Goal: Information Seeking & Learning: Learn about a topic

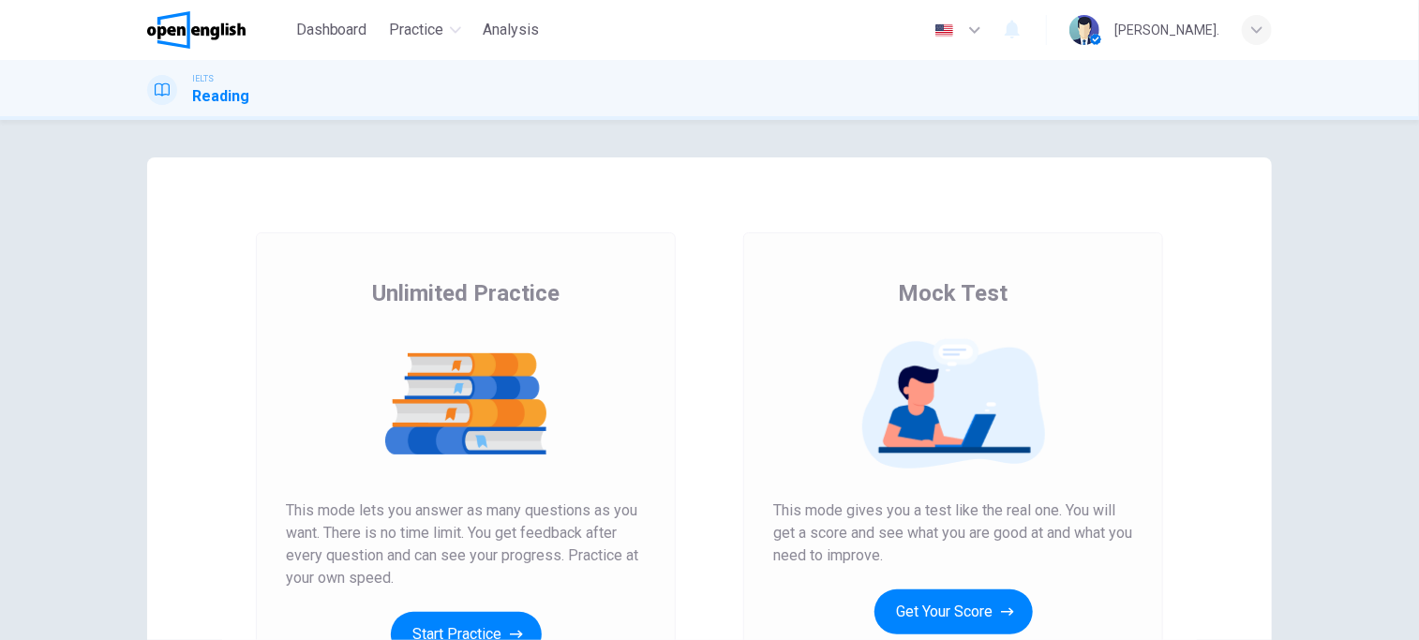
scroll to position [266, 0]
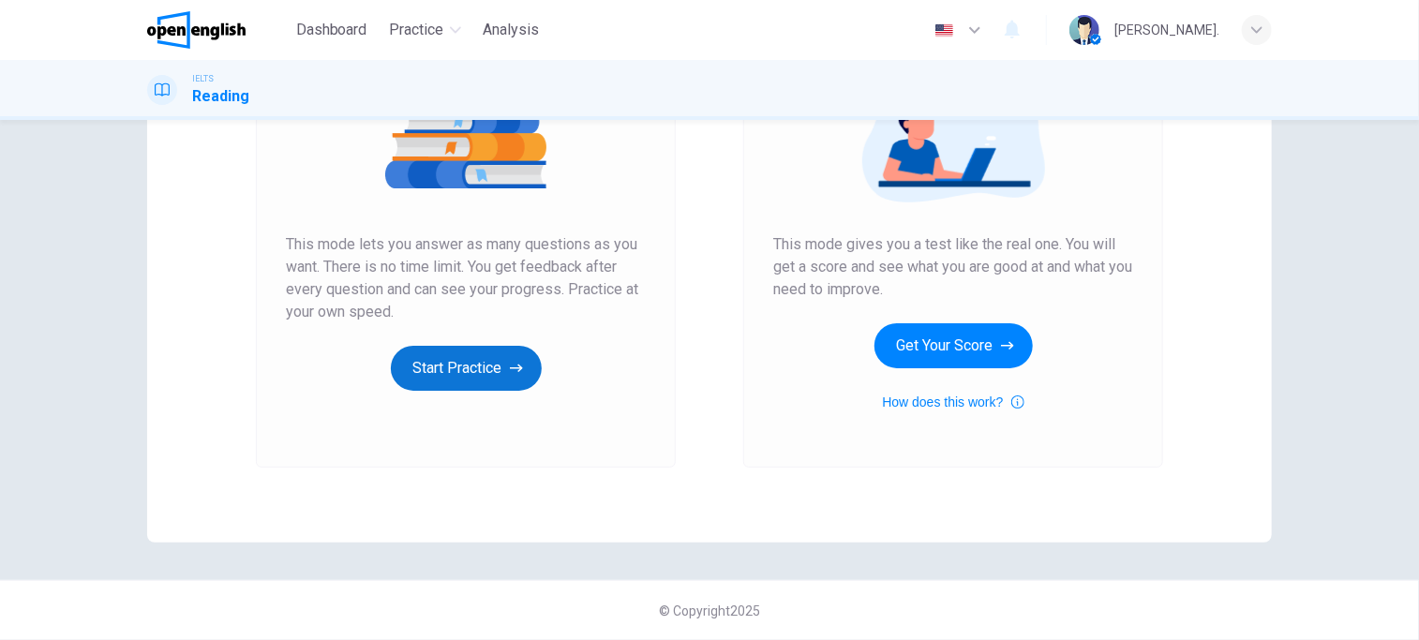
click at [452, 388] on button "Start Practice" at bounding box center [466, 368] width 151 height 45
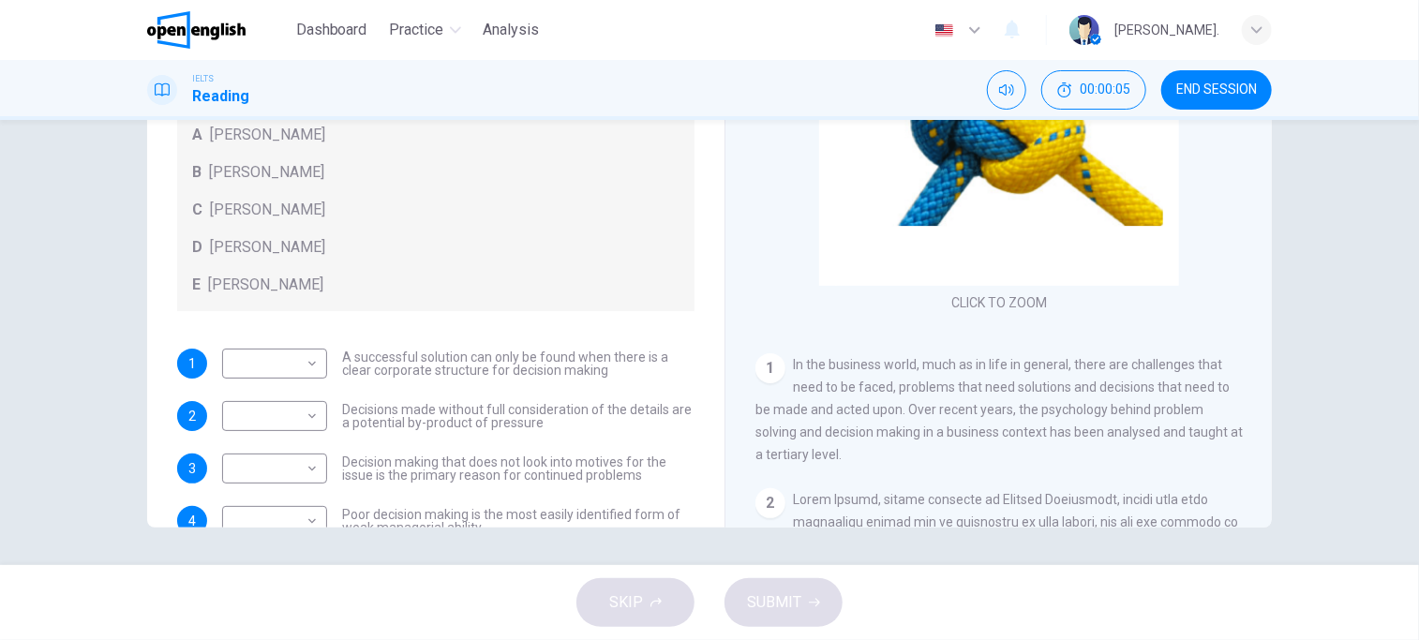
scroll to position [0, 0]
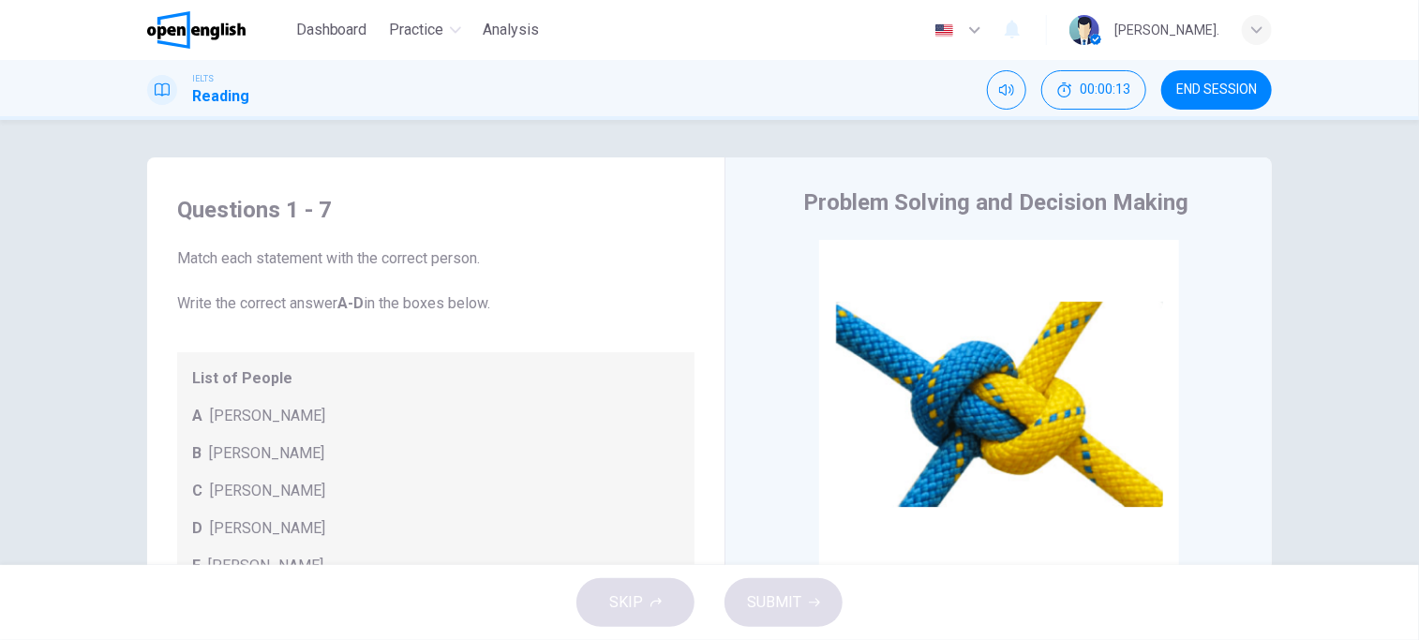
drag, startPoint x: 350, startPoint y: 305, endPoint x: 374, endPoint y: 305, distance: 23.4
click at [374, 305] on span "Match each statement with the correct person. Write the correct answer A-D in t…" at bounding box center [435, 280] width 517 height 67
click at [427, 309] on span "Match each statement with the correct person. Write the correct answer A-D in t…" at bounding box center [435, 280] width 517 height 67
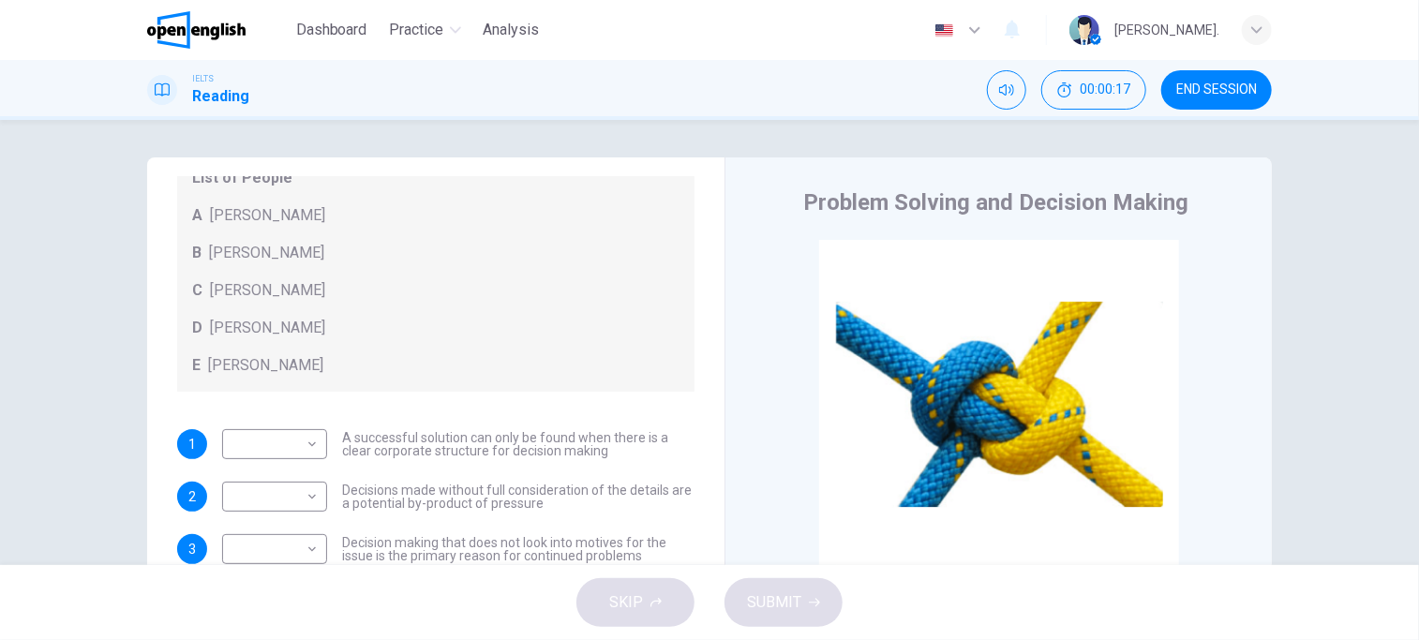
scroll to position [202, 0]
click at [309, 432] on body "This site uses cookies, as explained in our Privacy Policy . If you agree to th…" at bounding box center [709, 320] width 1419 height 640
click at [315, 440] on div at bounding box center [709, 320] width 1419 height 640
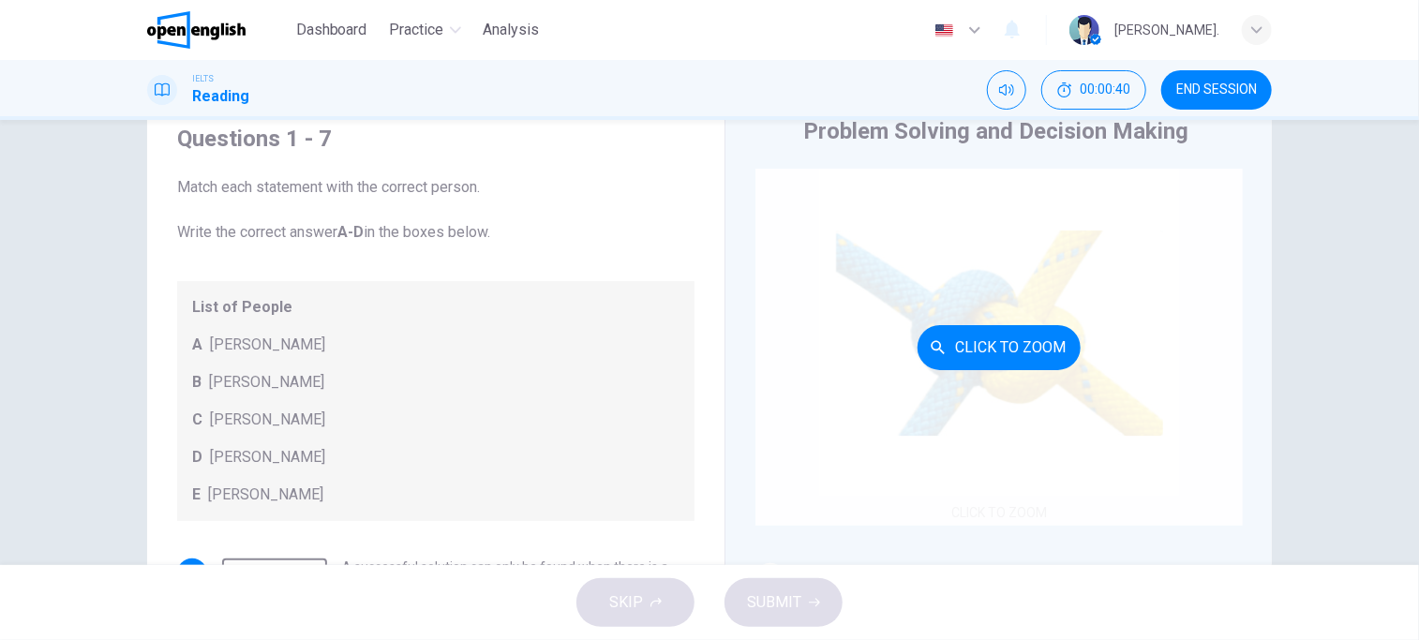
scroll to position [0, 0]
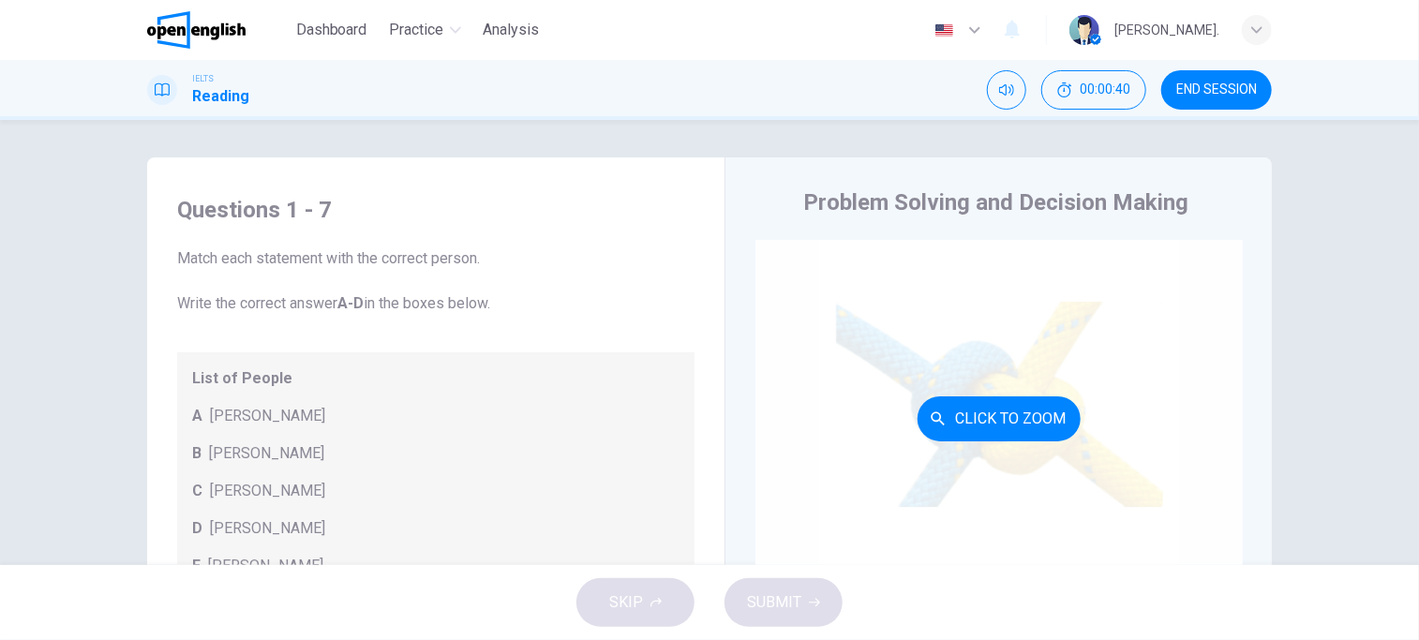
click at [1061, 349] on div "Click to Zoom" at bounding box center [998, 418] width 487 height 357
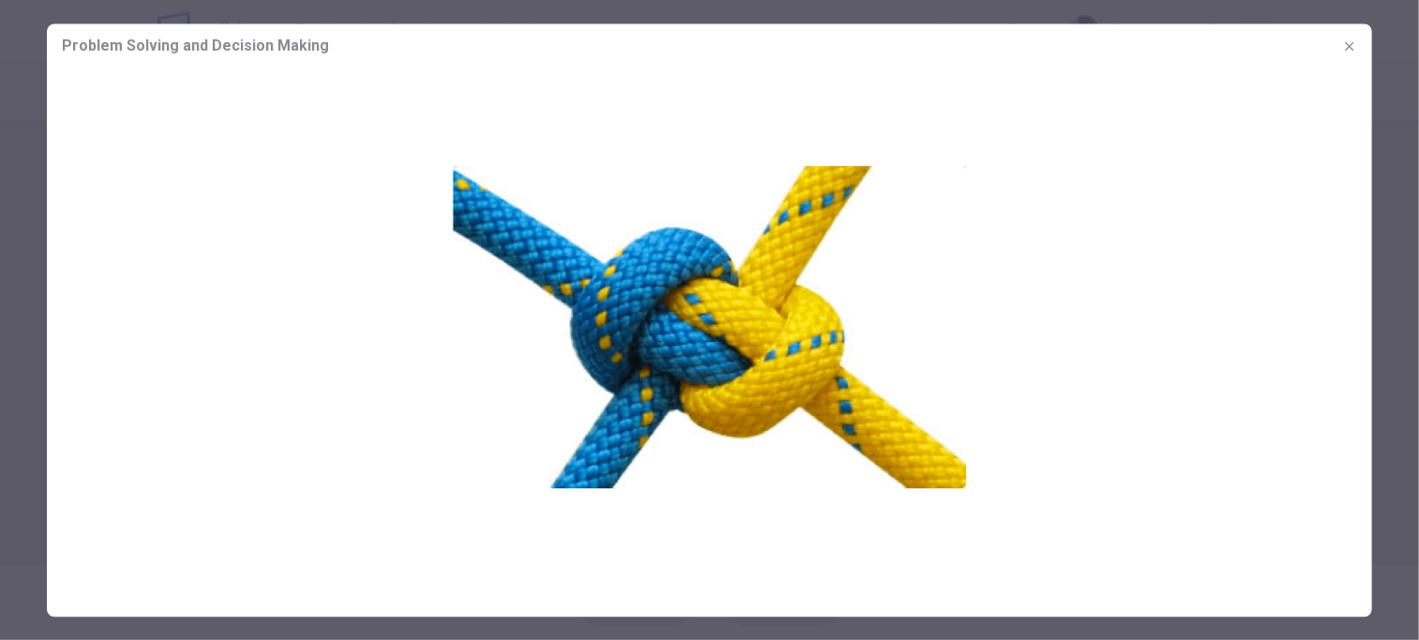
click at [1124, 354] on img at bounding box center [709, 324] width 1325 height 513
click at [1349, 40] on icon "button" at bounding box center [1349, 45] width 15 height 15
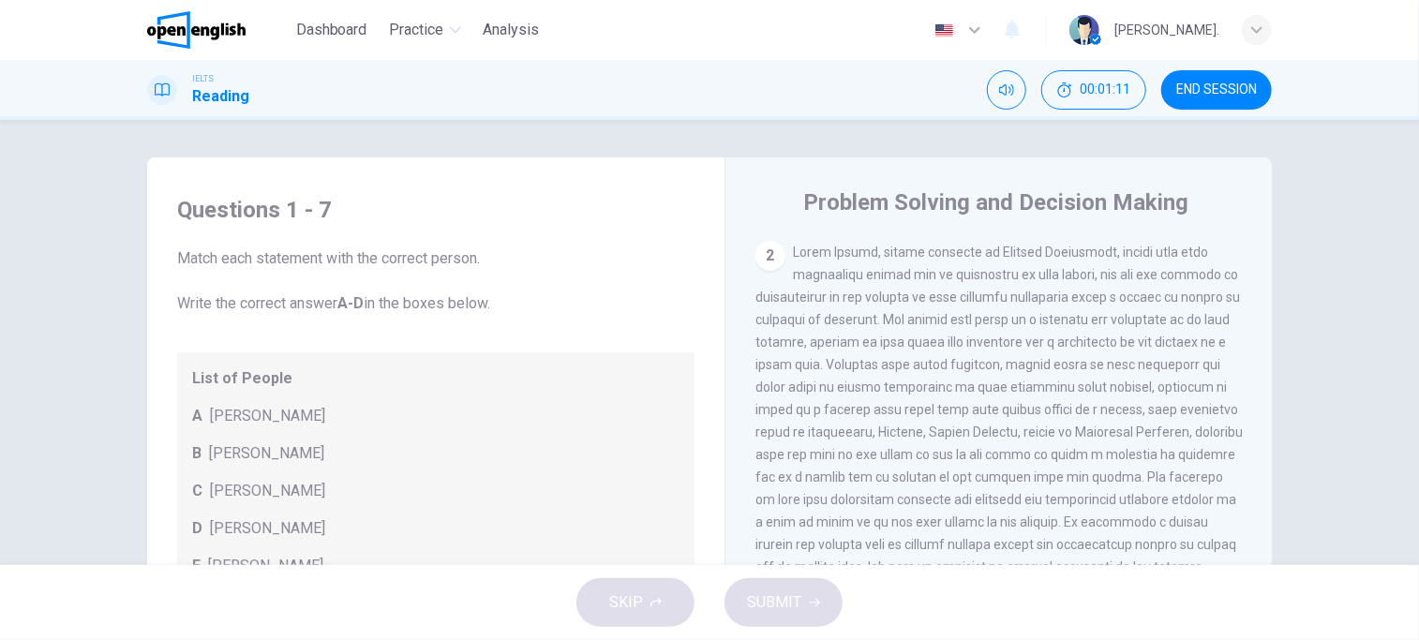
scroll to position [517, 0]
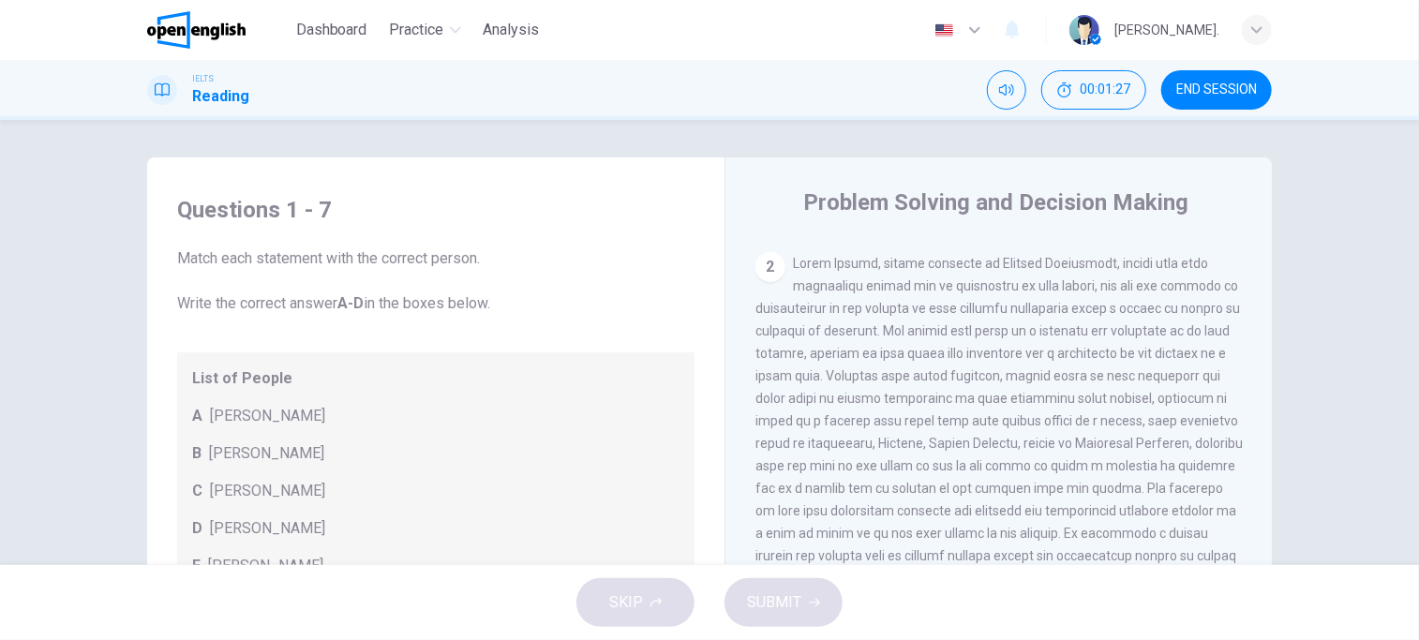
click at [1057, 325] on div "2" at bounding box center [998, 432] width 487 height 360
click at [1058, 328] on span at bounding box center [998, 432] width 487 height 352
click at [1060, 329] on span at bounding box center [998, 432] width 487 height 352
click at [1060, 330] on span at bounding box center [998, 432] width 487 height 352
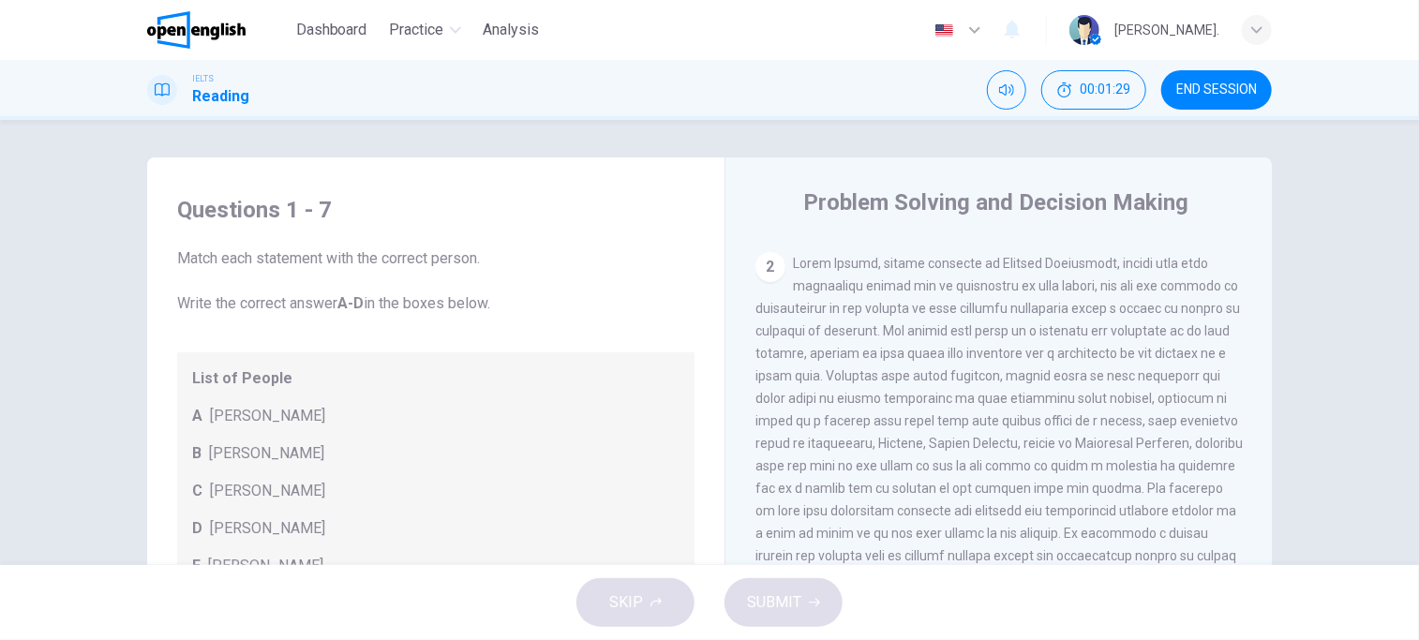
click at [1062, 334] on span at bounding box center [998, 432] width 487 height 352
drag, startPoint x: 1062, startPoint y: 334, endPoint x: 1049, endPoint y: 334, distance: 12.2
click at [1058, 334] on span at bounding box center [998, 432] width 487 height 352
drag, startPoint x: 1046, startPoint y: 334, endPoint x: 1088, endPoint y: 339, distance: 42.4
click at [1088, 339] on span at bounding box center [998, 432] width 487 height 352
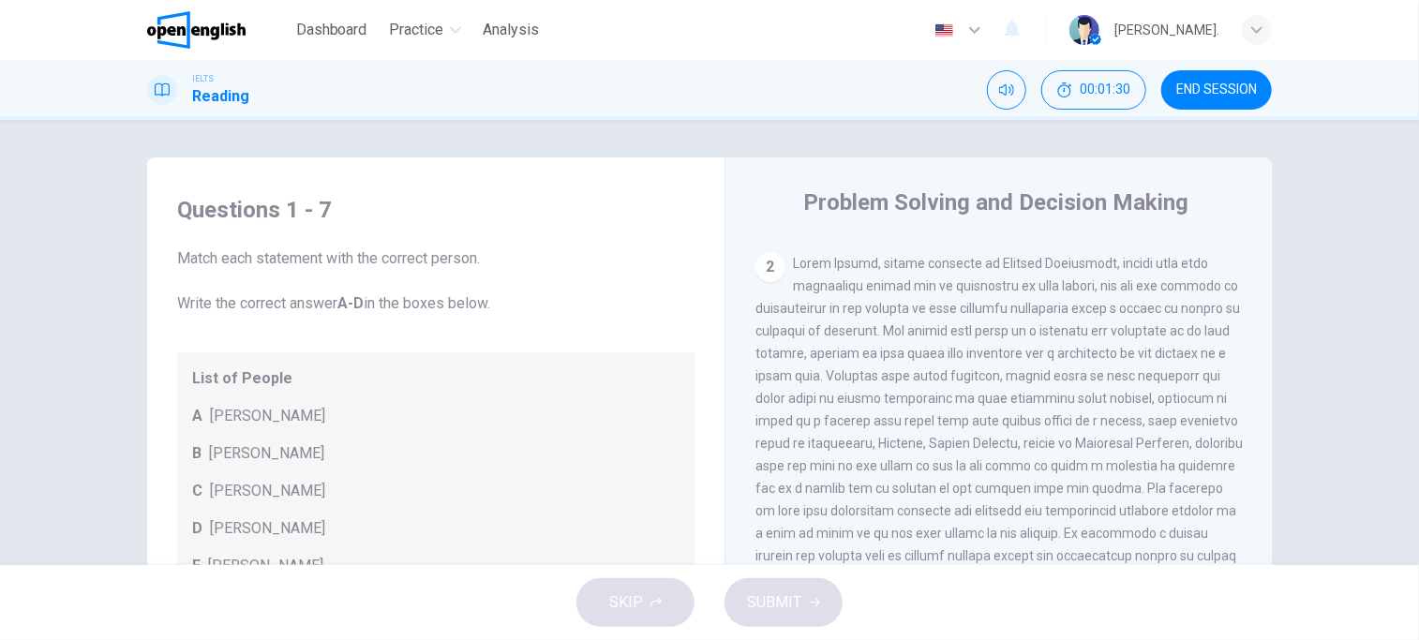
click at [1089, 311] on span at bounding box center [998, 432] width 487 height 352
drag, startPoint x: 828, startPoint y: 359, endPoint x: 903, endPoint y: 364, distance: 75.2
click at [903, 364] on span at bounding box center [998, 432] width 487 height 352
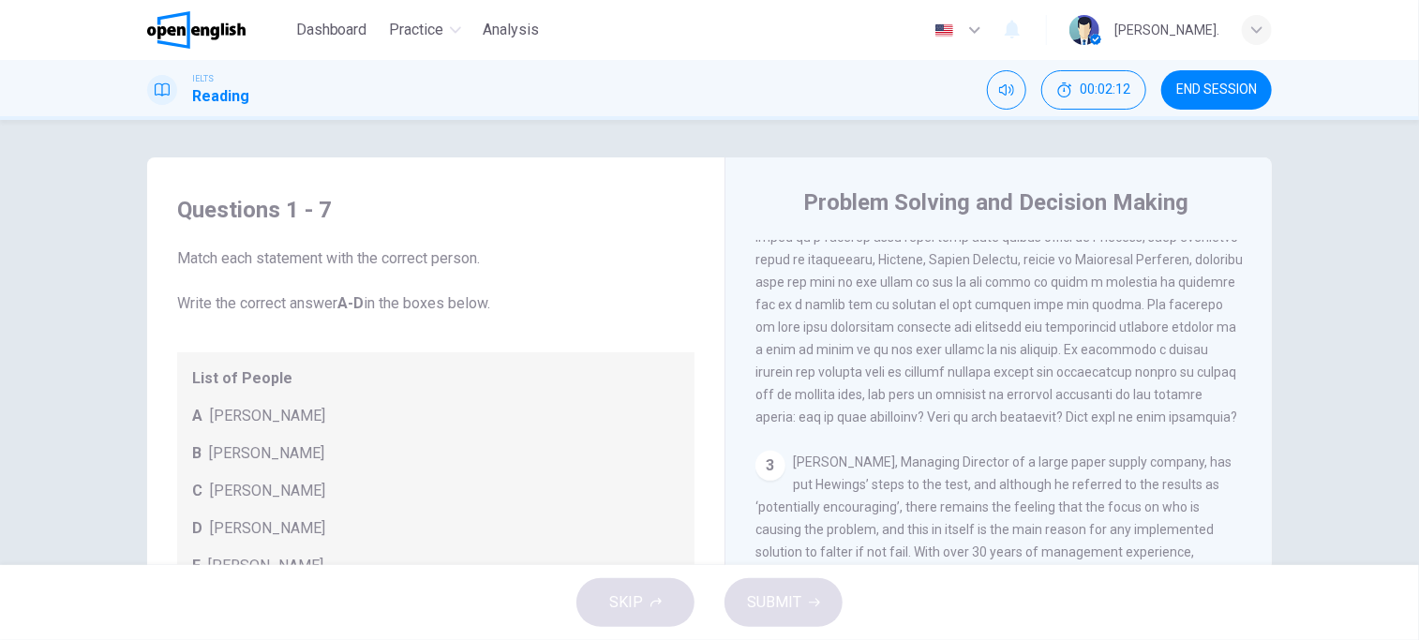
scroll to position [712, 0]
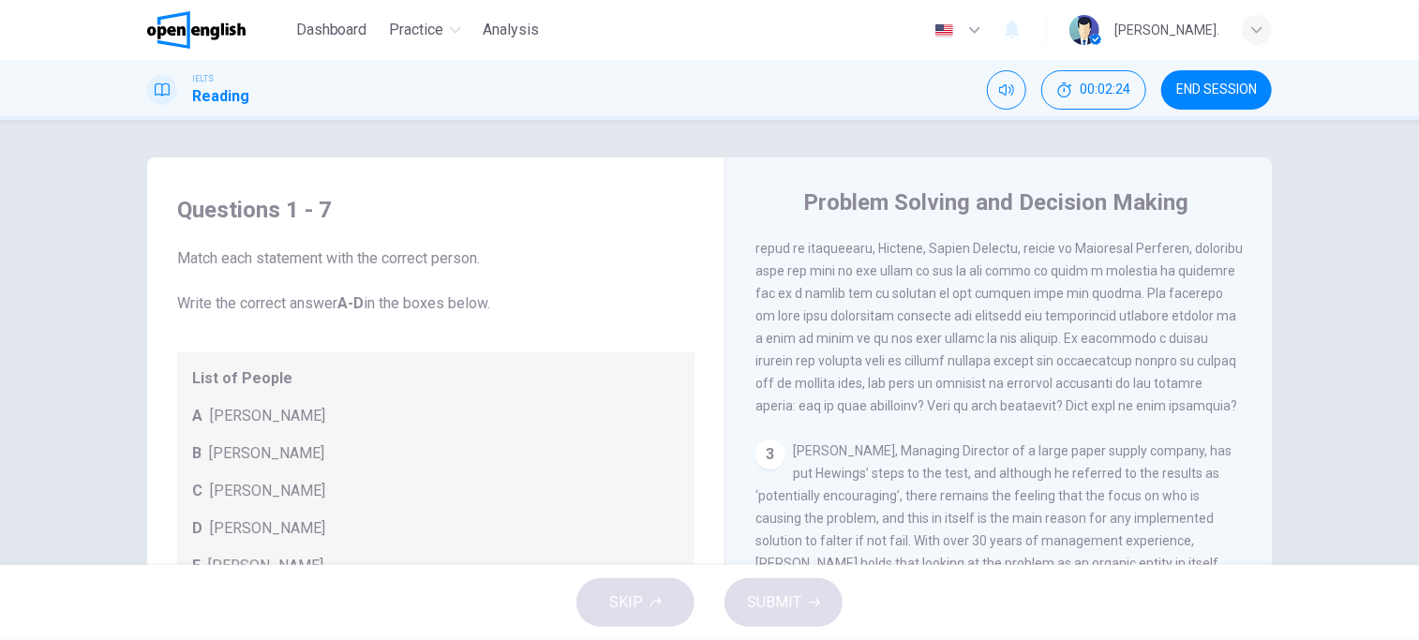
drag, startPoint x: 937, startPoint y: 256, endPoint x: 1056, endPoint y: 290, distance: 123.9
click at [1053, 279] on span at bounding box center [998, 237] width 487 height 352
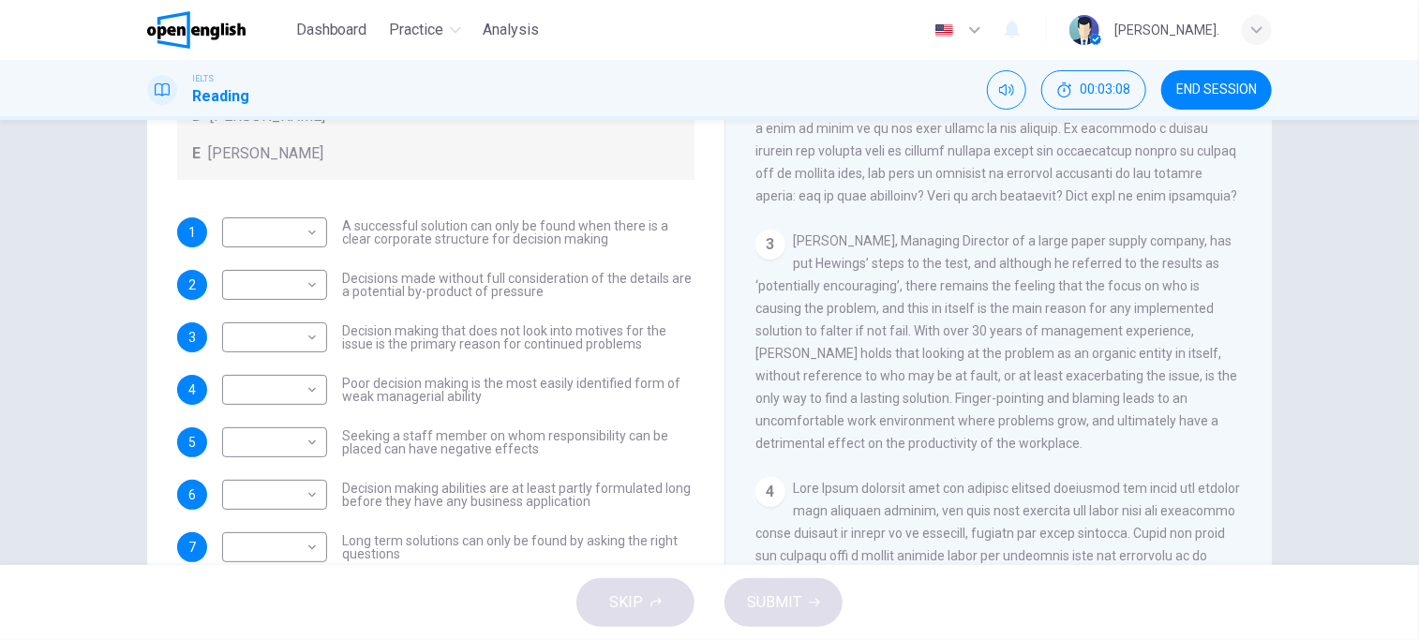
scroll to position [281, 0]
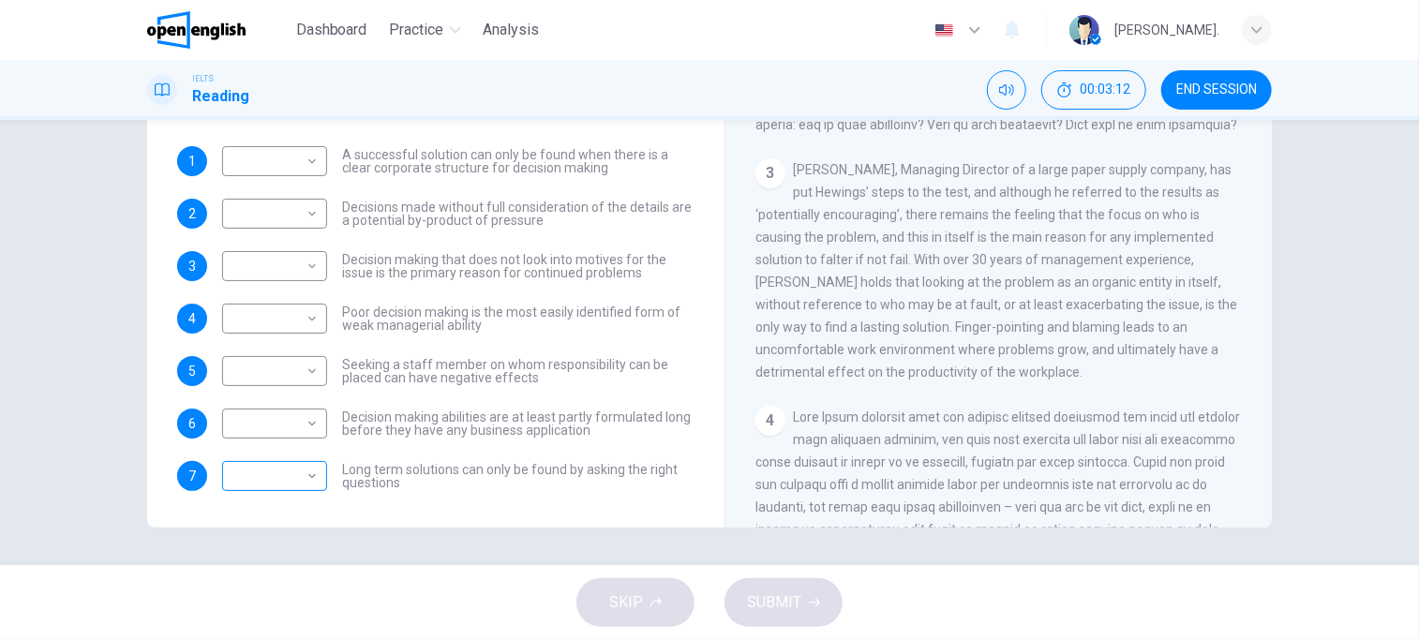
click at [283, 485] on body "This site uses cookies, as explained in our Privacy Policy . If you agree to th…" at bounding box center [709, 320] width 1419 height 640
click at [452, 416] on div at bounding box center [709, 320] width 1419 height 640
click at [287, 467] on body "This site uses cookies, as explained in our Privacy Policy . If you agree to th…" at bounding box center [709, 320] width 1419 height 640
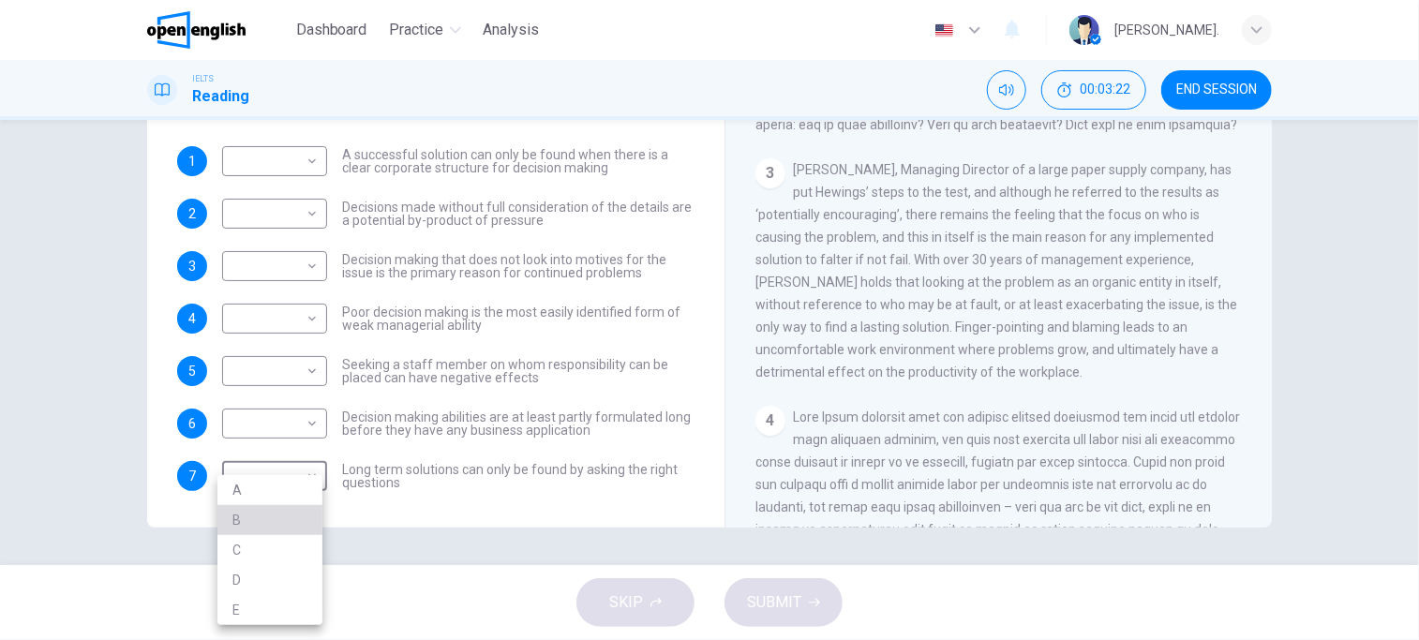
click at [288, 523] on li "B" at bounding box center [269, 520] width 105 height 30
type input "*"
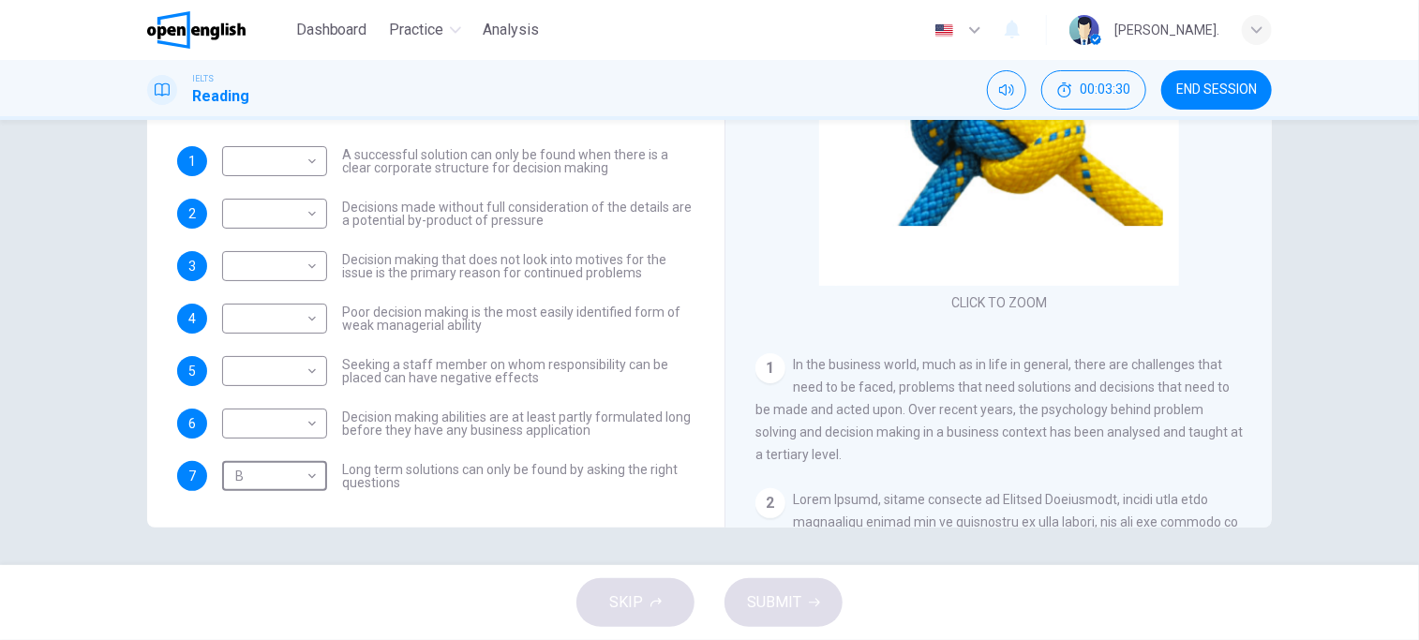
scroll to position [312, 0]
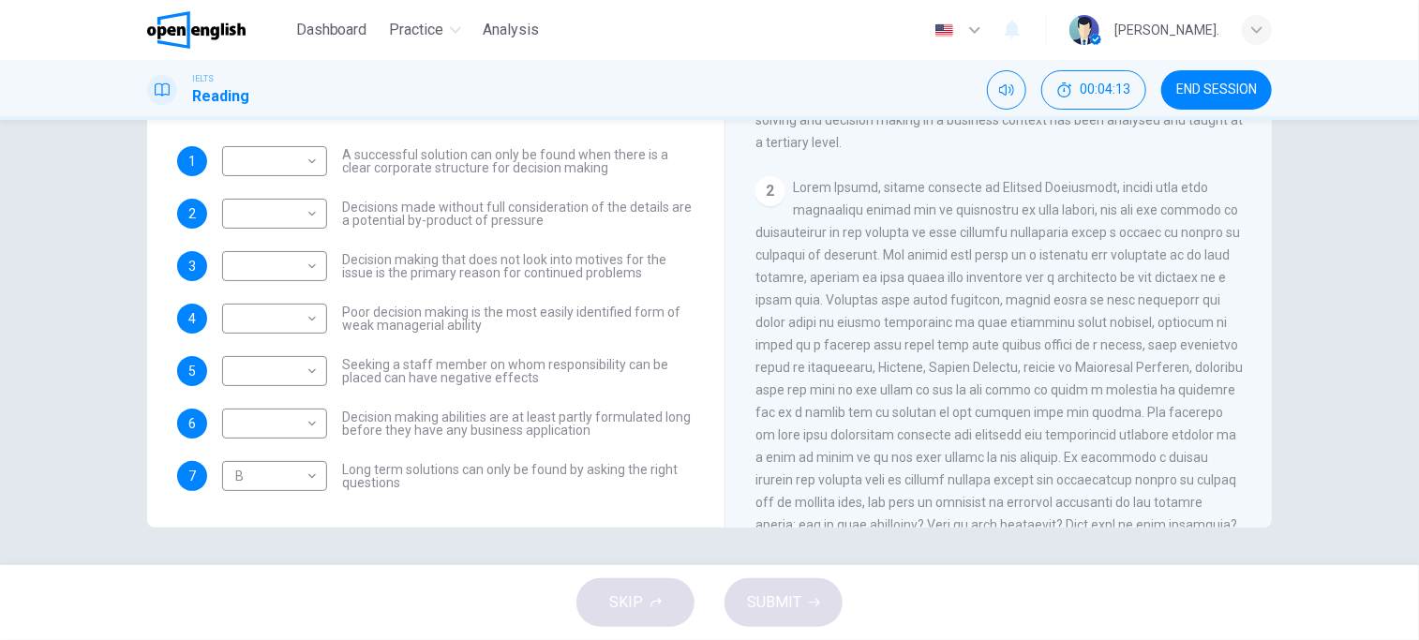
drag, startPoint x: 377, startPoint y: 429, endPoint x: 508, endPoint y: 432, distance: 131.2
click at [508, 432] on span "Decision making abilities are at least partly formulated long before they have …" at bounding box center [518, 423] width 352 height 26
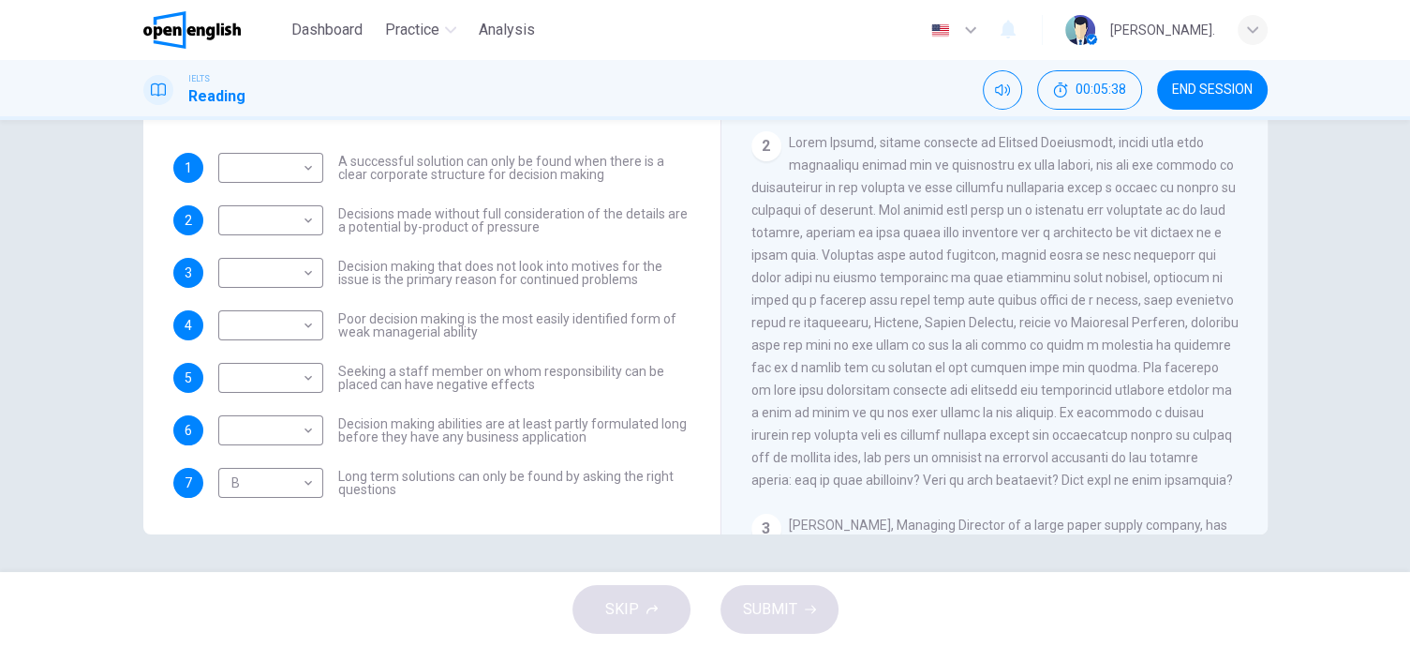
scroll to position [467, 0]
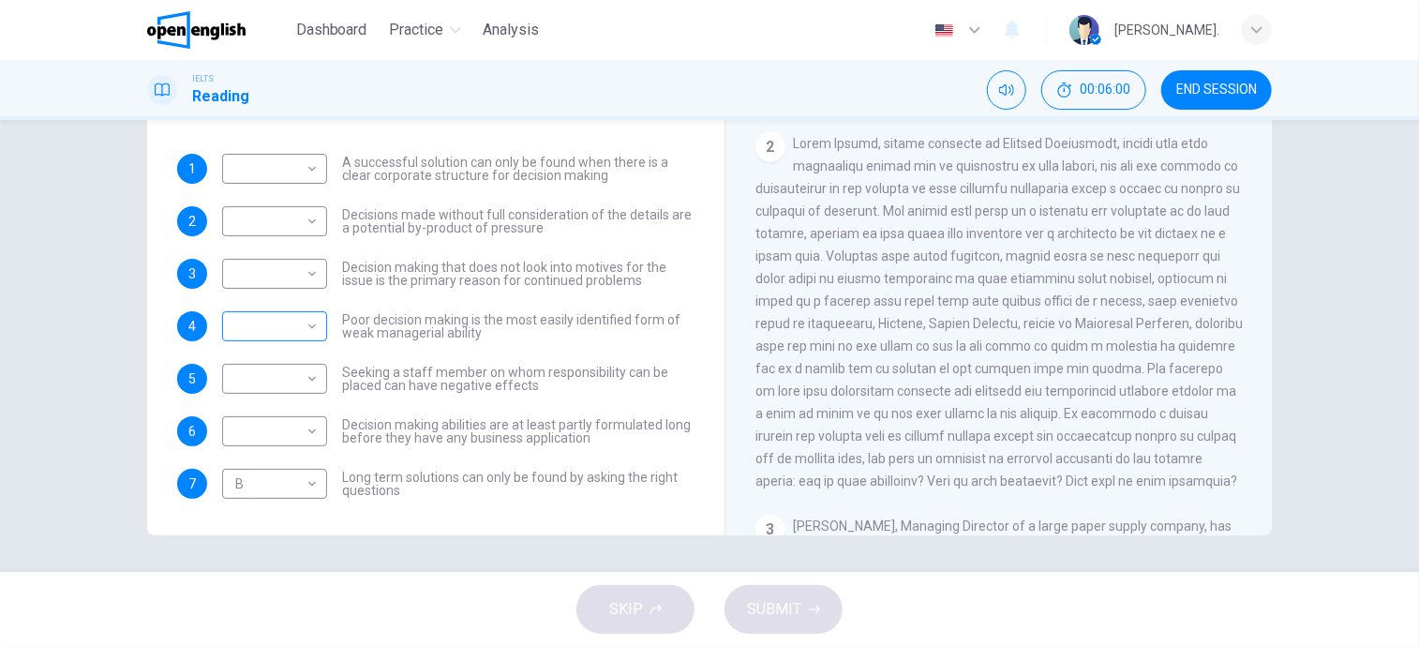
click at [305, 321] on body "This site uses cookies, as explained in our Privacy Policy . If you agree to th…" at bounding box center [709, 323] width 1419 height 647
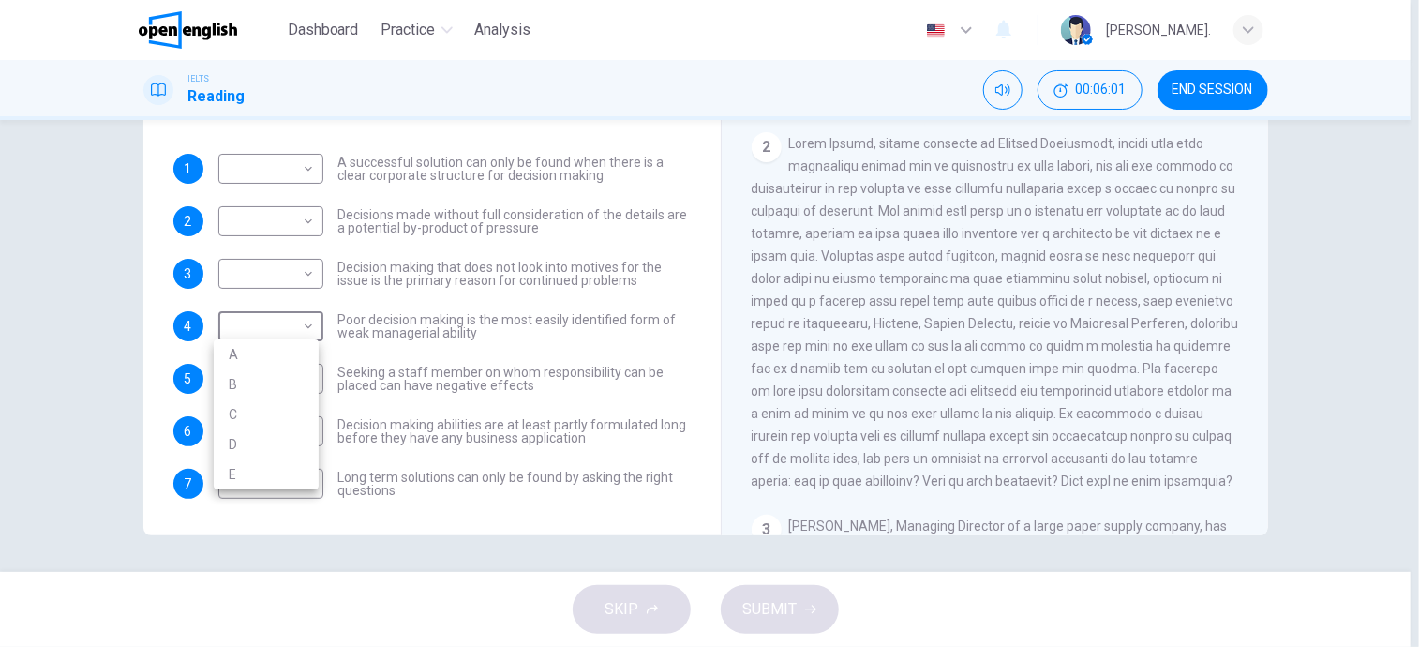
click at [269, 347] on li "A" at bounding box center [266, 354] width 105 height 30
type input "*"
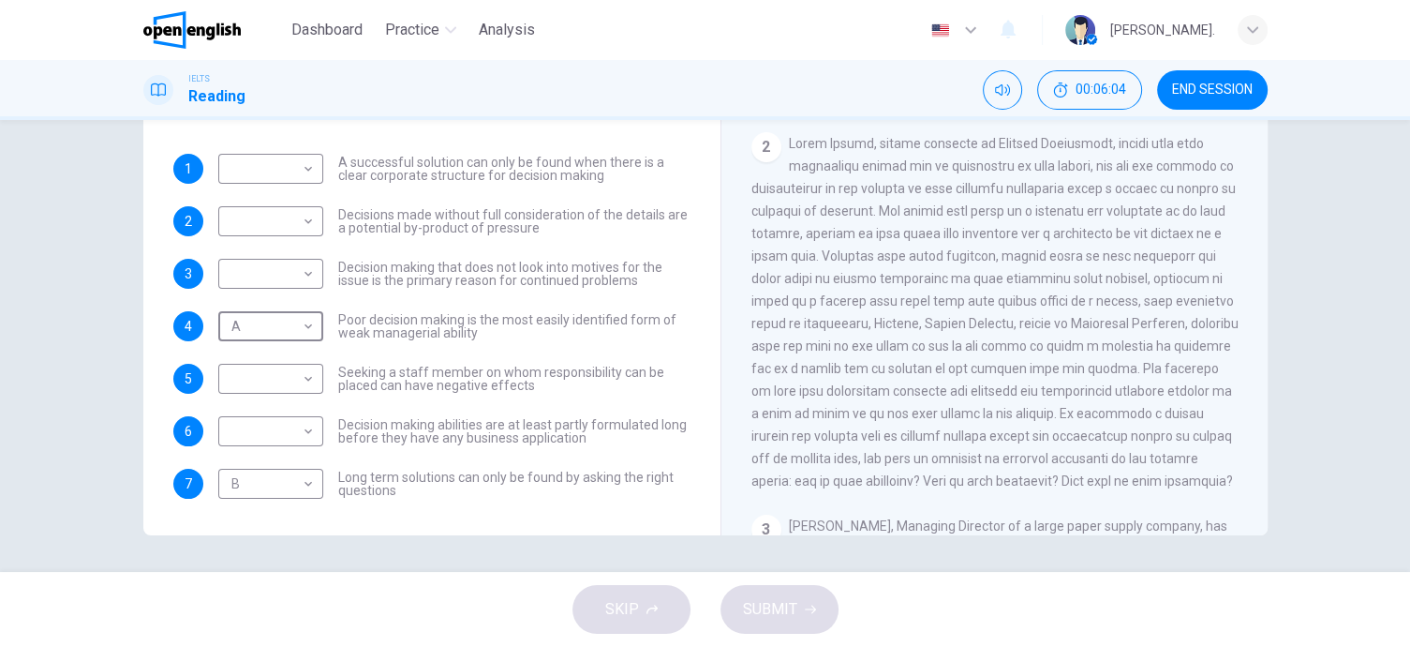
scroll to position [675, 0]
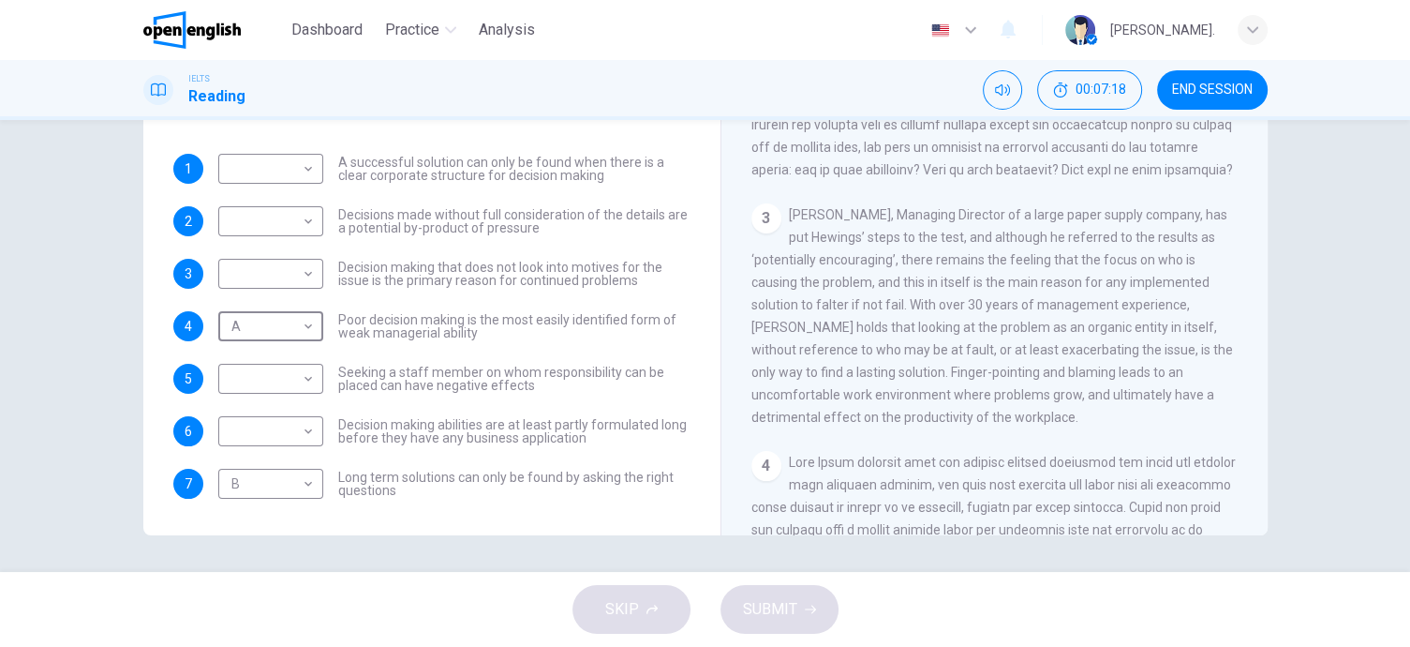
click at [916, 290] on div "3 [PERSON_NAME], Managing Director of a large paper supply company, has put Hew…" at bounding box center [994, 315] width 487 height 225
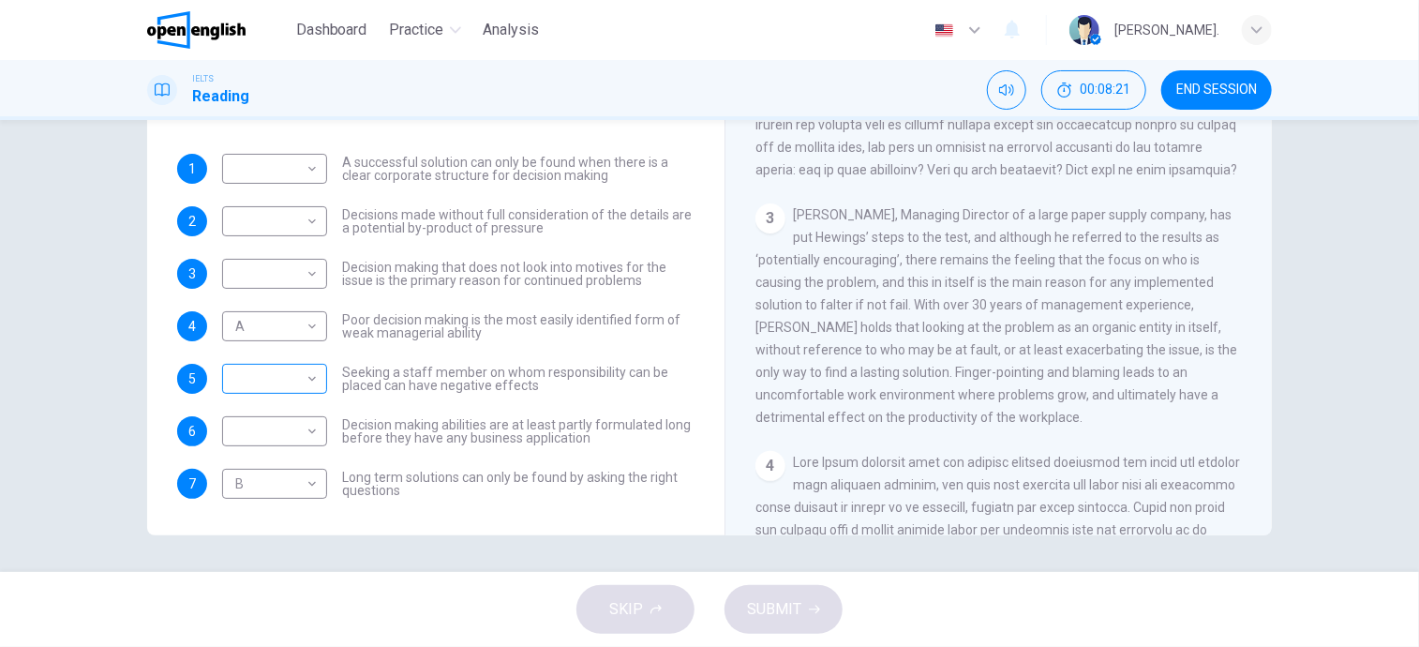
click at [284, 380] on body "This site uses cookies, as explained in our Privacy Policy . If you agree to th…" at bounding box center [709, 323] width 1419 height 647
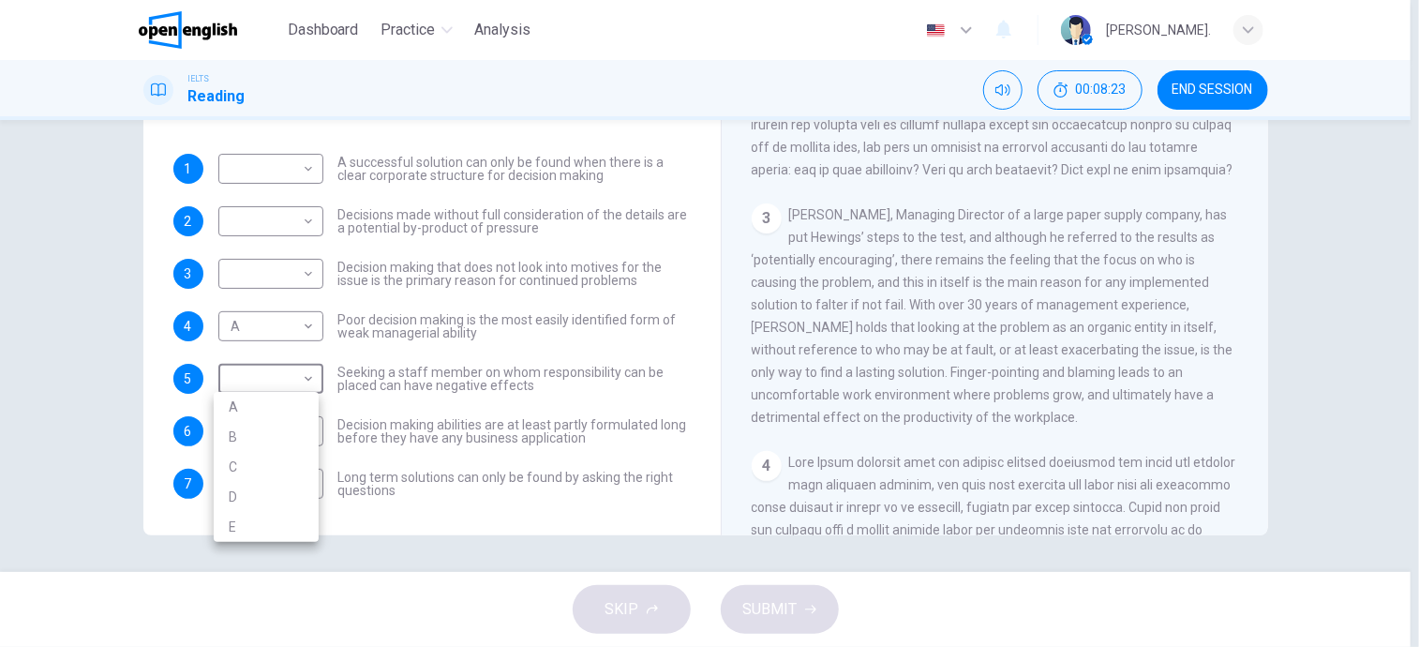
drag, startPoint x: 693, startPoint y: 345, endPoint x: 698, endPoint y: 263, distance: 81.6
click at [698, 263] on div at bounding box center [709, 323] width 1419 height 647
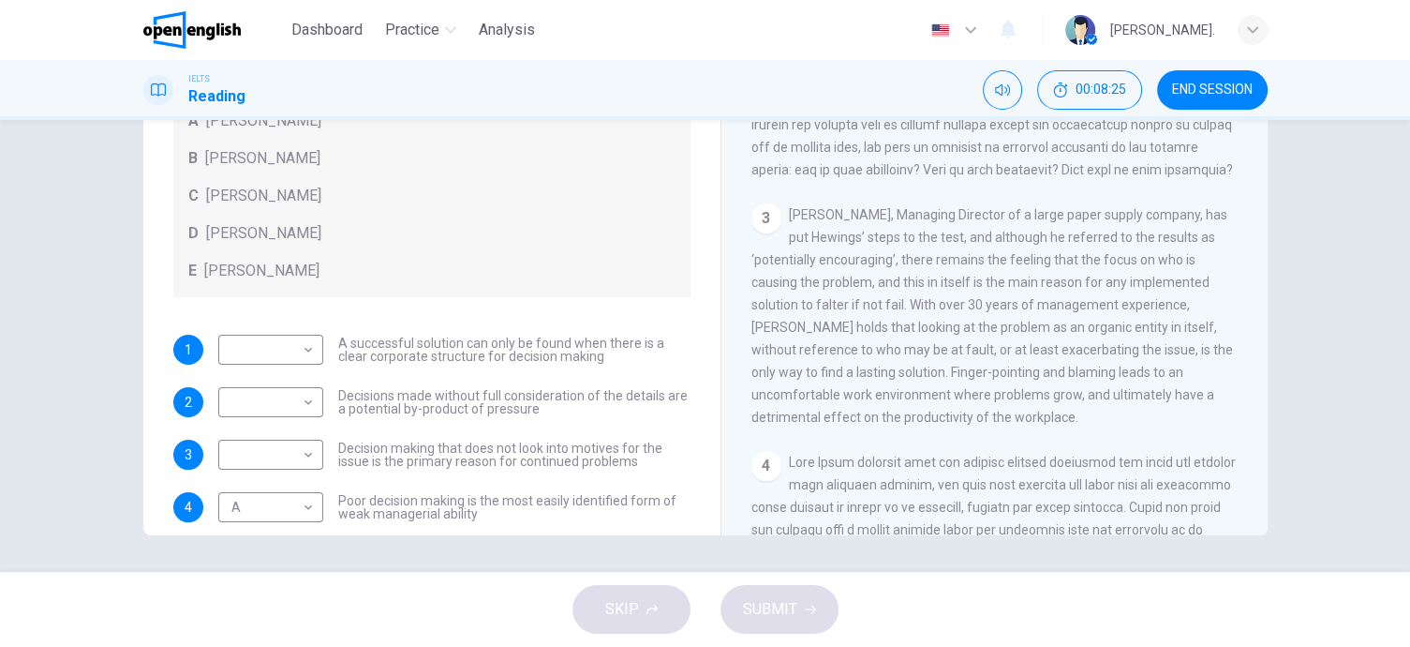
scroll to position [202, 0]
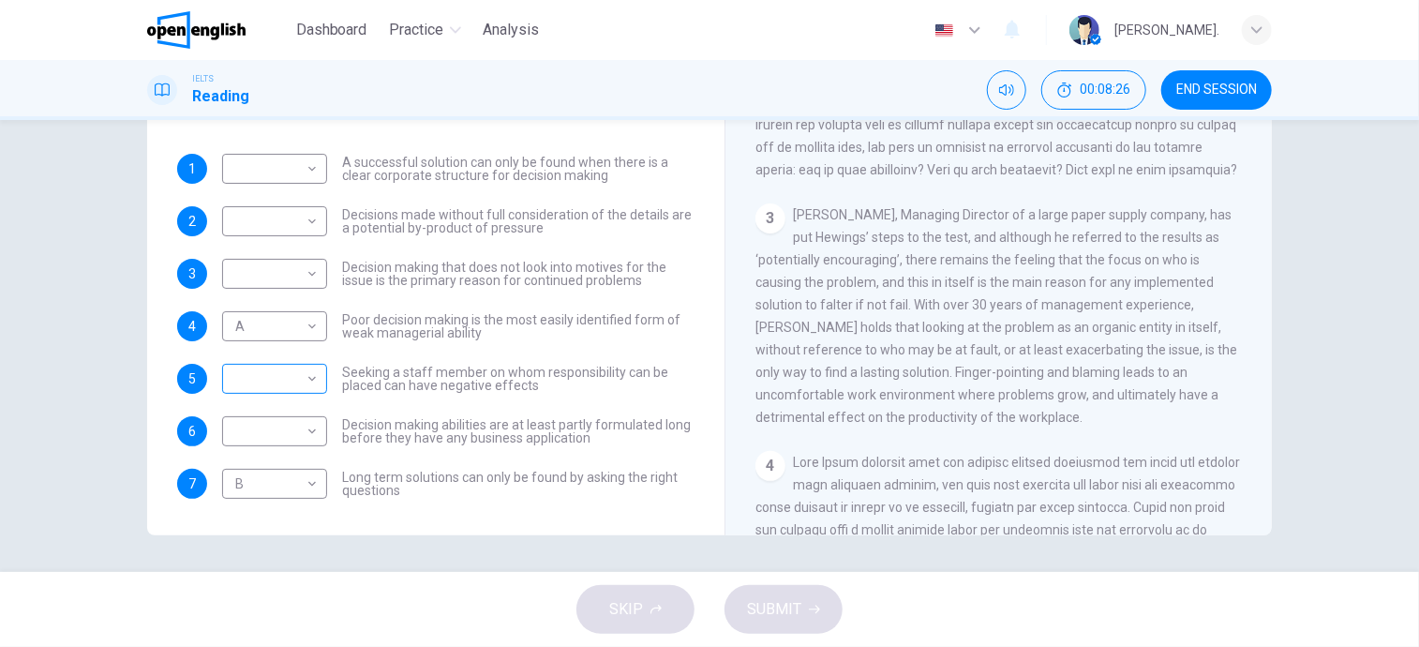
click at [260, 374] on body "This site uses cookies, as explained in our Privacy Policy . If you agree to th…" at bounding box center [709, 323] width 1419 height 647
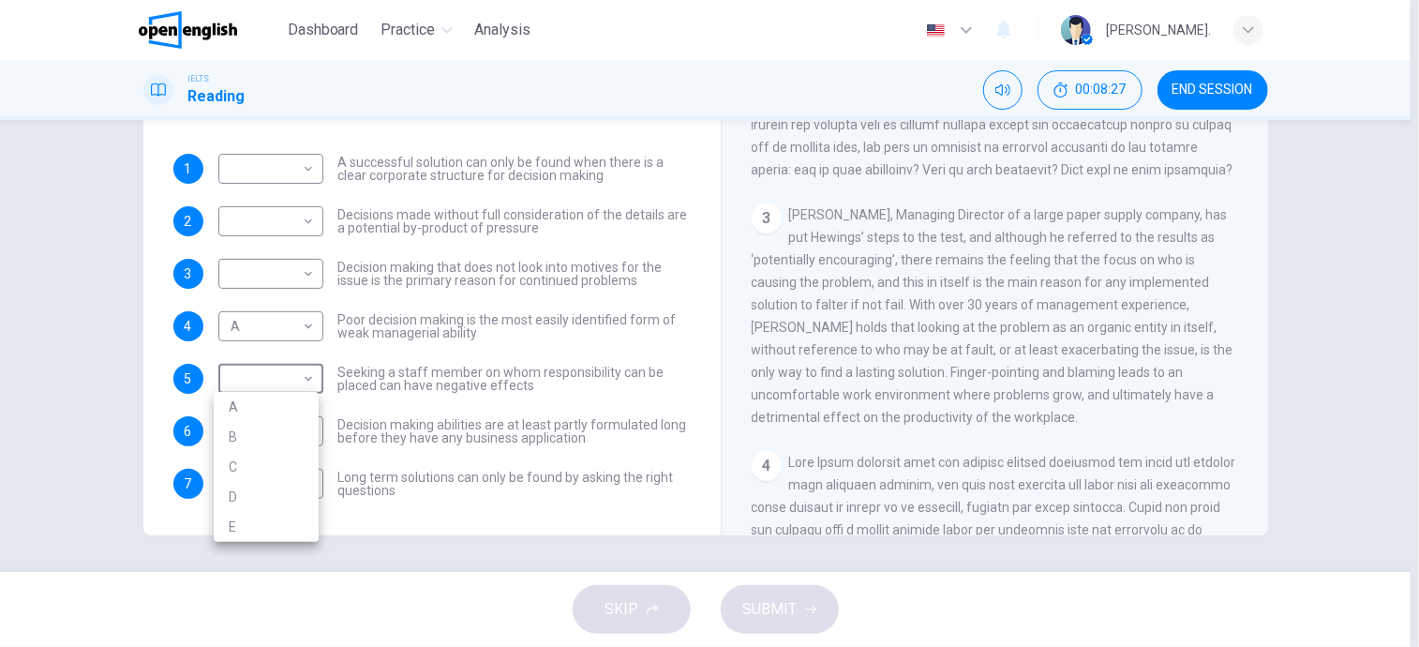
click at [250, 459] on li "C" at bounding box center [266, 467] width 105 height 30
type input "*"
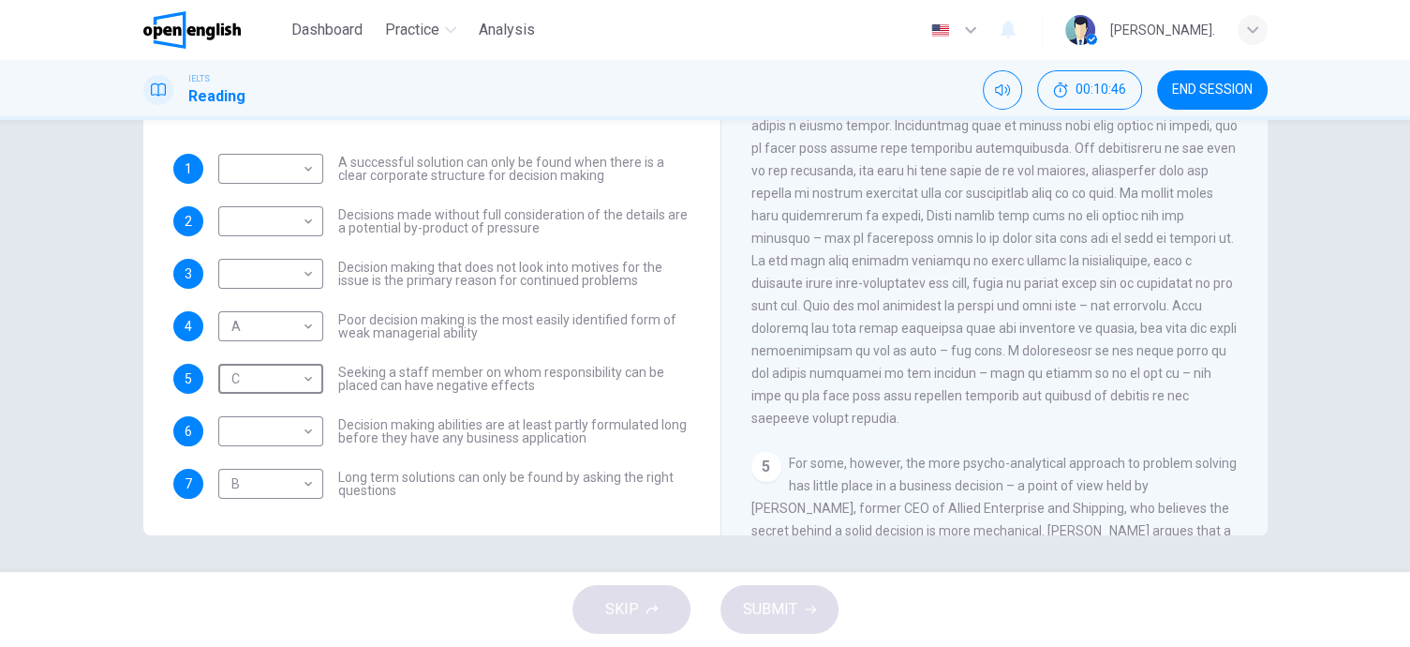
scroll to position [1182, 0]
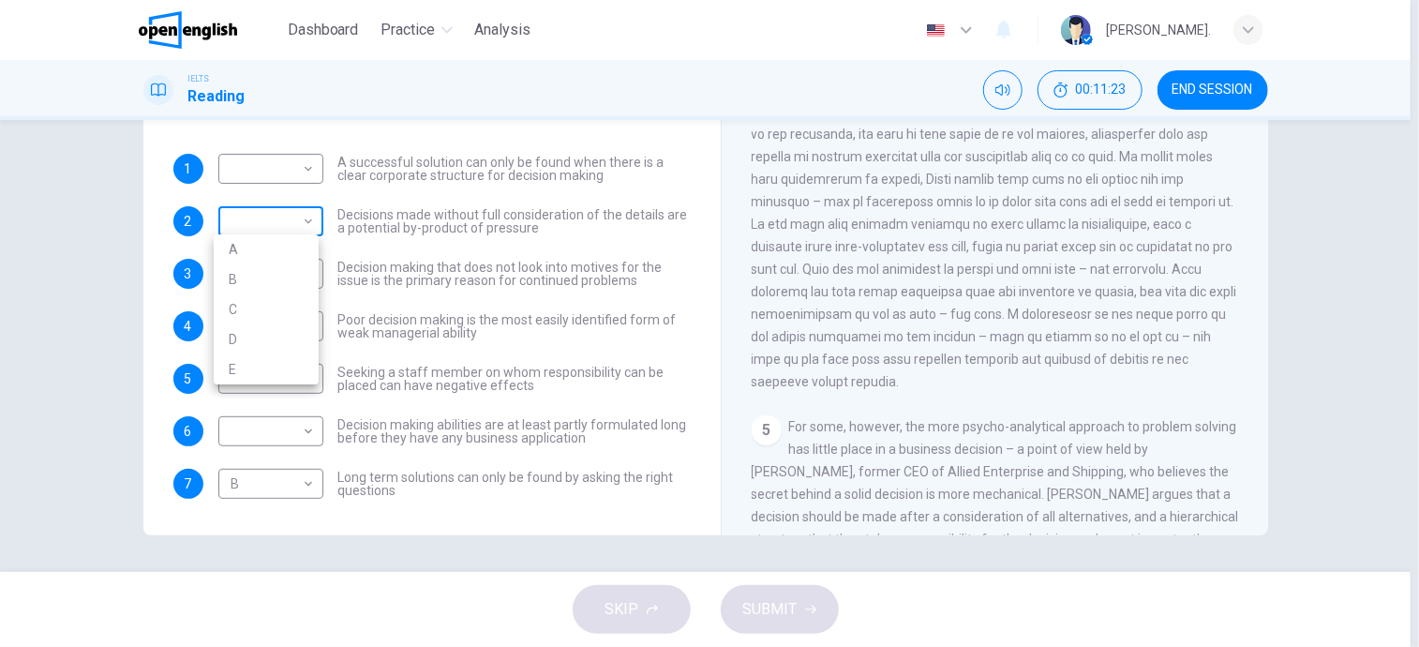
click at [294, 213] on body "This site uses cookies, as explained in our Privacy Policy . If you agree to th…" at bounding box center [709, 323] width 1419 height 647
click at [301, 220] on div at bounding box center [709, 323] width 1419 height 647
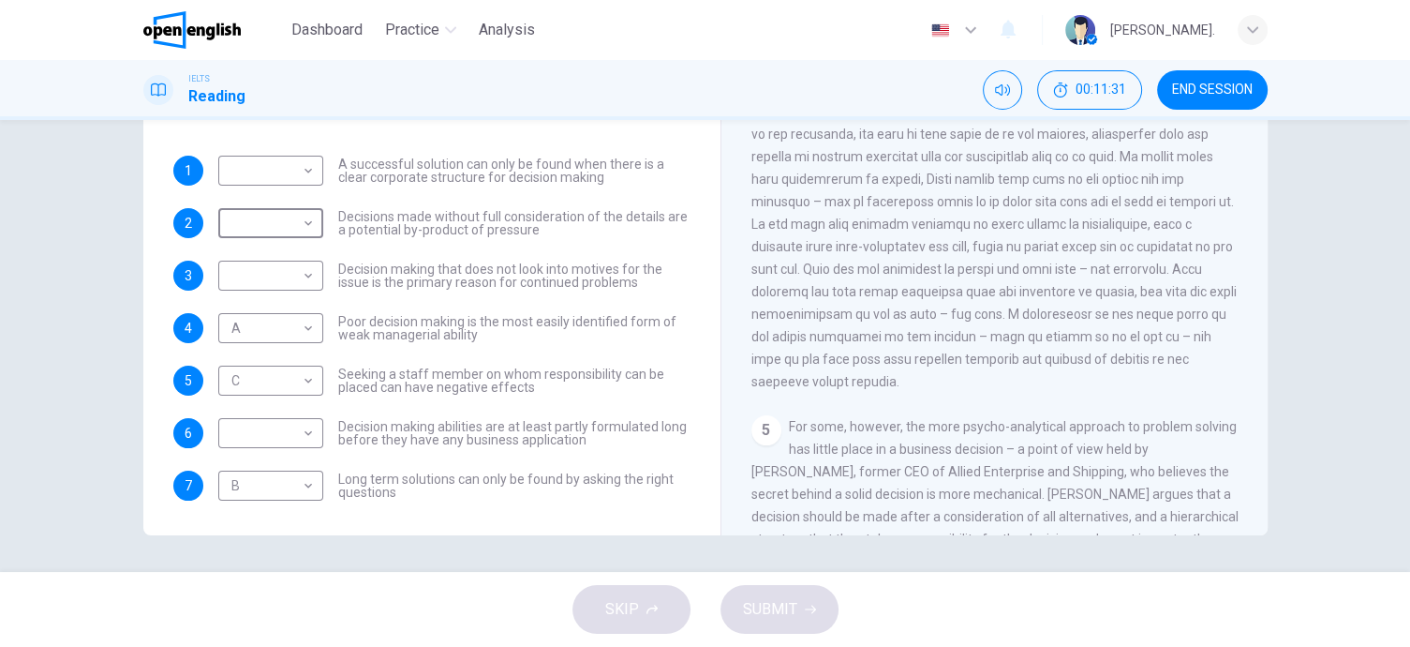
scroll to position [202, 0]
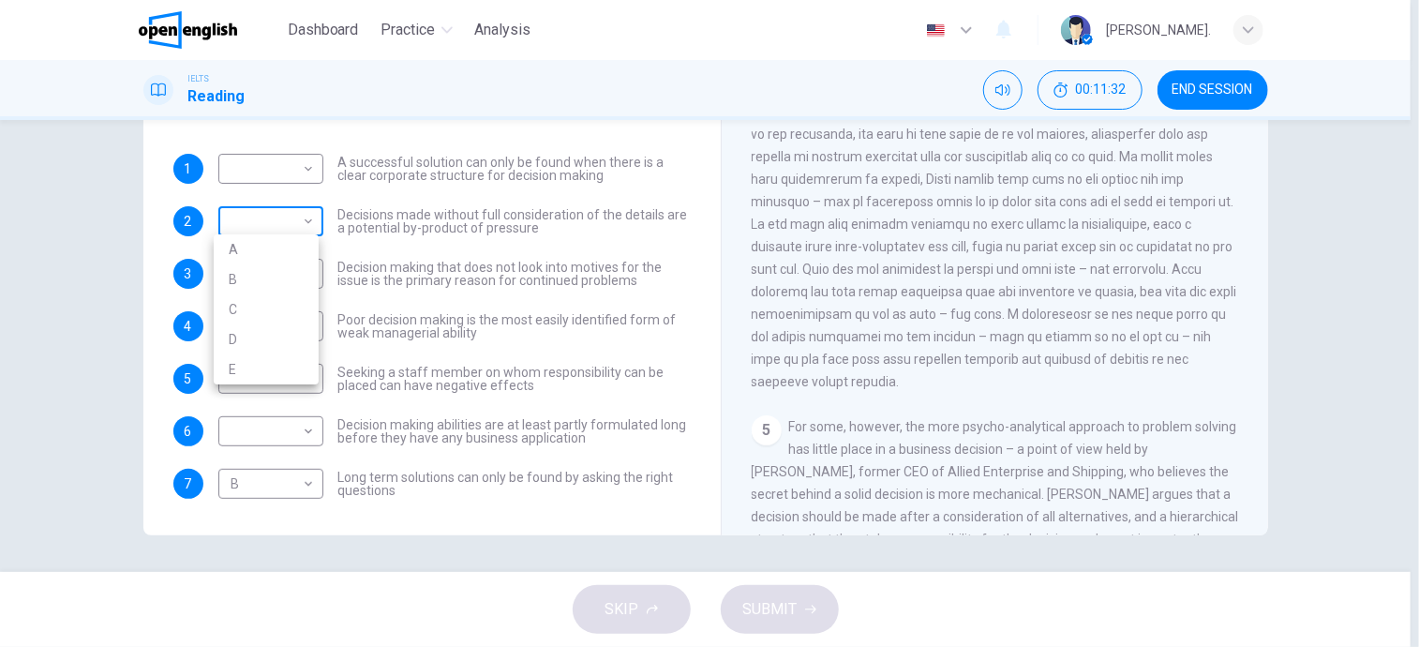
click at [279, 214] on body "This site uses cookies, as explained in our Privacy Policy . If you agree to th…" at bounding box center [709, 323] width 1419 height 647
click at [232, 338] on li "D" at bounding box center [266, 339] width 105 height 30
type input "*"
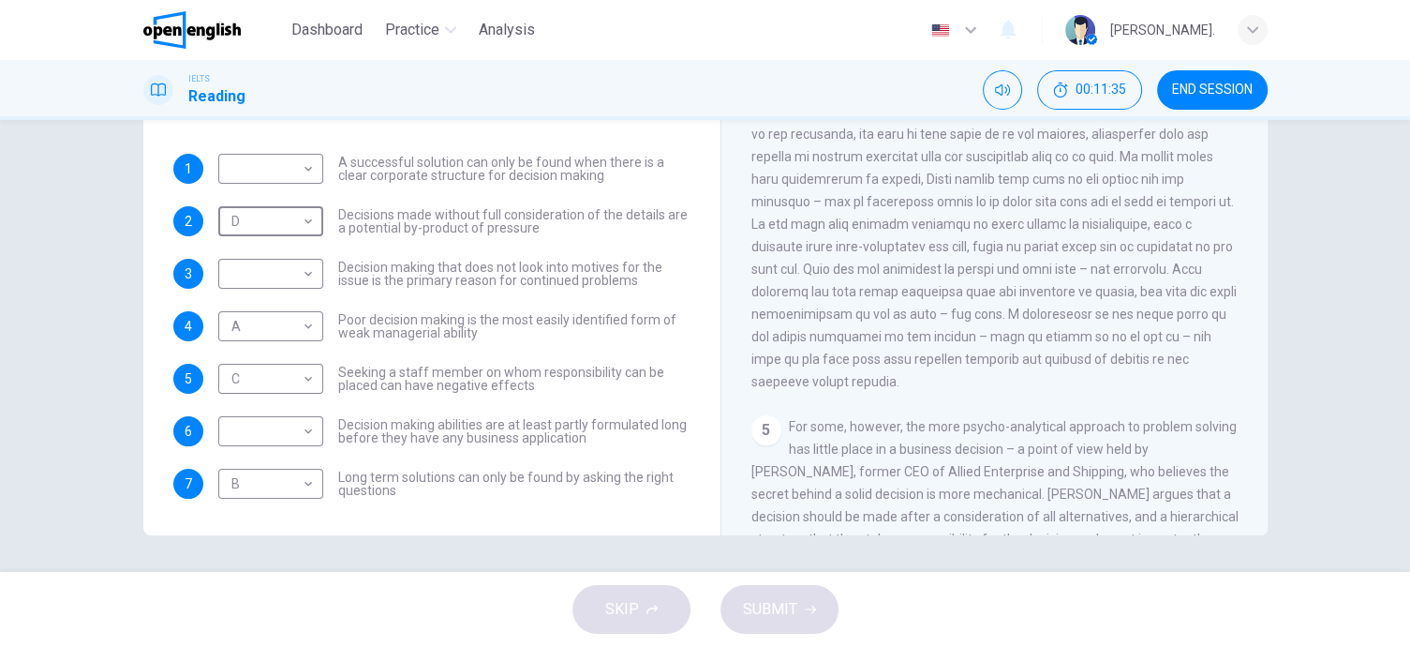
click at [494, 291] on div "1 ​ ​ A successful solution can only be found when there is a clear corporate s…" at bounding box center [431, 326] width 517 height 345
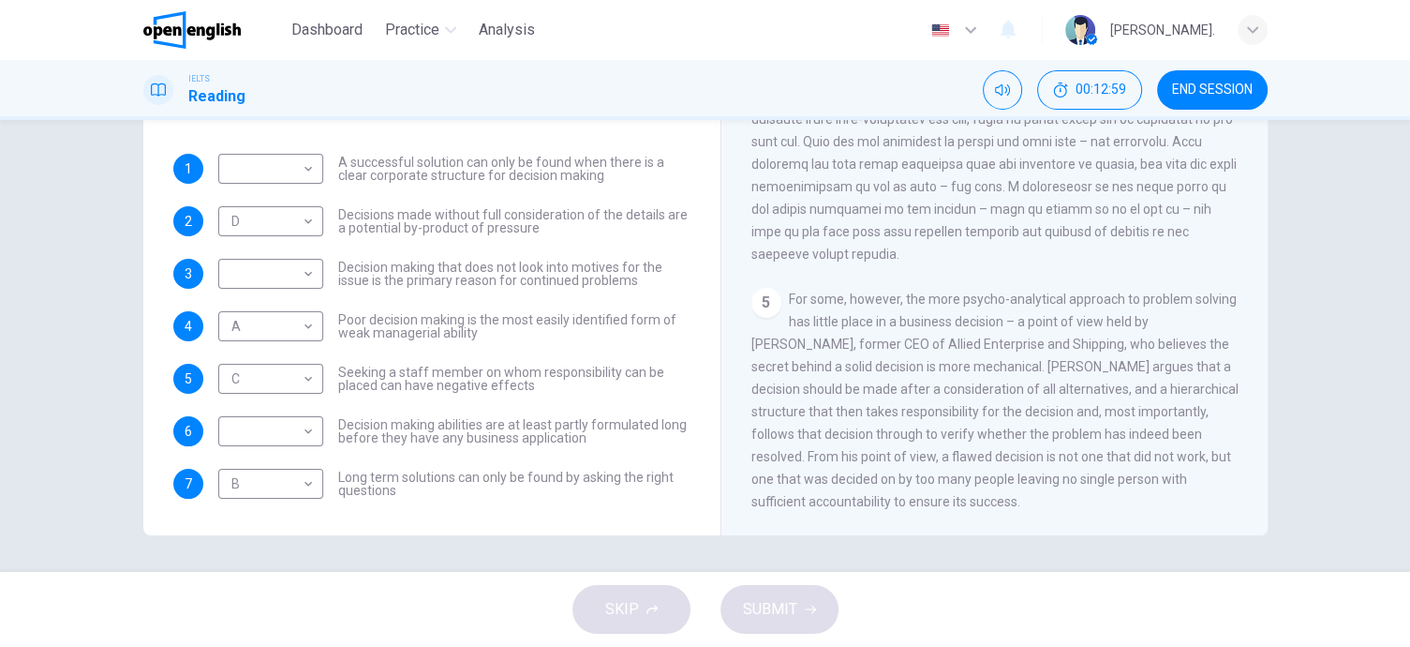
scroll to position [9, 0]
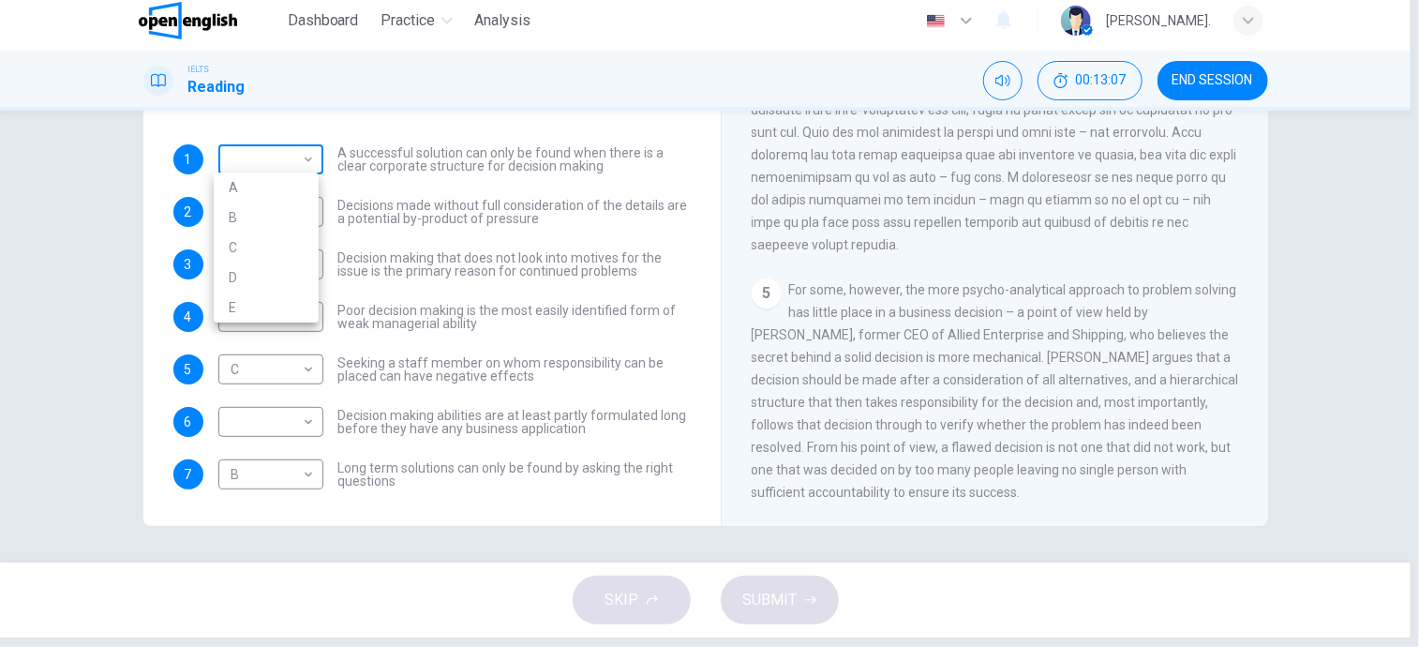
click at [310, 158] on body "This site uses cookies, as explained in our Privacy Policy . If you agree to th…" at bounding box center [709, 314] width 1419 height 647
drag, startPoint x: 236, startPoint y: 304, endPoint x: 295, endPoint y: 309, distance: 59.3
click at [236, 305] on li "E" at bounding box center [266, 307] width 105 height 30
type input "*"
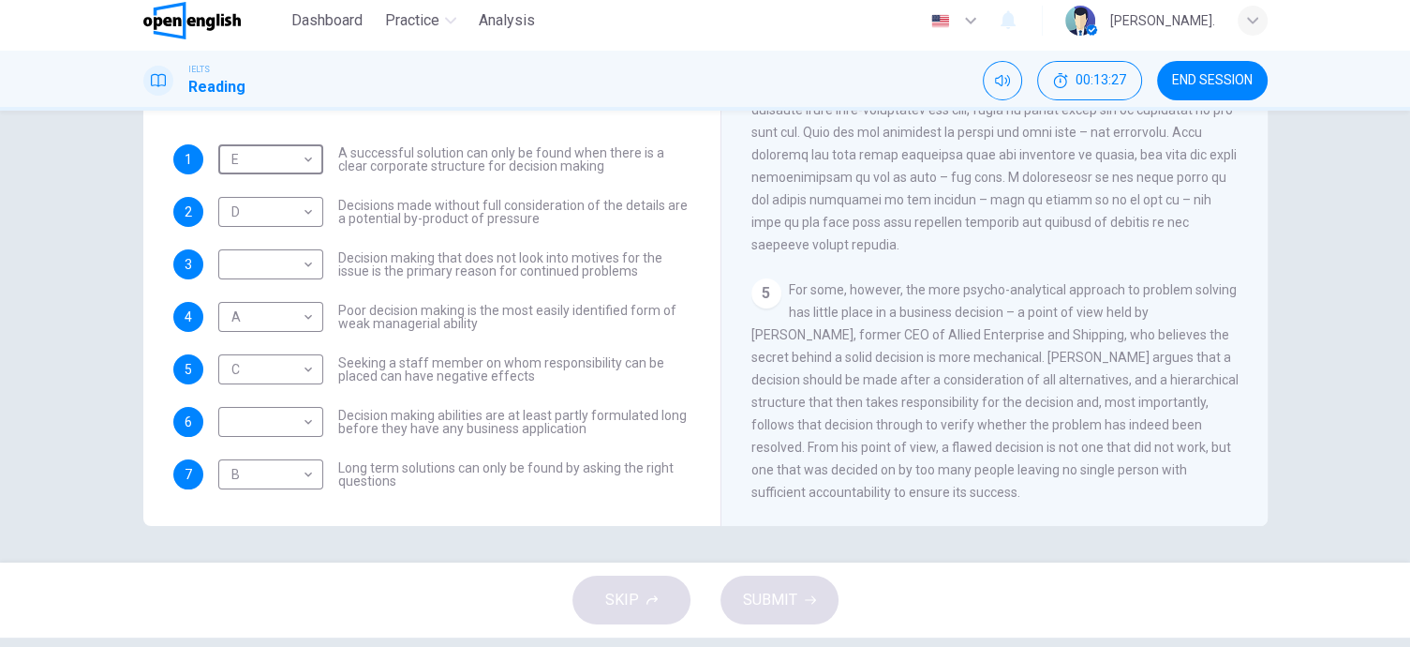
scroll to position [731, 0]
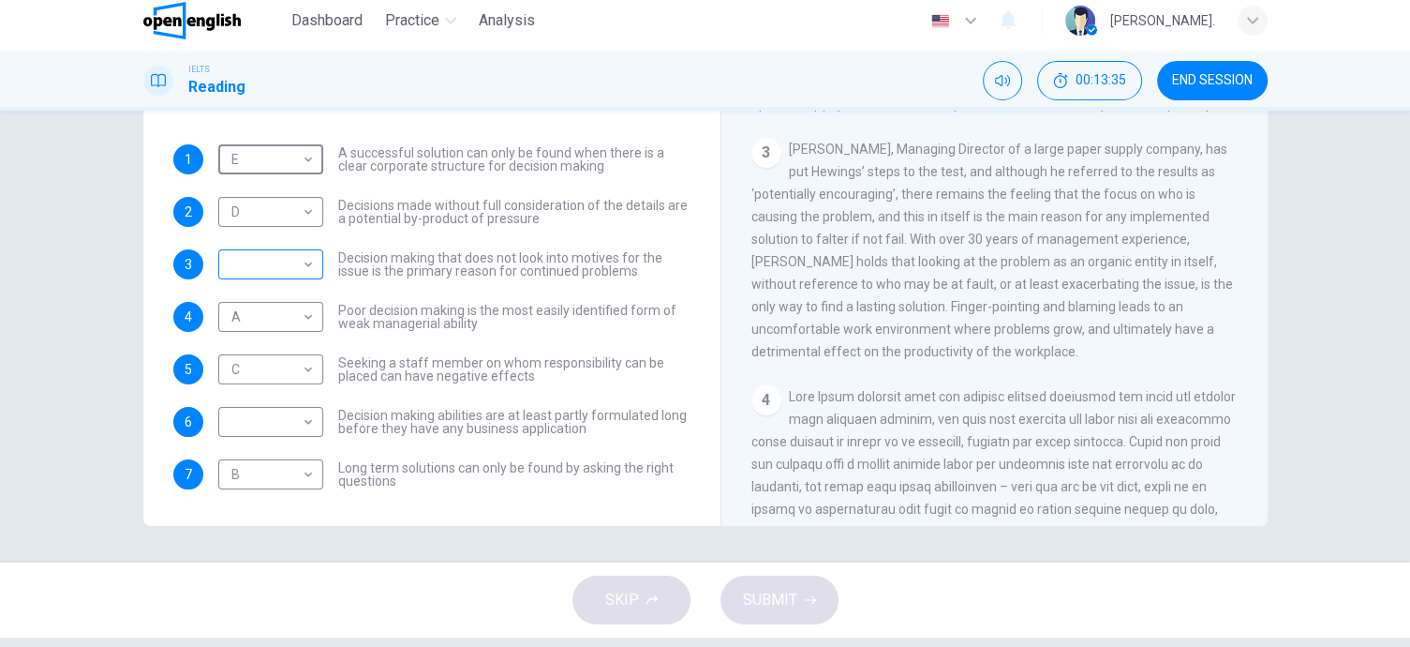
click at [236, 259] on body "This site uses cookies, as explained in our Privacy Policy . If you agree to th…" at bounding box center [705, 314] width 1410 height 647
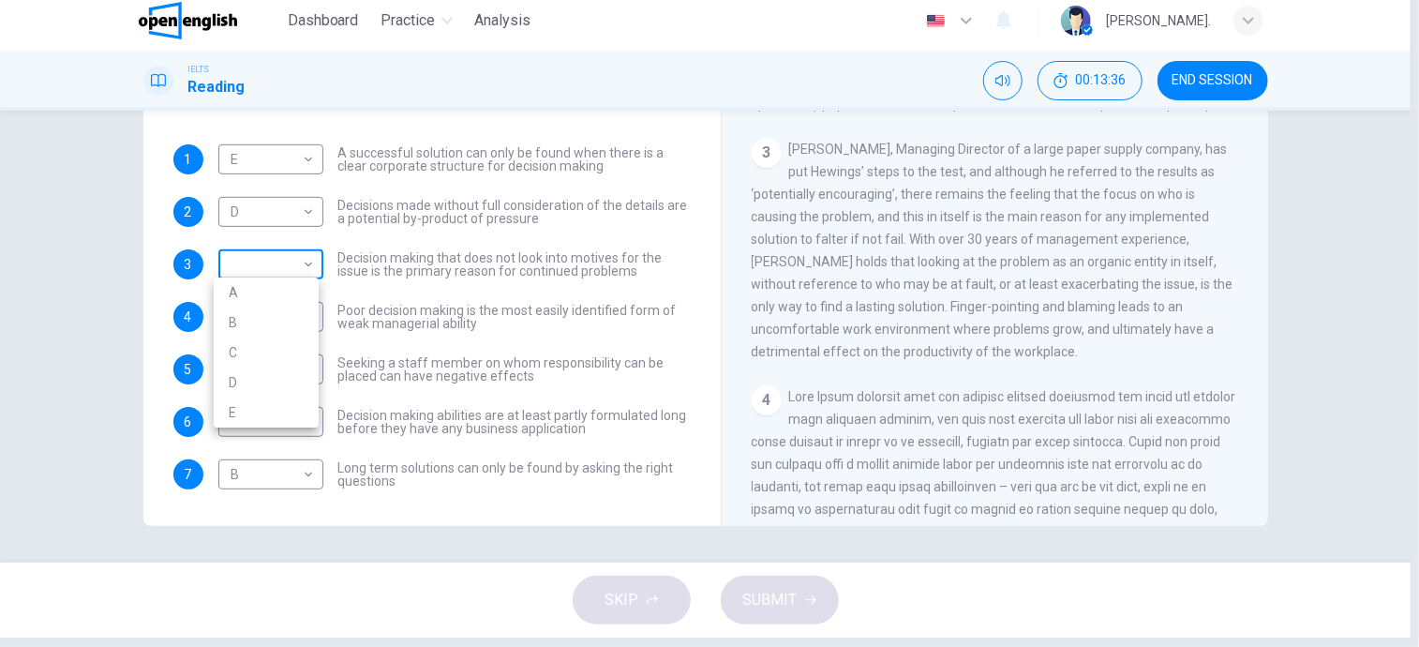
click at [236, 259] on div at bounding box center [709, 323] width 1419 height 647
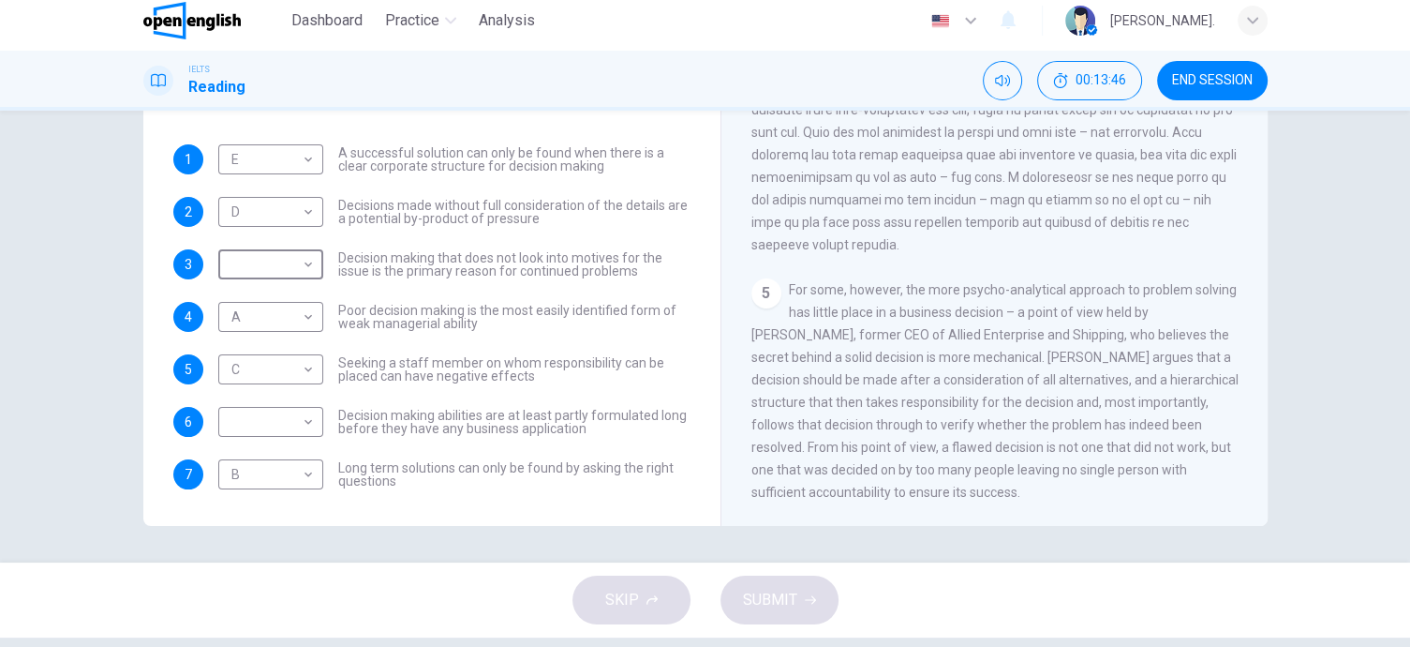
scroll to position [1355, 0]
click at [648, 595] on div "SKIP SUBMIT" at bounding box center [705, 599] width 1410 height 75
click at [269, 257] on body "This site uses cookies, as explained in our Privacy Policy . If you agree to th…" at bounding box center [705, 314] width 1410 height 647
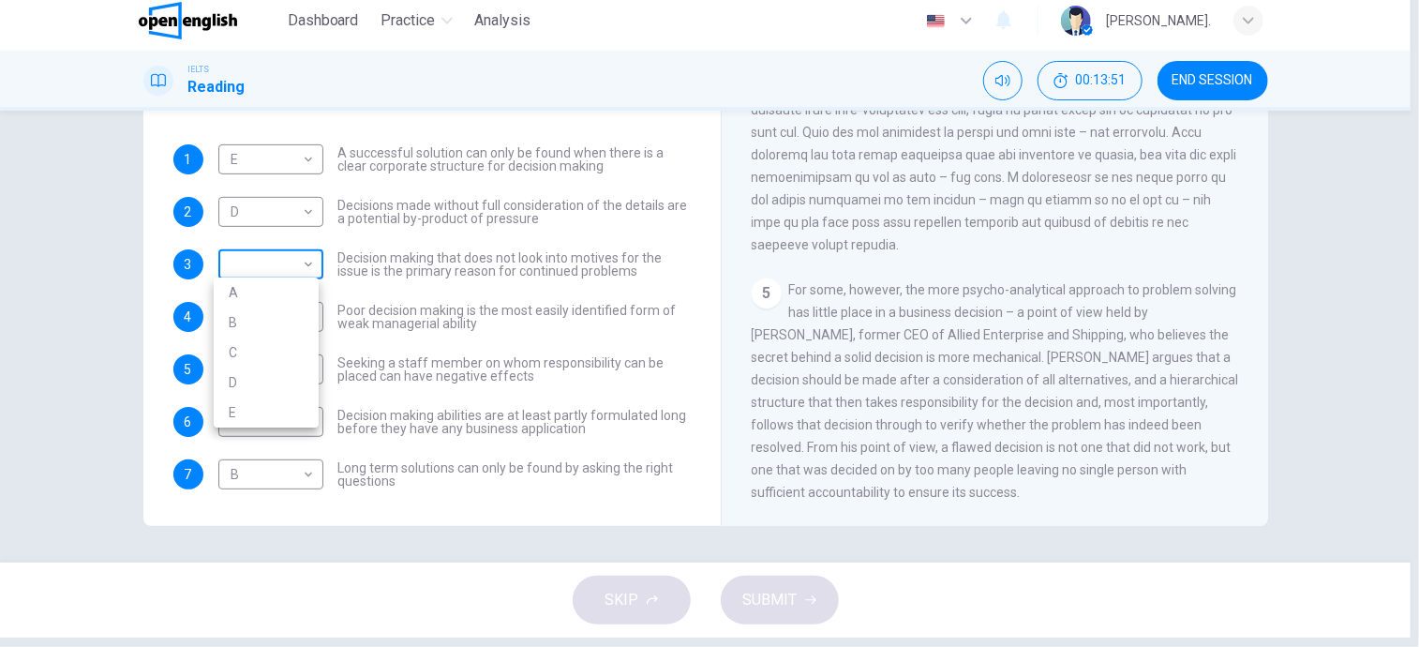
click at [269, 257] on div at bounding box center [709, 323] width 1419 height 647
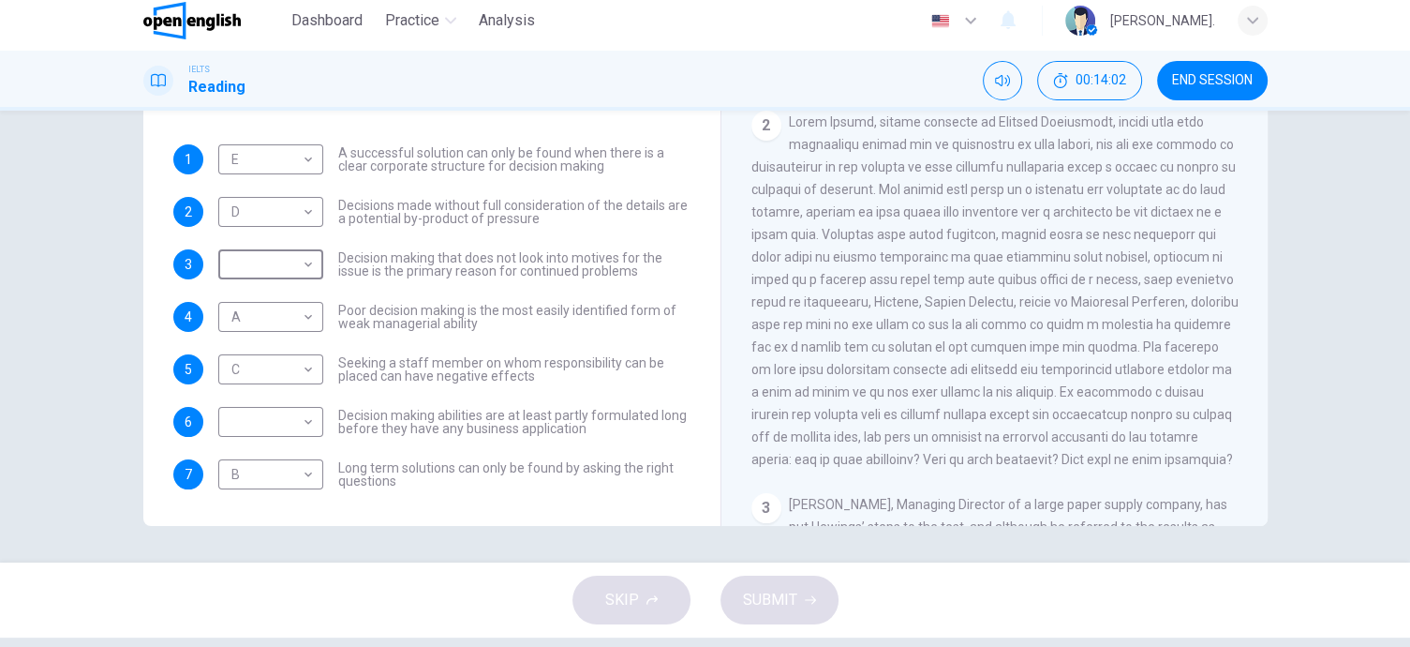
scroll to position [377, 0]
drag, startPoint x: 776, startPoint y: 122, endPoint x: 858, endPoint y: 369, distance: 260.7
click at [855, 353] on div "2" at bounding box center [994, 290] width 487 height 360
drag, startPoint x: 858, startPoint y: 369, endPoint x: 914, endPoint y: 378, distance: 55.9
click at [812, 373] on div "2" at bounding box center [994, 290] width 487 height 360
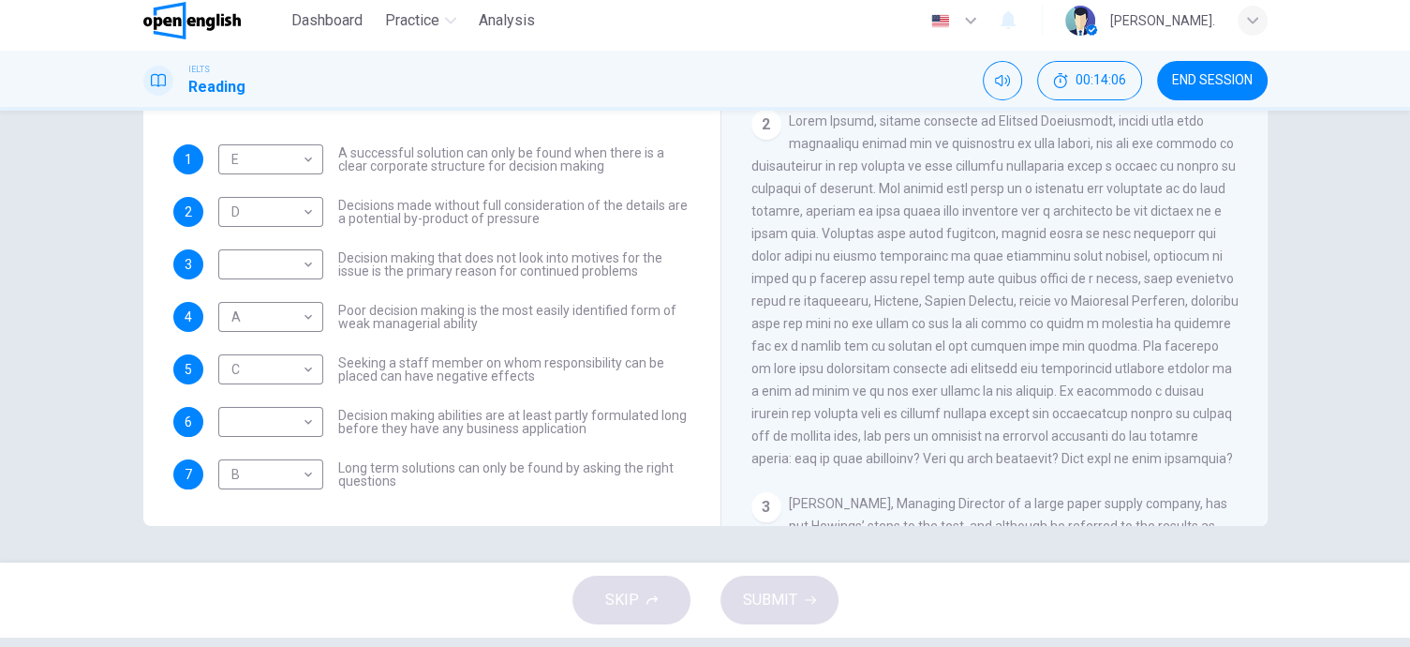
drag, startPoint x: 914, startPoint y: 378, endPoint x: 1108, endPoint y: 350, distance: 196.8
click at [1229, 389] on div "CLICK TO ZOOM Click to Zoom 1 In the business world, much as in life in general…" at bounding box center [1007, 241] width 512 height 569
drag, startPoint x: 1108, startPoint y: 350, endPoint x: 948, endPoint y: 163, distance: 246.5
click at [866, 303] on div "2" at bounding box center [994, 290] width 487 height 360
click at [1004, 84] on icon "Mute" at bounding box center [1002, 80] width 15 height 15
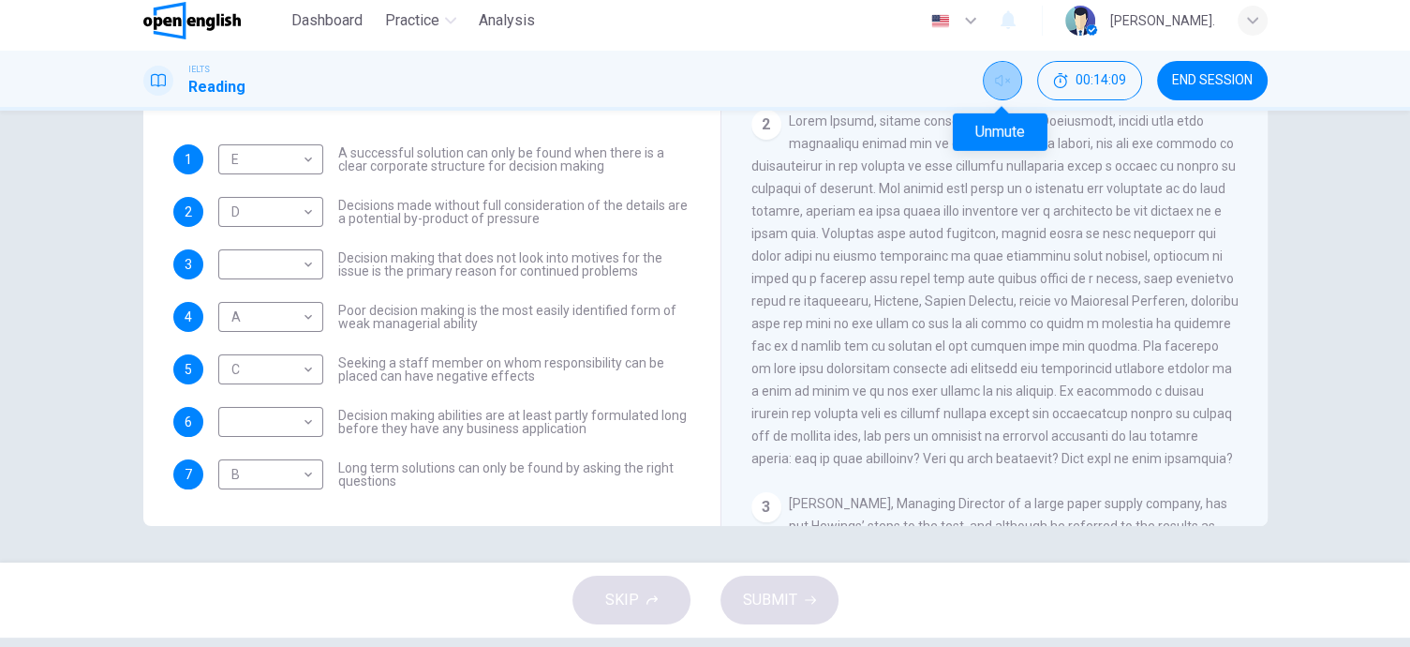
click at [1004, 86] on icon "Unmute" at bounding box center [1002, 80] width 15 height 15
drag, startPoint x: 818, startPoint y: 346, endPoint x: 855, endPoint y: 350, distance: 37.8
click at [818, 346] on div "2" at bounding box center [994, 290] width 487 height 360
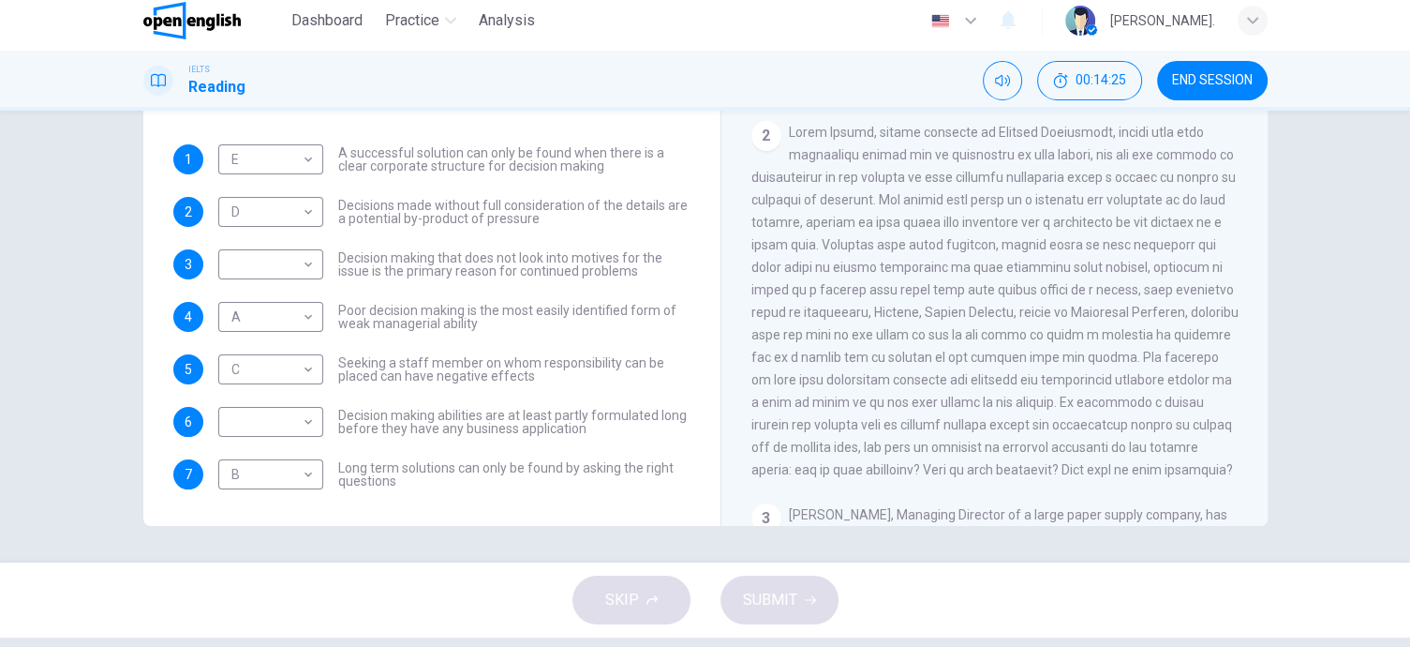
scroll to position [369, 0]
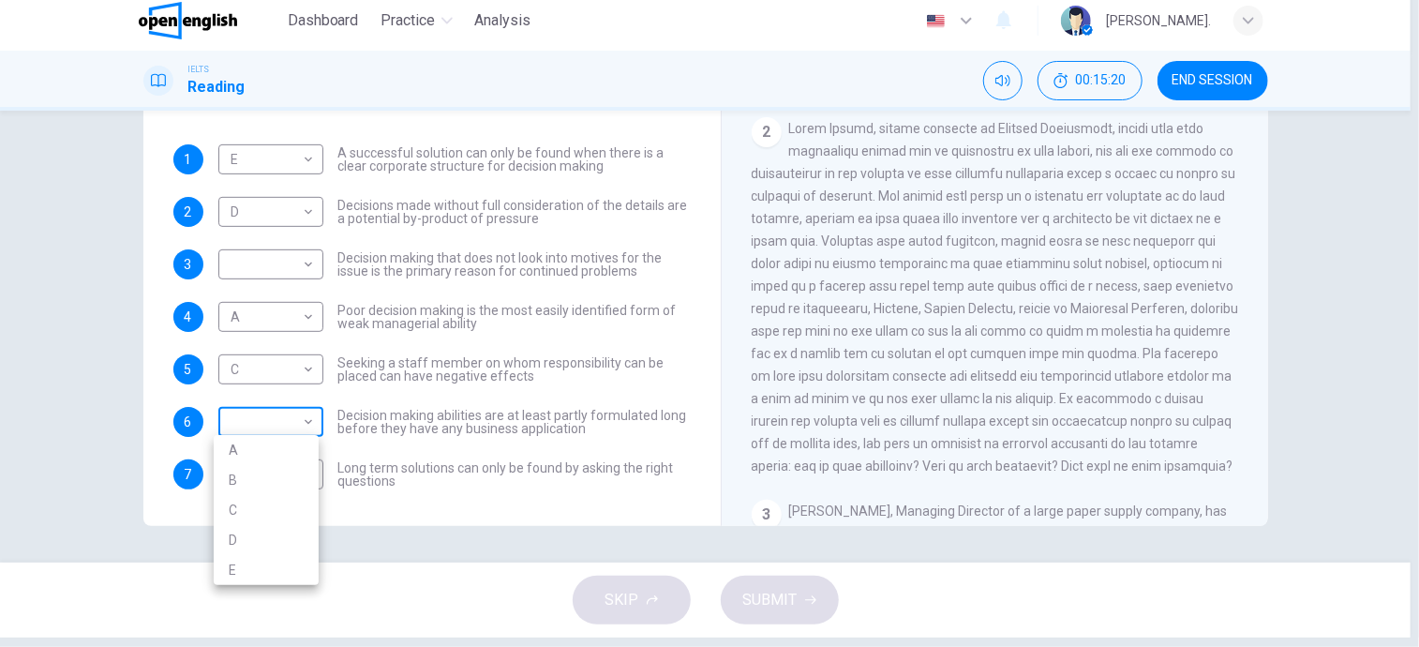
click at [285, 410] on body "This site uses cookies, as explained in our Privacy Policy . If you agree to th…" at bounding box center [709, 314] width 1419 height 647
click at [279, 414] on div at bounding box center [709, 323] width 1419 height 647
click at [278, 414] on body "This site uses cookies, as explained in our Privacy Policy . If you agree to th…" at bounding box center [709, 314] width 1419 height 647
click at [236, 445] on li "A" at bounding box center [266, 450] width 105 height 30
type input "*"
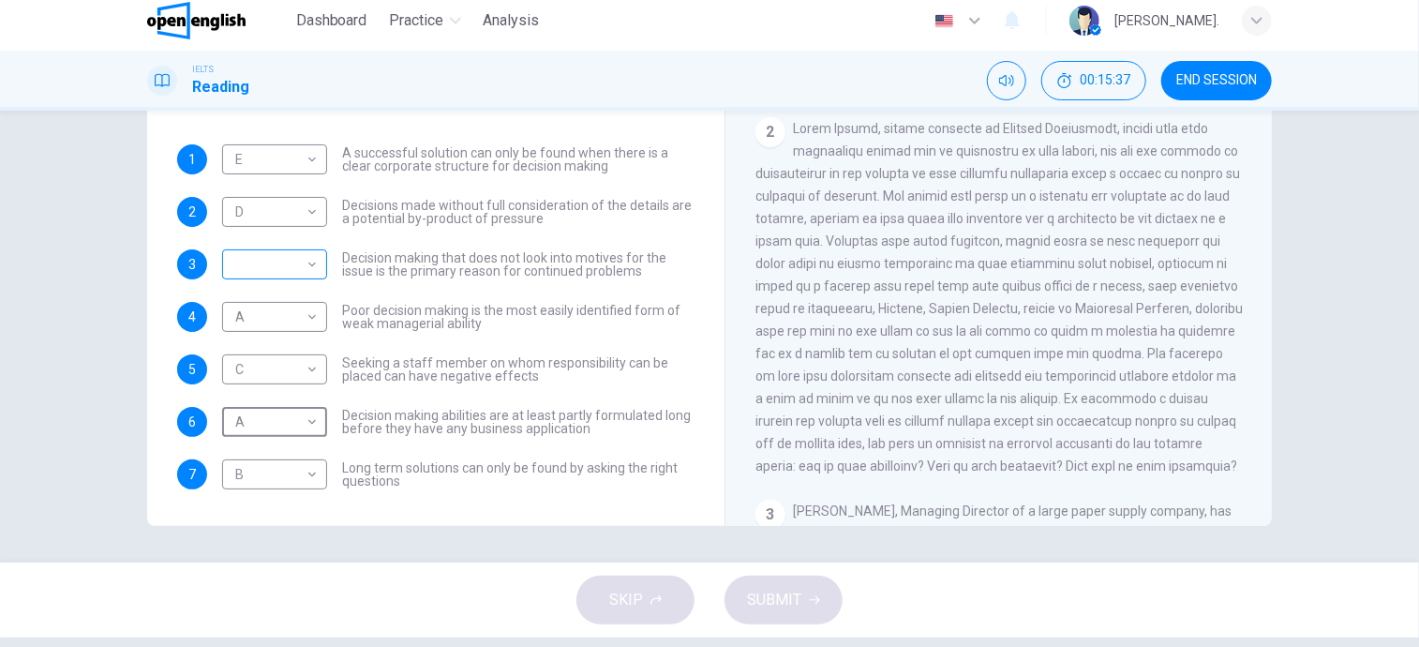
click at [296, 262] on body "This site uses cookies, as explained in our Privacy Policy . If you agree to th…" at bounding box center [709, 314] width 1419 height 647
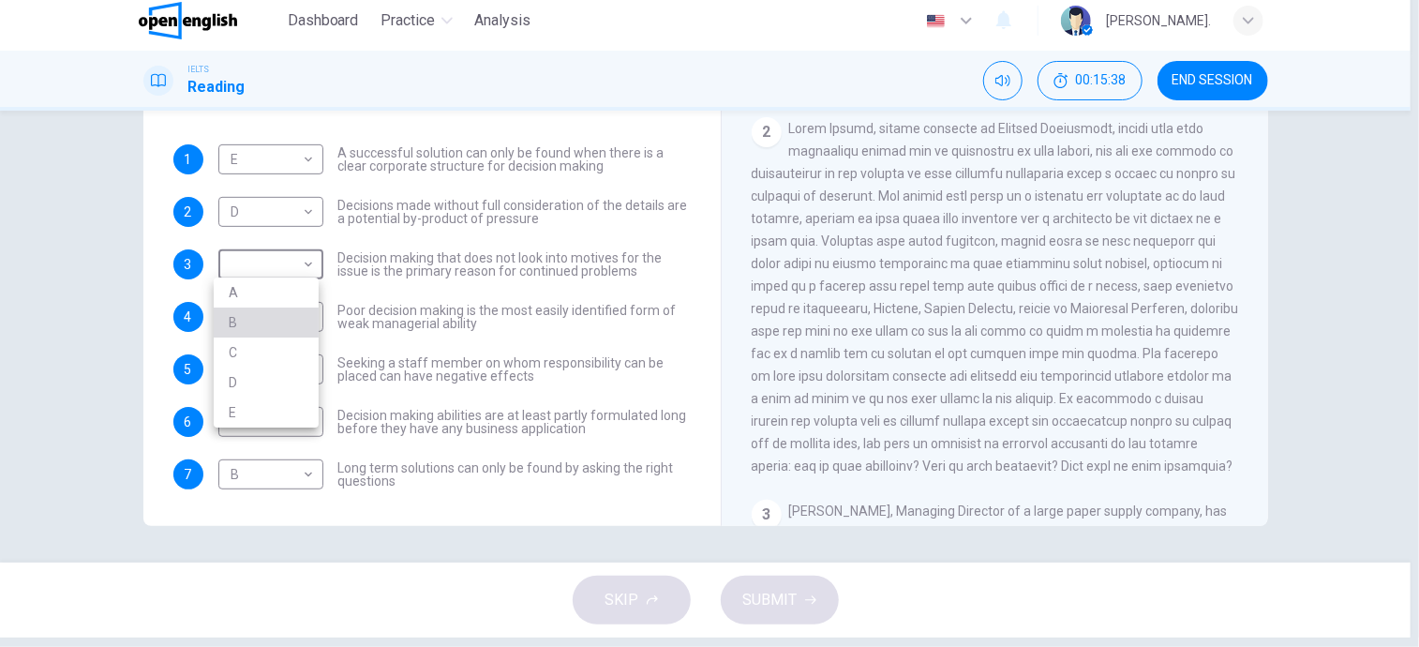
click at [263, 320] on li "B" at bounding box center [266, 322] width 105 height 30
type input "*"
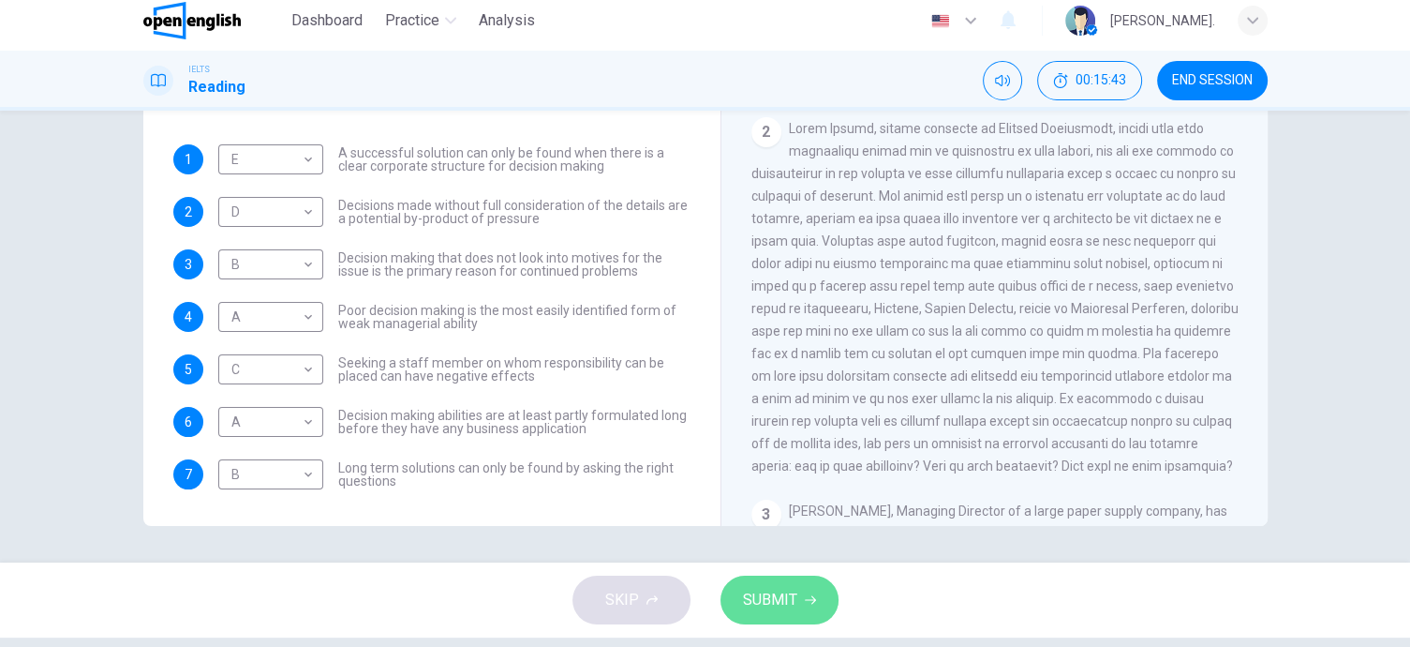
click at [784, 596] on span "SUBMIT" at bounding box center [770, 600] width 54 height 26
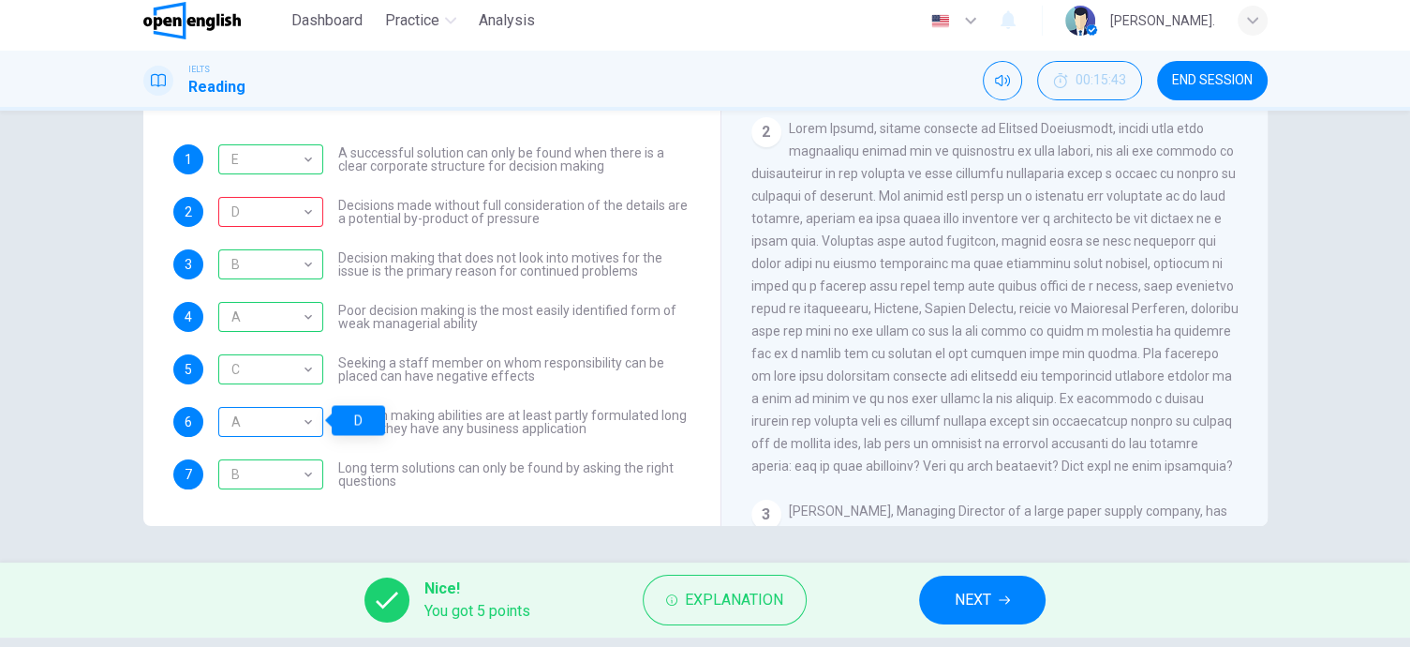
click at [304, 405] on div "A" at bounding box center [267, 421] width 98 height 53
click at [304, 424] on div "A" at bounding box center [267, 421] width 98 height 53
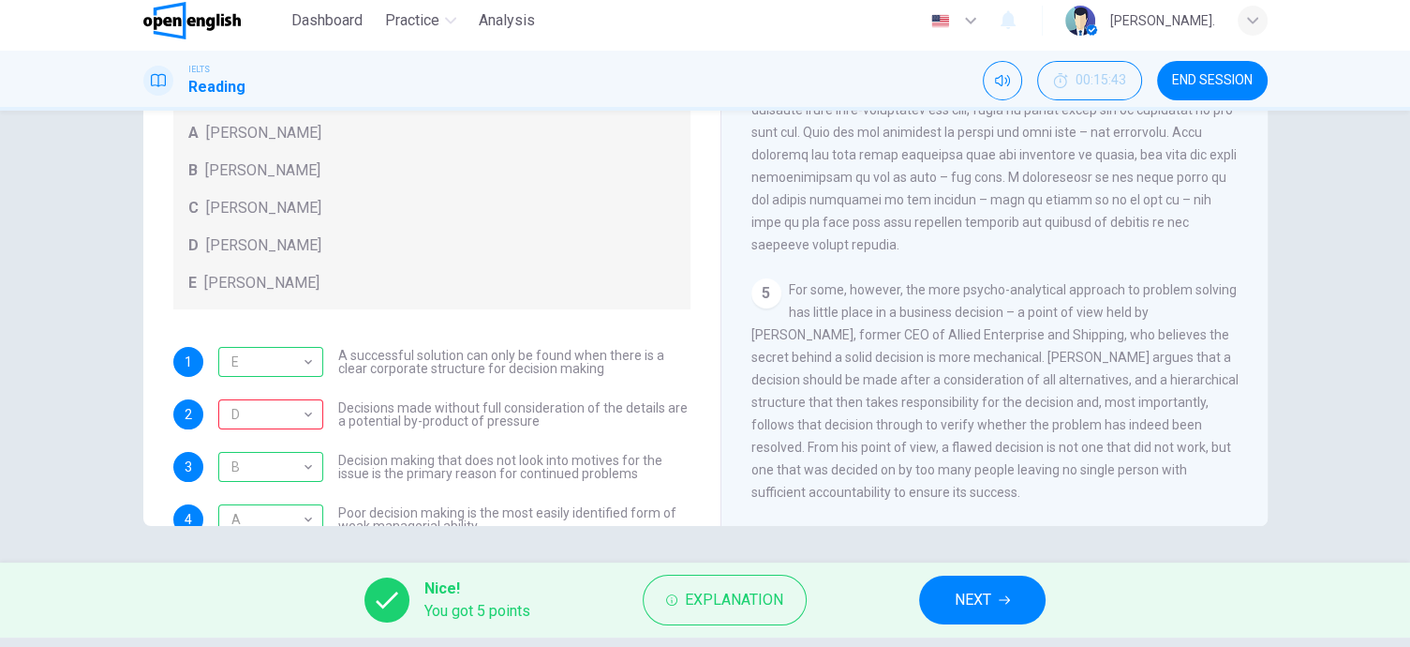
scroll to position [202, 0]
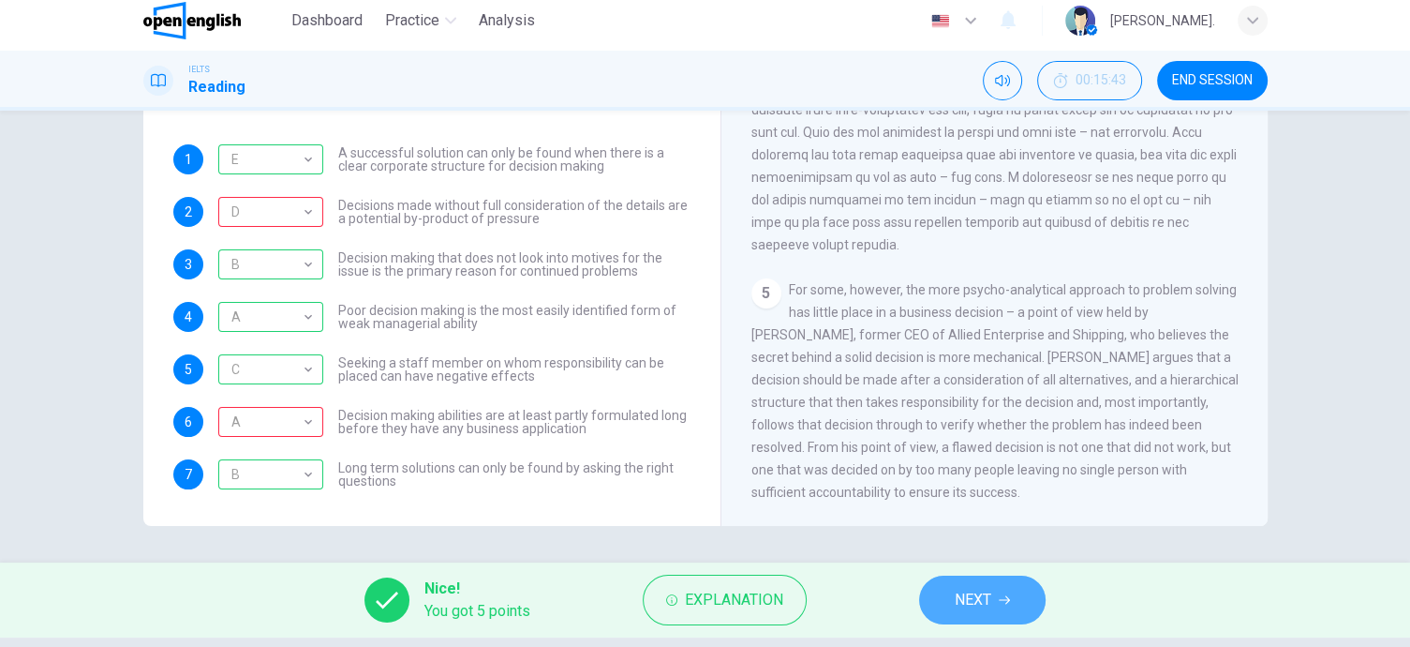
click at [973, 614] on button "NEXT" at bounding box center [982, 599] width 126 height 49
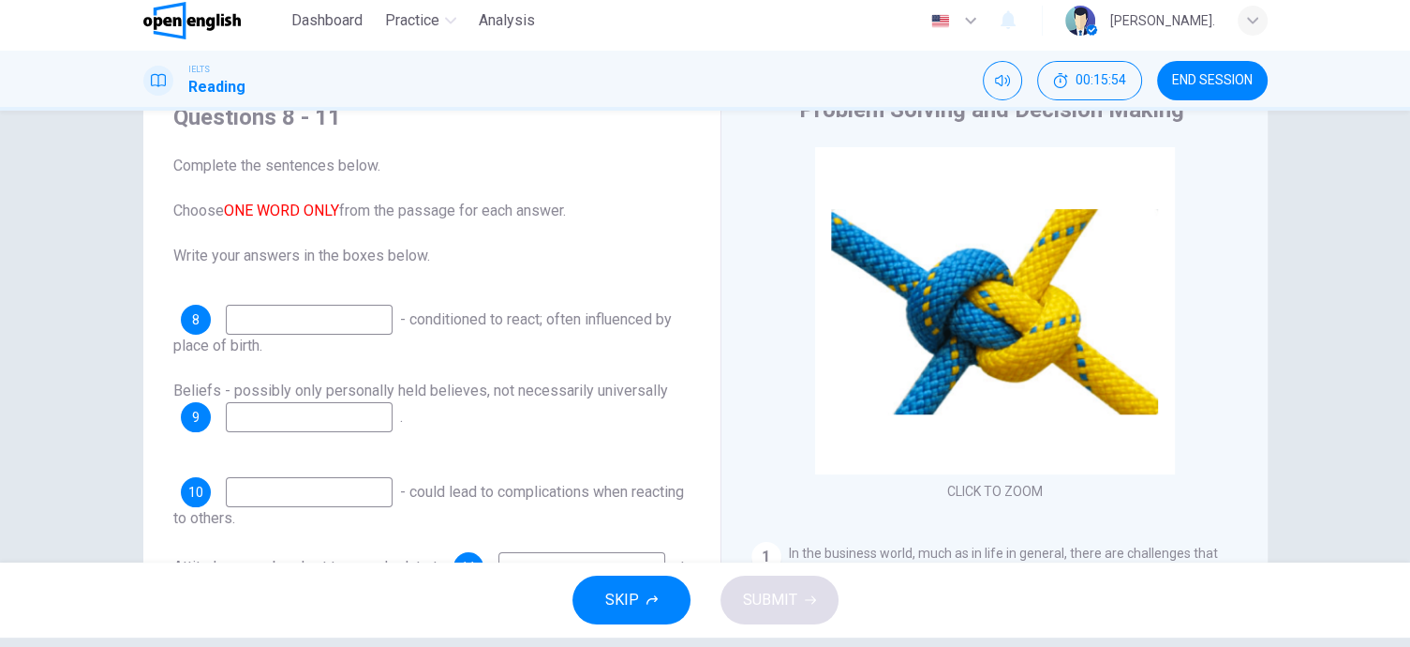
scroll to position [82, 0]
click at [324, 319] on input at bounding box center [309, 320] width 167 height 30
drag, startPoint x: 221, startPoint y: 212, endPoint x: 356, endPoint y: 212, distance: 134.9
click at [356, 212] on span "Complete the sentences below. Choose ONE WORD ONLY from the passage for each an…" at bounding box center [431, 212] width 517 height 112
drag, startPoint x: 176, startPoint y: 254, endPoint x: 472, endPoint y: 253, distance: 296.1
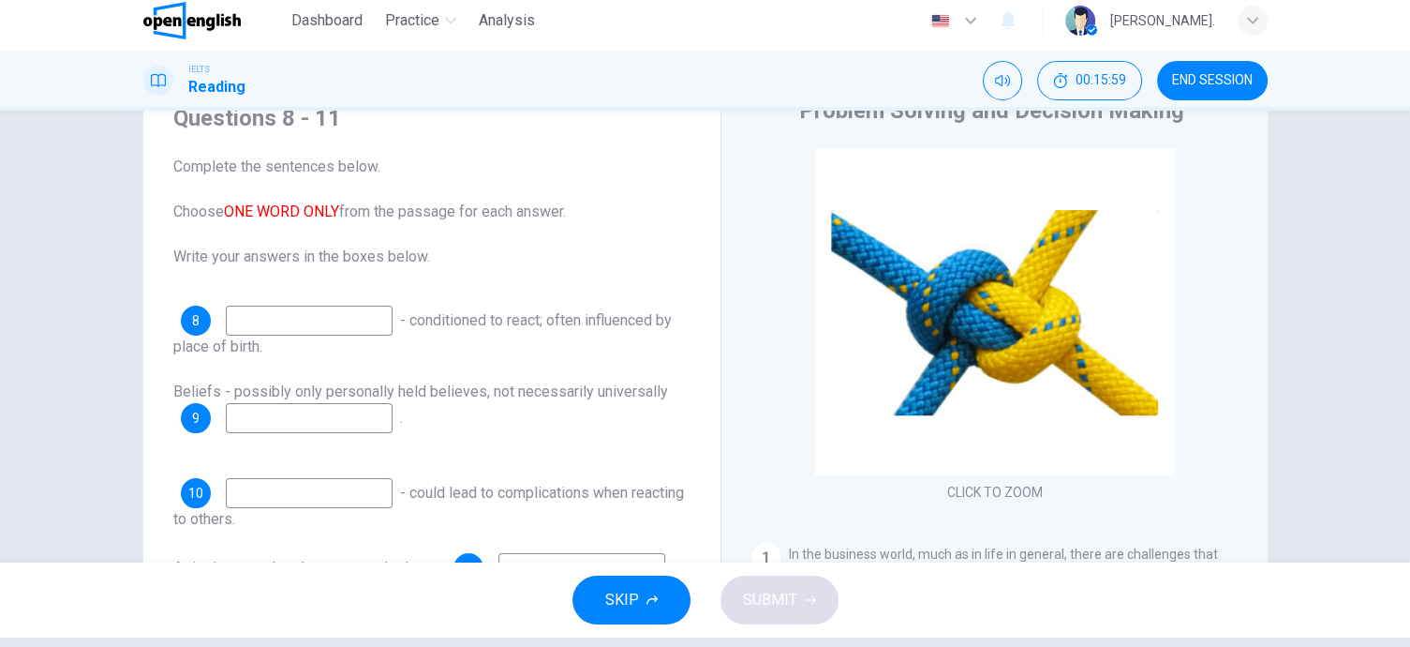
click at [472, 253] on span "Complete the sentences below. Choose ONE WORD ONLY from the passage for each an…" at bounding box center [431, 212] width 517 height 112
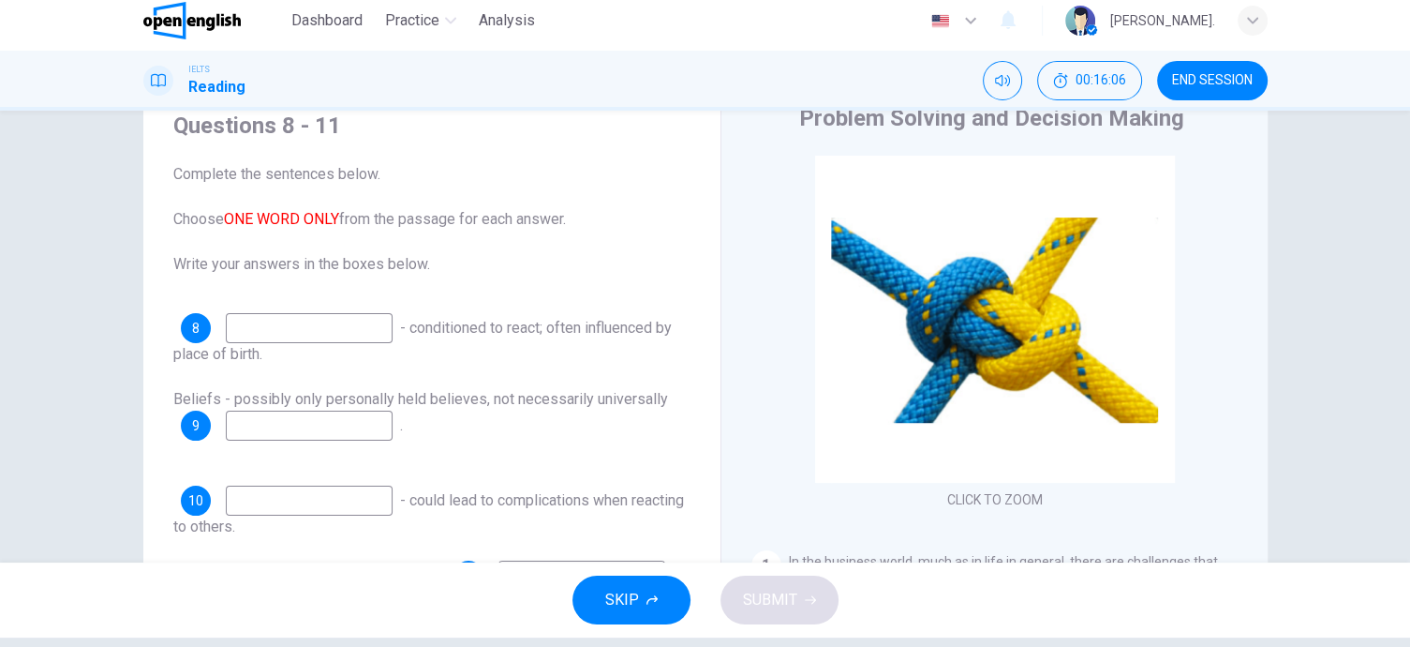
scroll to position [0, 0]
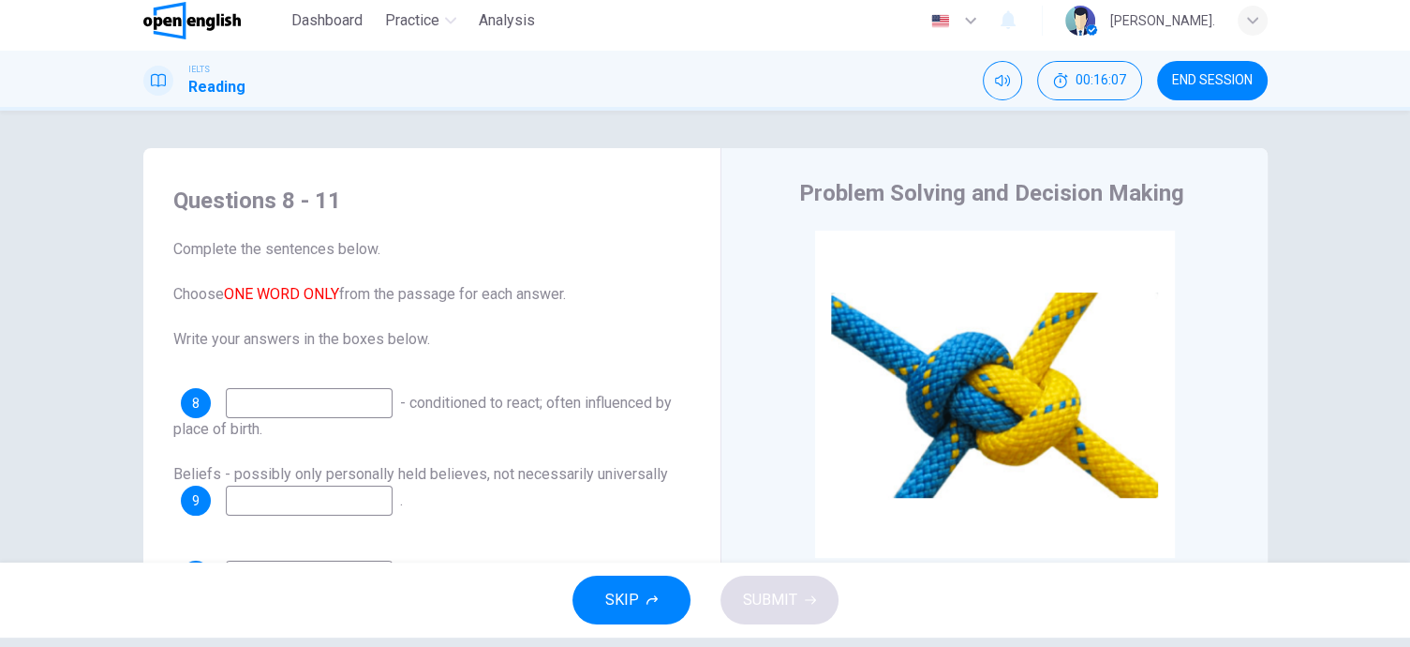
click at [321, 400] on input at bounding box center [309, 403] width 167 height 30
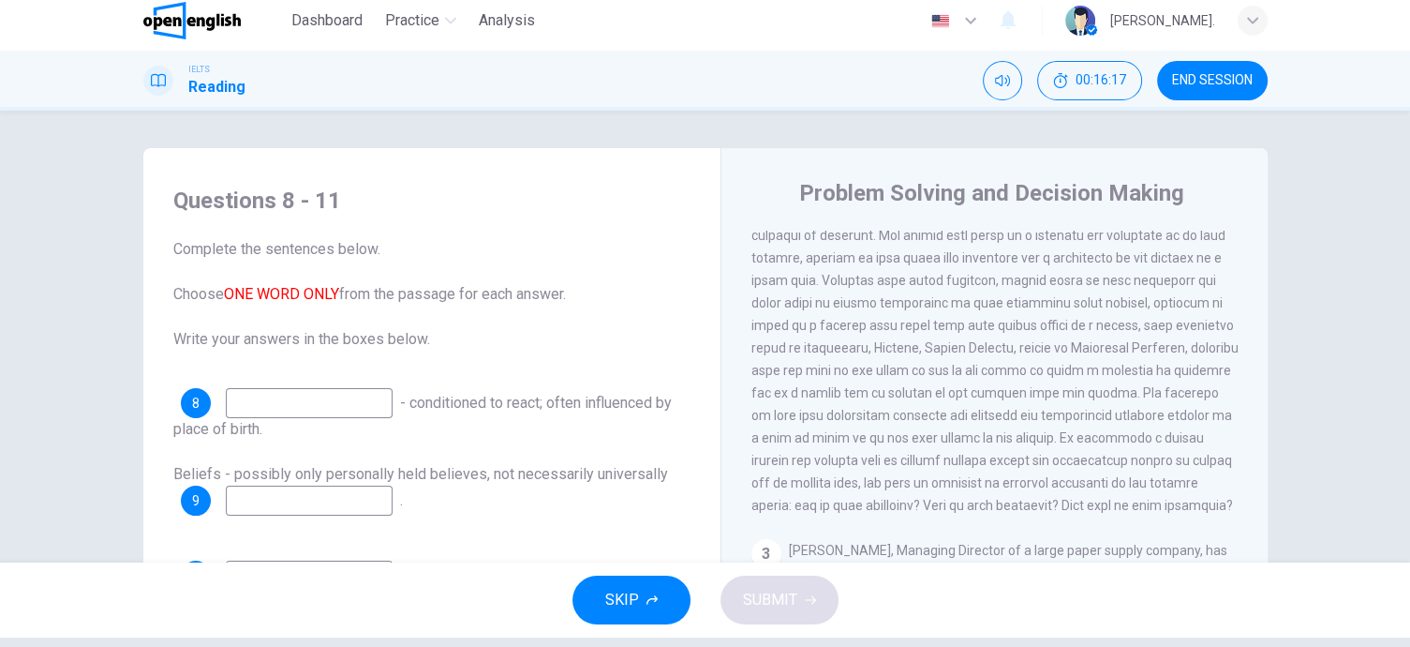
scroll to position [274, 0]
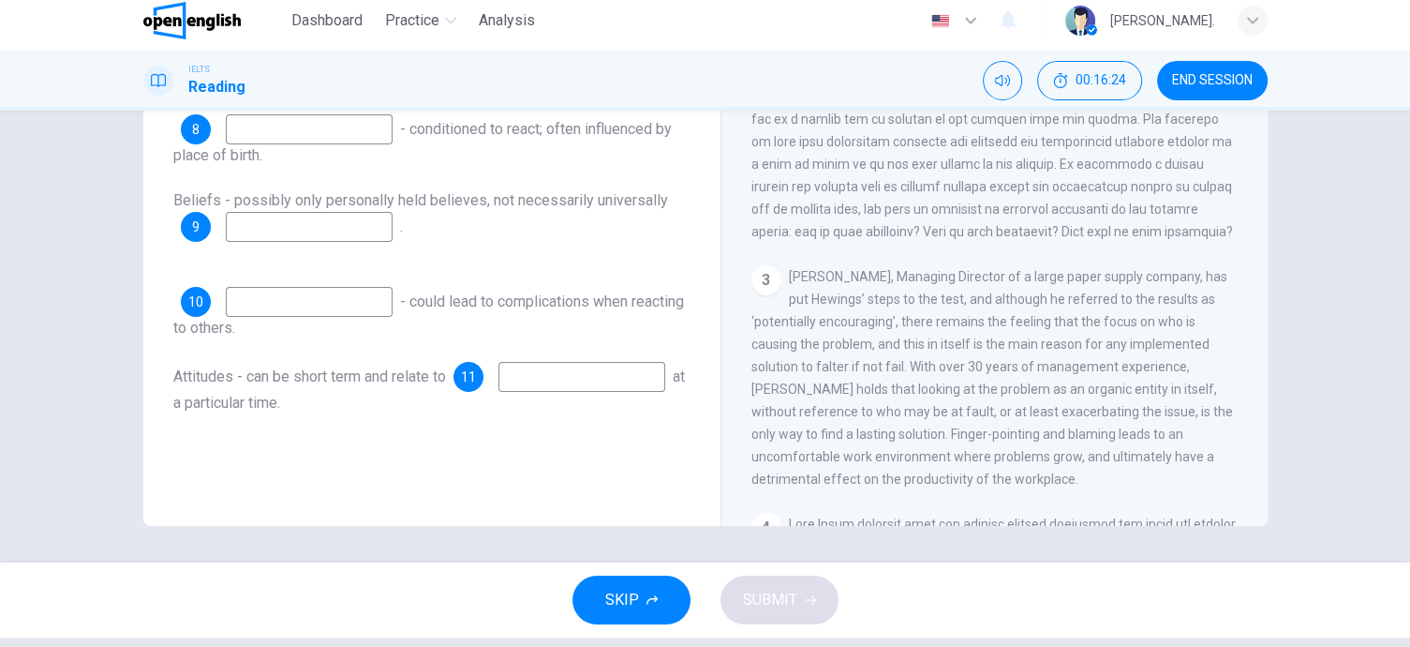
drag, startPoint x: 1256, startPoint y: 260, endPoint x: 1252, endPoint y: 219, distance: 40.6
click at [1252, 219] on div "CLICK TO ZOOM Click to Zoom 1 In the business world, much as in life in general…" at bounding box center [1007, 241] width 512 height 569
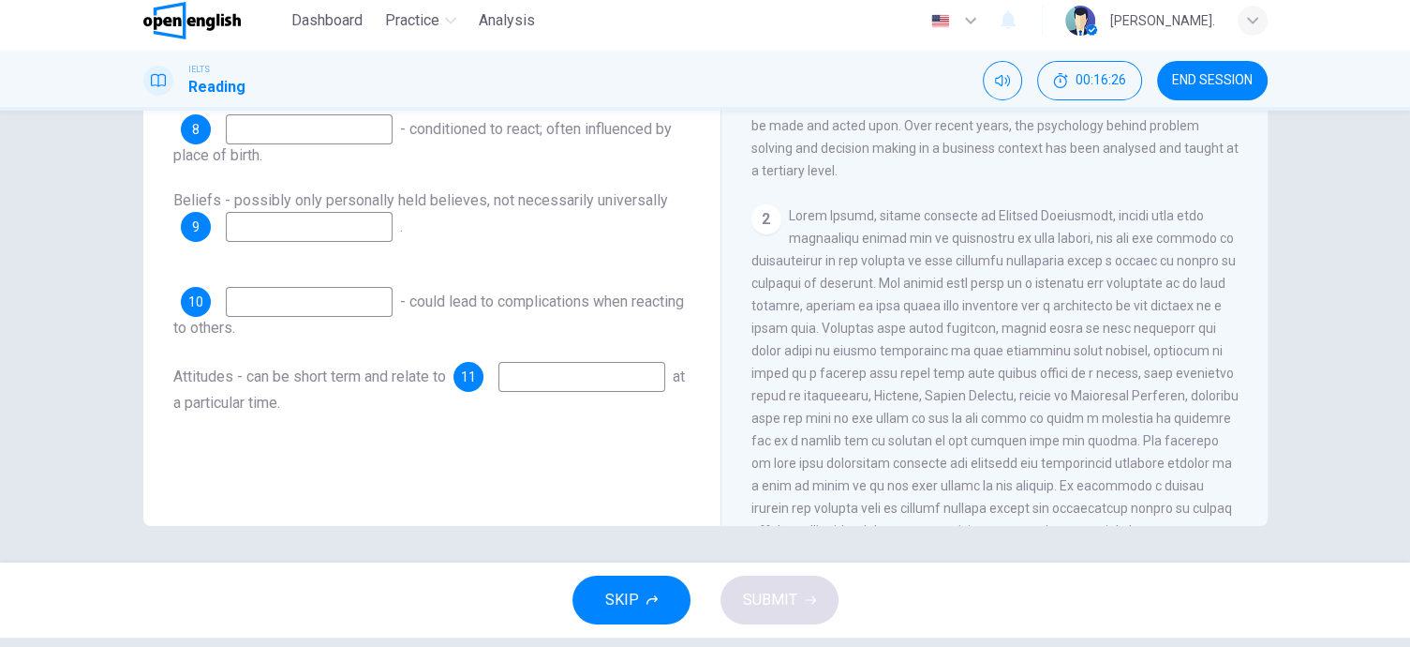
scroll to position [312, 0]
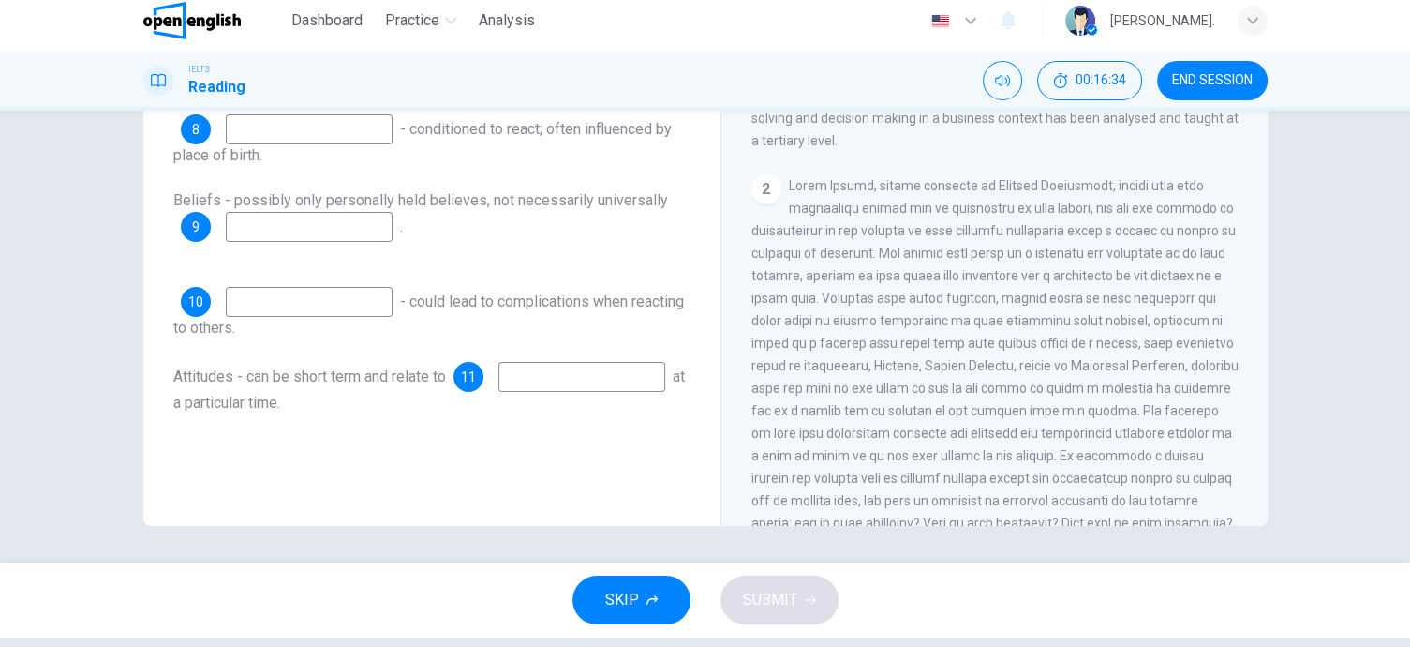
drag, startPoint x: 851, startPoint y: 230, endPoint x: 933, endPoint y: 241, distance: 83.2
click at [933, 241] on span at bounding box center [994, 354] width 487 height 352
click at [1027, 260] on span at bounding box center [994, 354] width 487 height 352
drag, startPoint x: 892, startPoint y: 280, endPoint x: 1014, endPoint y: 280, distance: 121.8
click at [1014, 280] on span at bounding box center [994, 354] width 487 height 352
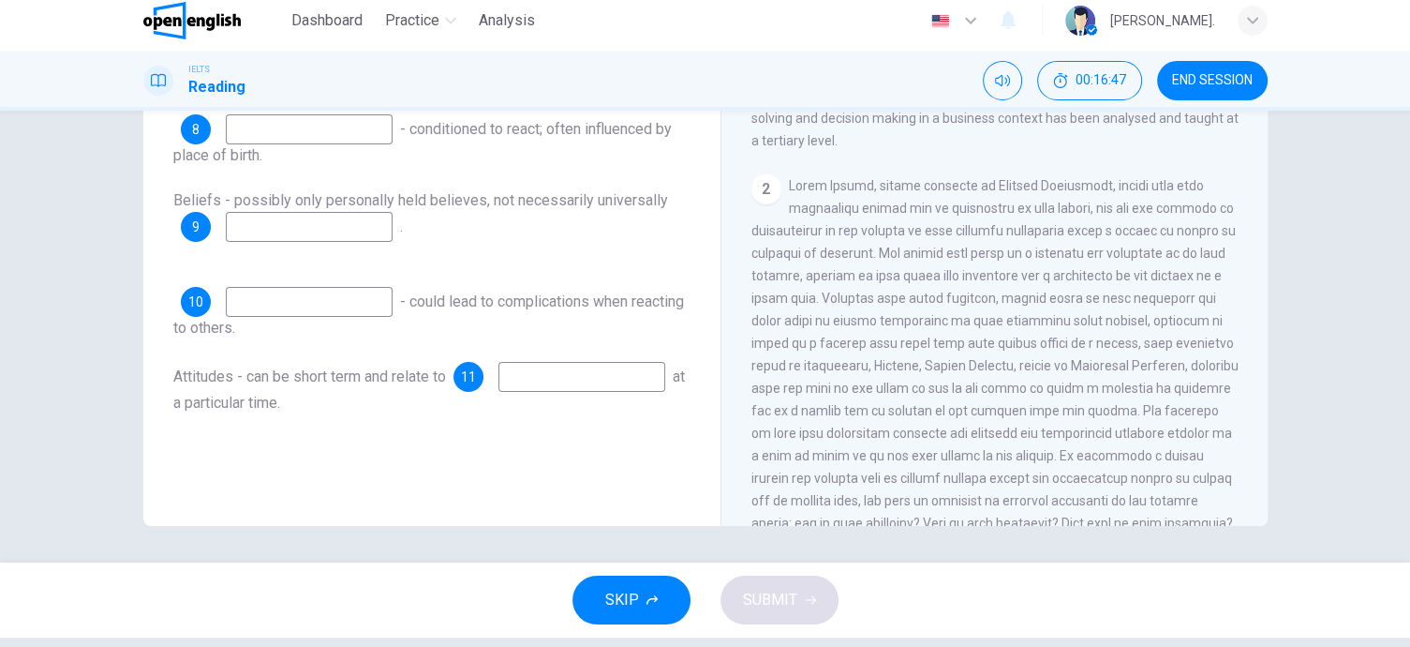
click at [498, 392] on input at bounding box center [581, 377] width 167 height 30
drag, startPoint x: 168, startPoint y: 374, endPoint x: 357, endPoint y: 373, distance: 189.3
click at [357, 373] on span "Attitudes - can be short term and relate to" at bounding box center [309, 376] width 273 height 18
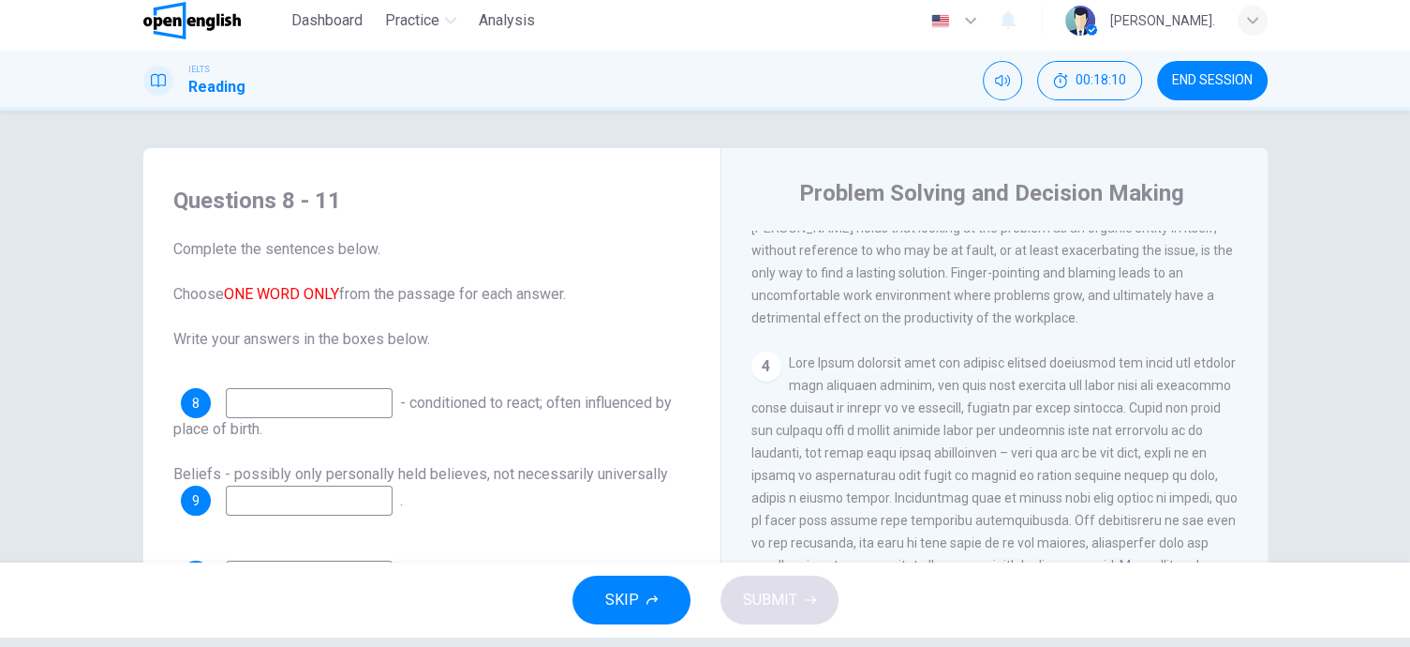
scroll to position [274, 0]
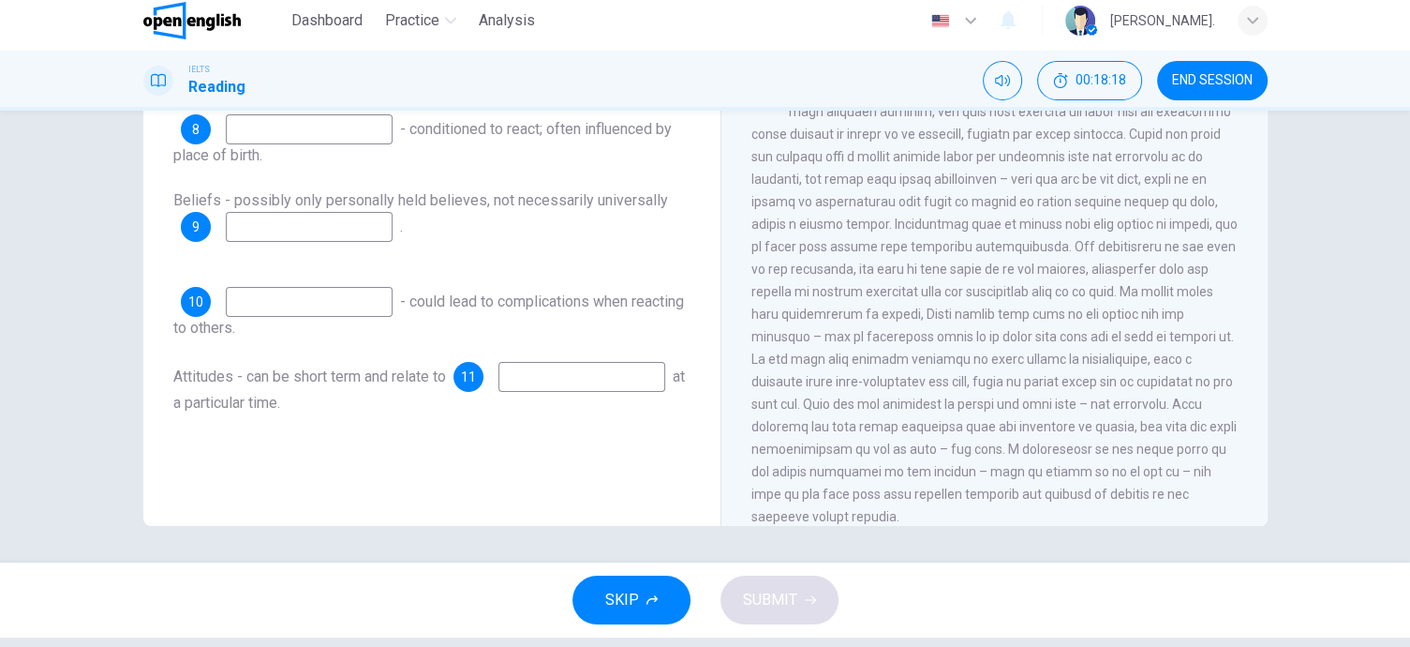
click at [623, 568] on div "SKIP SUBMIT" at bounding box center [705, 599] width 1410 height 75
click at [622, 589] on span "SKIP" at bounding box center [622, 600] width 34 height 26
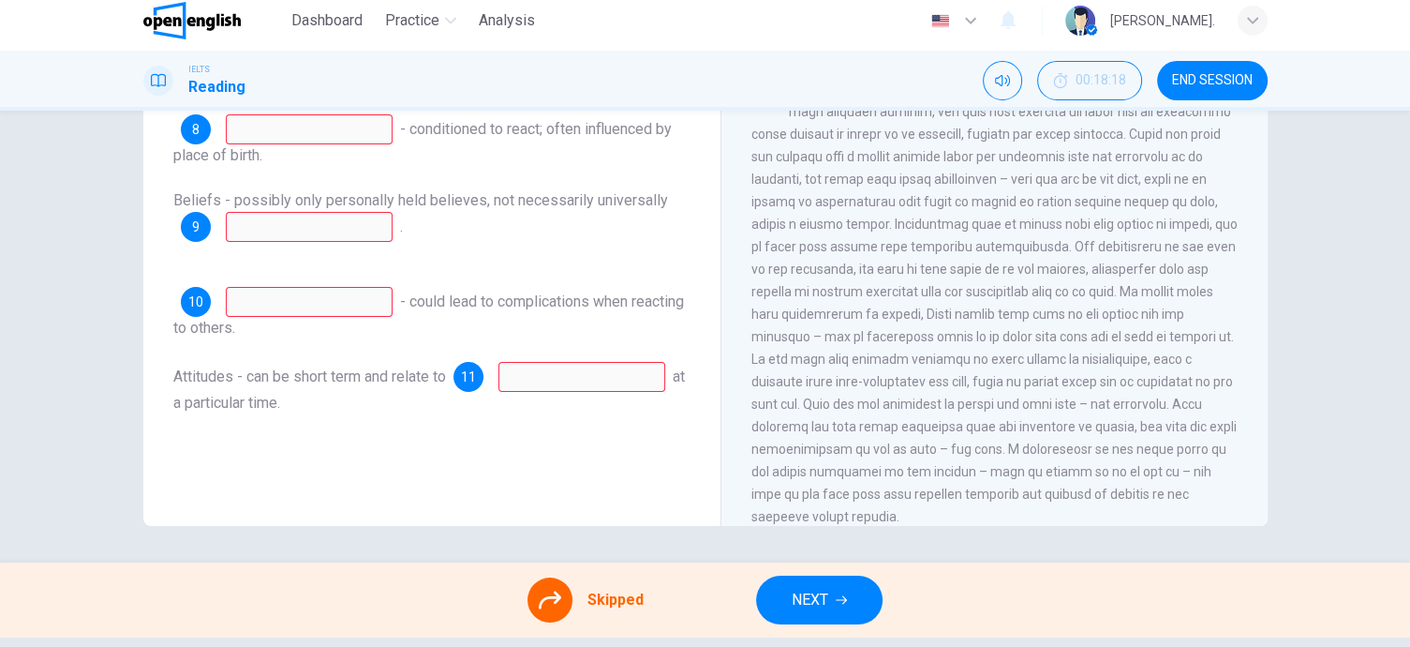
click at [542, 588] on icon at bounding box center [550, 599] width 22 height 22
click at [840, 601] on icon "button" at bounding box center [841, 599] width 11 height 11
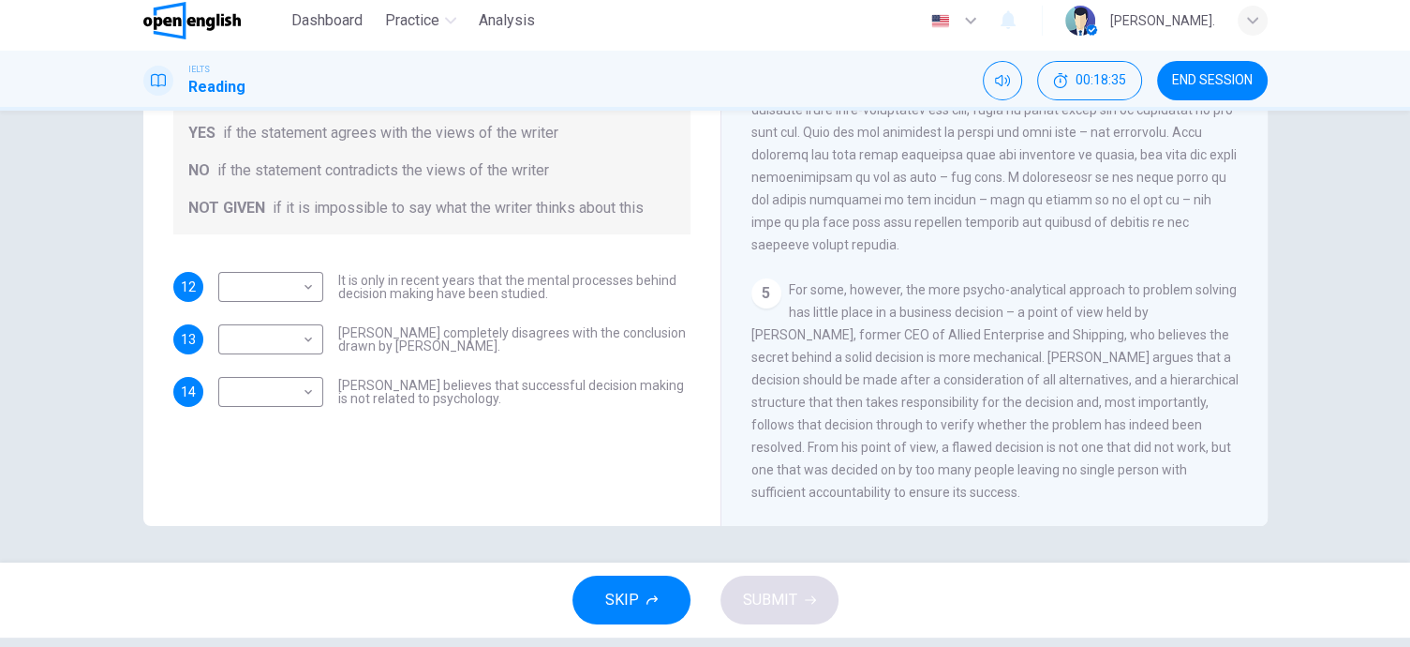
click at [1166, 289] on span "For some, however, the more psycho-analytical approach to problem solving has l…" at bounding box center [994, 390] width 487 height 217
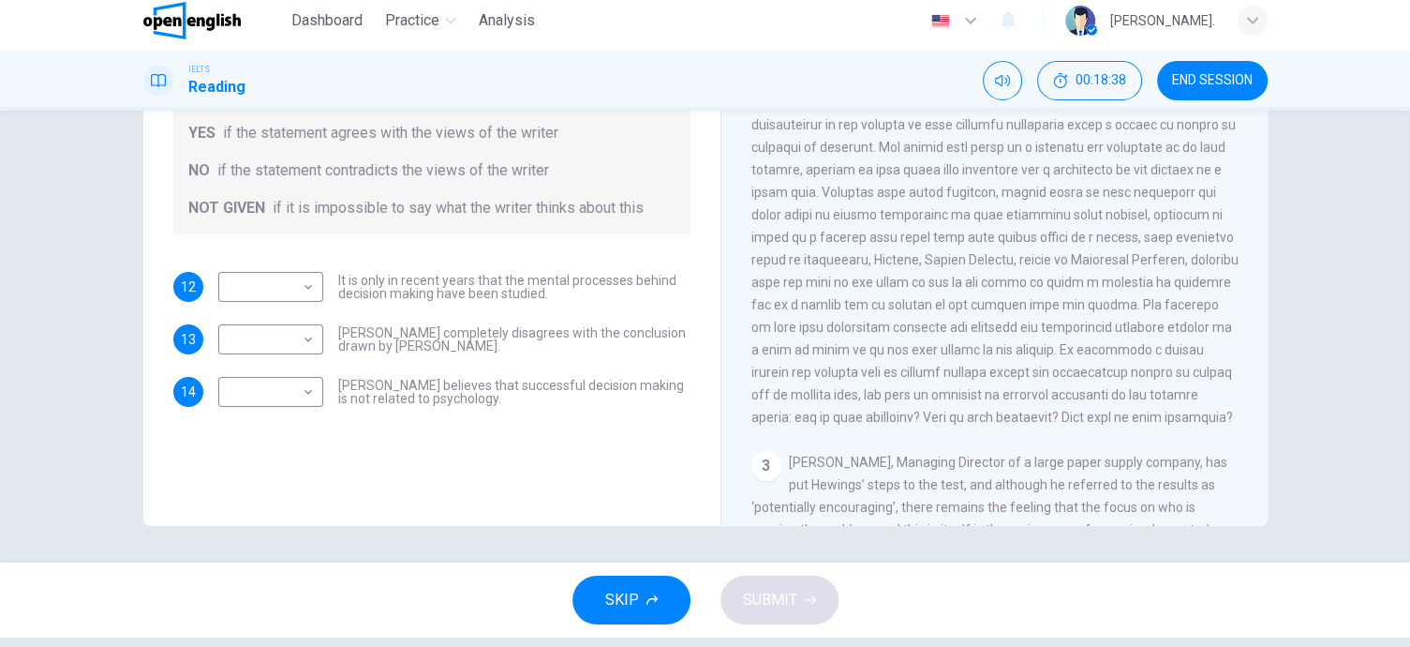
scroll to position [105, 0]
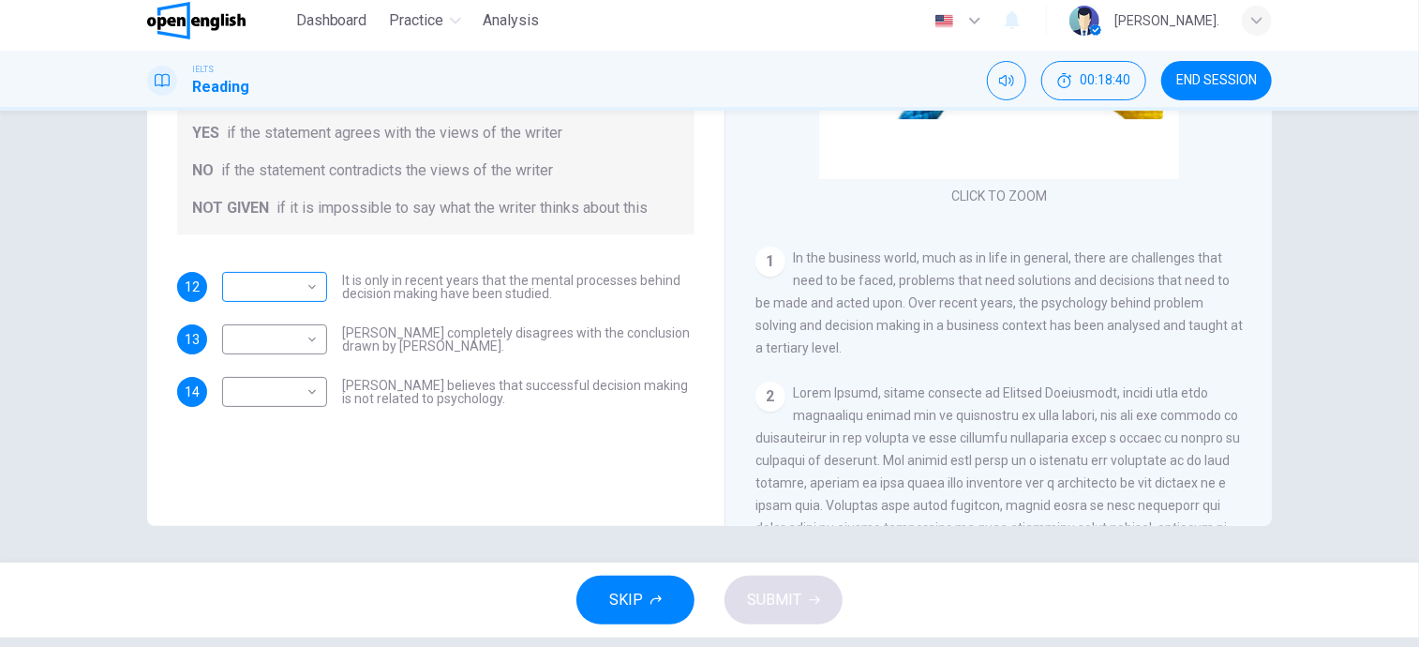
click at [249, 287] on body "This site uses cookies, as explained in our Privacy Policy . If you agree to th…" at bounding box center [709, 314] width 1419 height 647
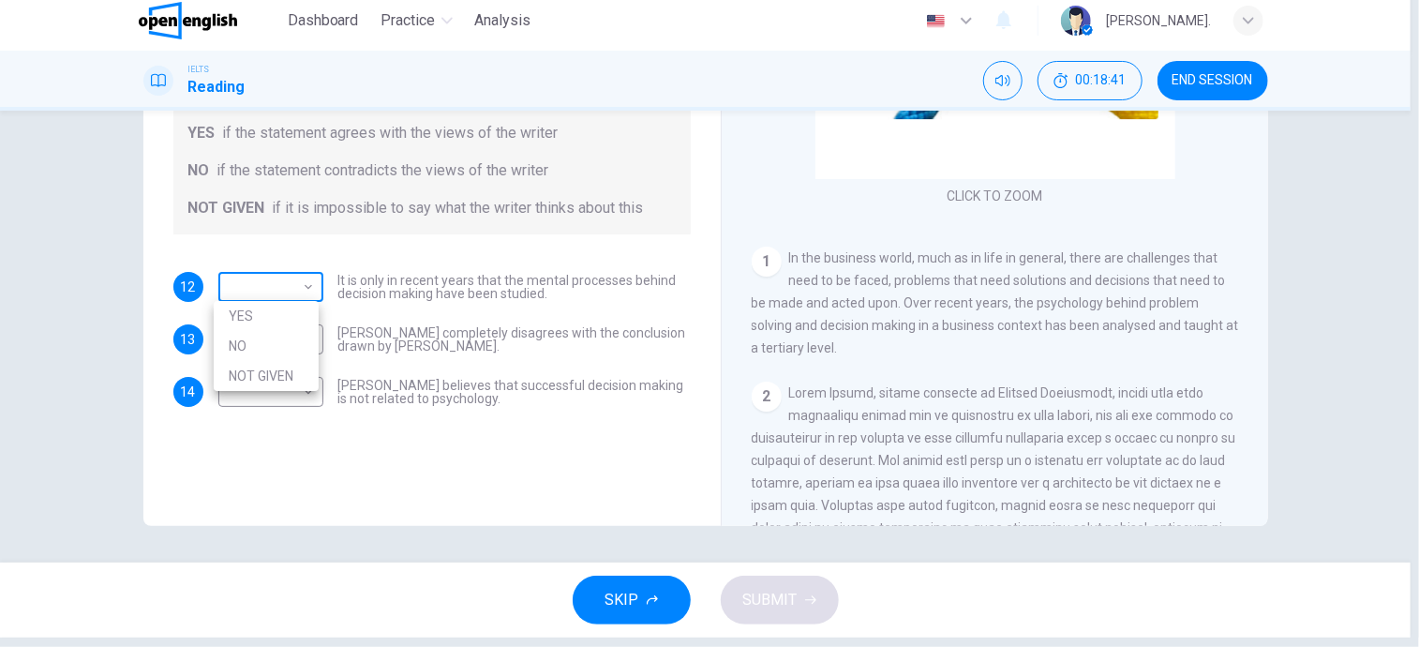
click at [249, 287] on div at bounding box center [709, 323] width 1419 height 647
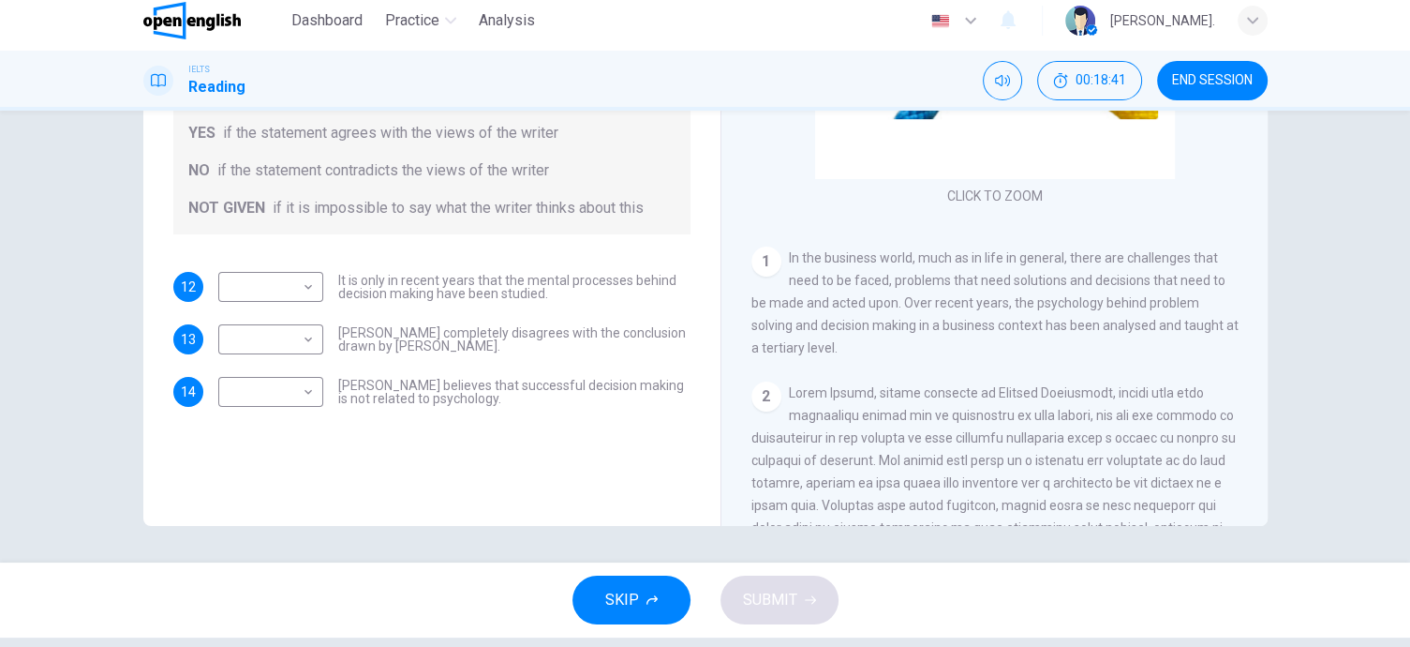
click at [401, 260] on div "Questions 12 - 14 Do the following statements agree with the views given in the…" at bounding box center [431, 159] width 547 height 532
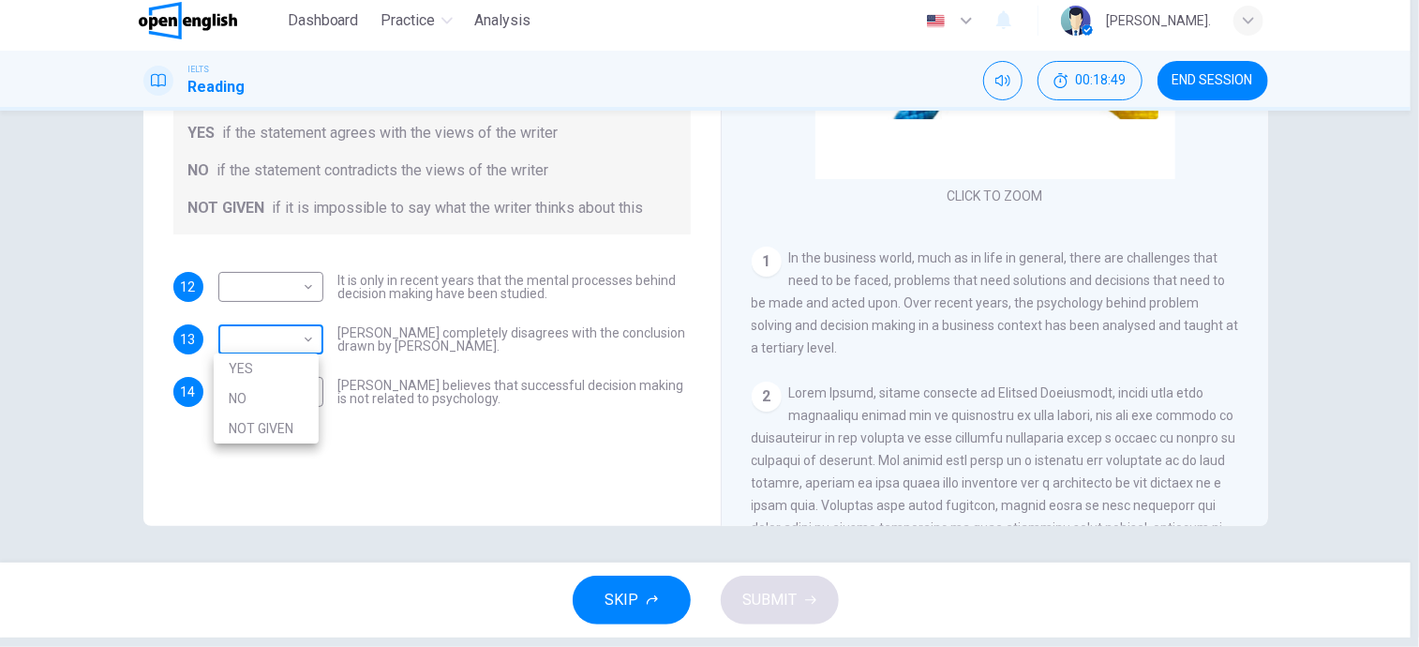
click at [305, 324] on body "This site uses cookies, as explained in our Privacy Policy . If you agree to th…" at bounding box center [709, 314] width 1419 height 647
click at [252, 388] on li "NO" at bounding box center [266, 398] width 105 height 30
type input "**"
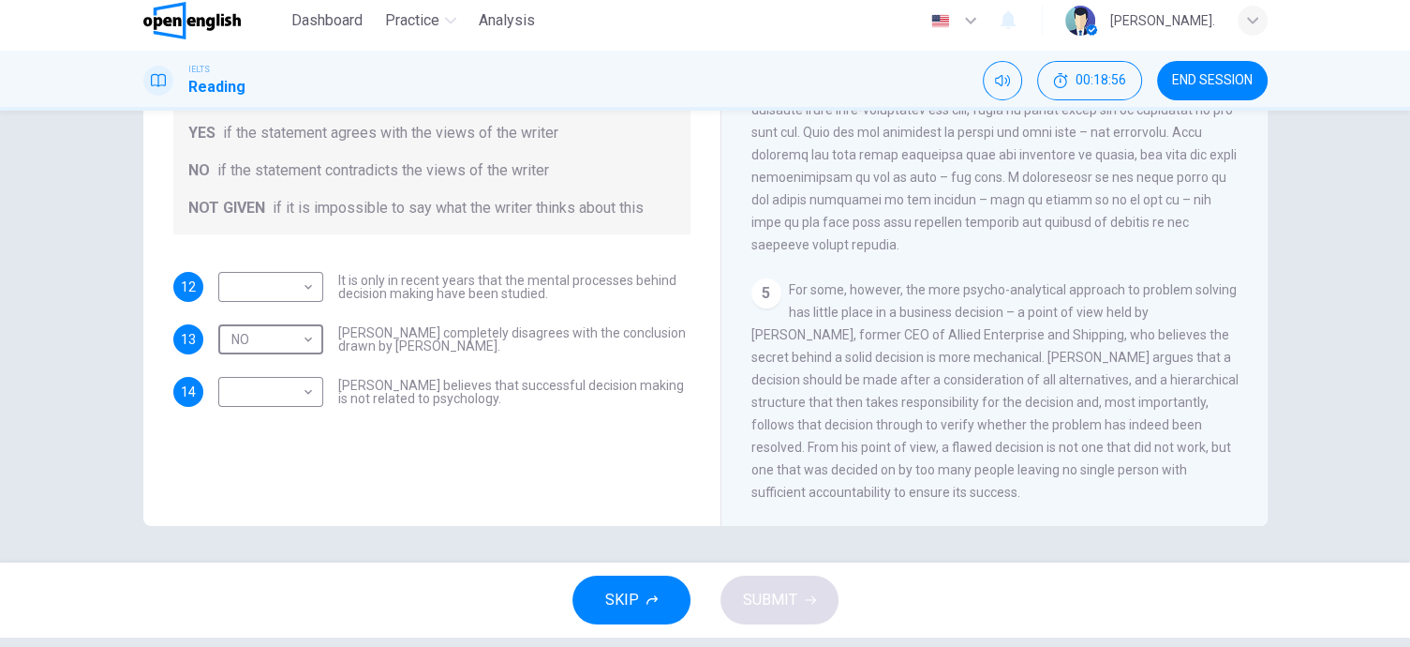
scroll to position [1355, 0]
click at [294, 392] on body "This site uses cookies, as explained in our Privacy Policy . If you agree to th…" at bounding box center [705, 314] width 1410 height 647
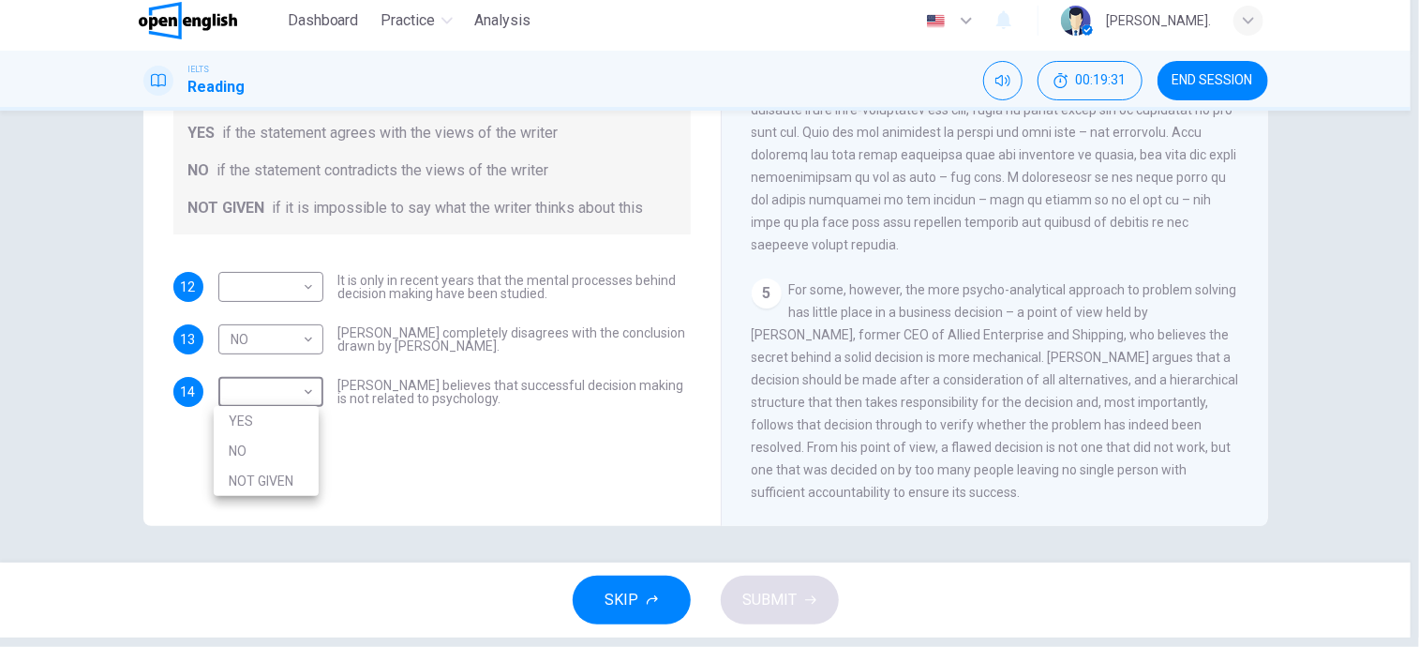
click at [273, 424] on li "YES" at bounding box center [266, 421] width 105 height 30
click at [281, 394] on body "This site uses cookies, as explained in our Privacy Policy . If you agree to th…" at bounding box center [709, 314] width 1419 height 647
click at [270, 474] on li "NOT GIVEN" at bounding box center [266, 481] width 105 height 30
type input "*********"
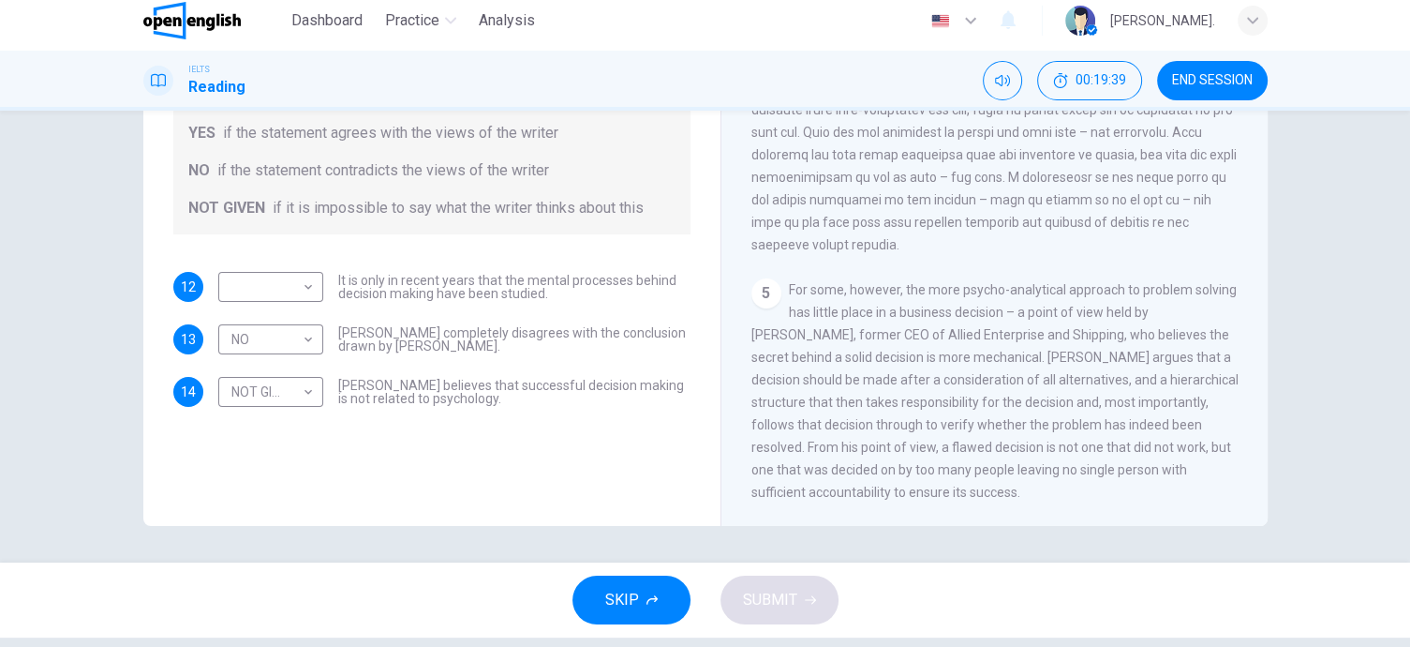
drag, startPoint x: 334, startPoint y: 279, endPoint x: 424, endPoint y: 272, distance: 89.3
click at [424, 274] on span "It is only in recent years that the mental processes behind decision making hav…" at bounding box center [514, 287] width 352 height 26
click at [298, 294] on body "This site uses cookies, as explained in our Privacy Policy . If you agree to th…" at bounding box center [709, 314] width 1419 height 647
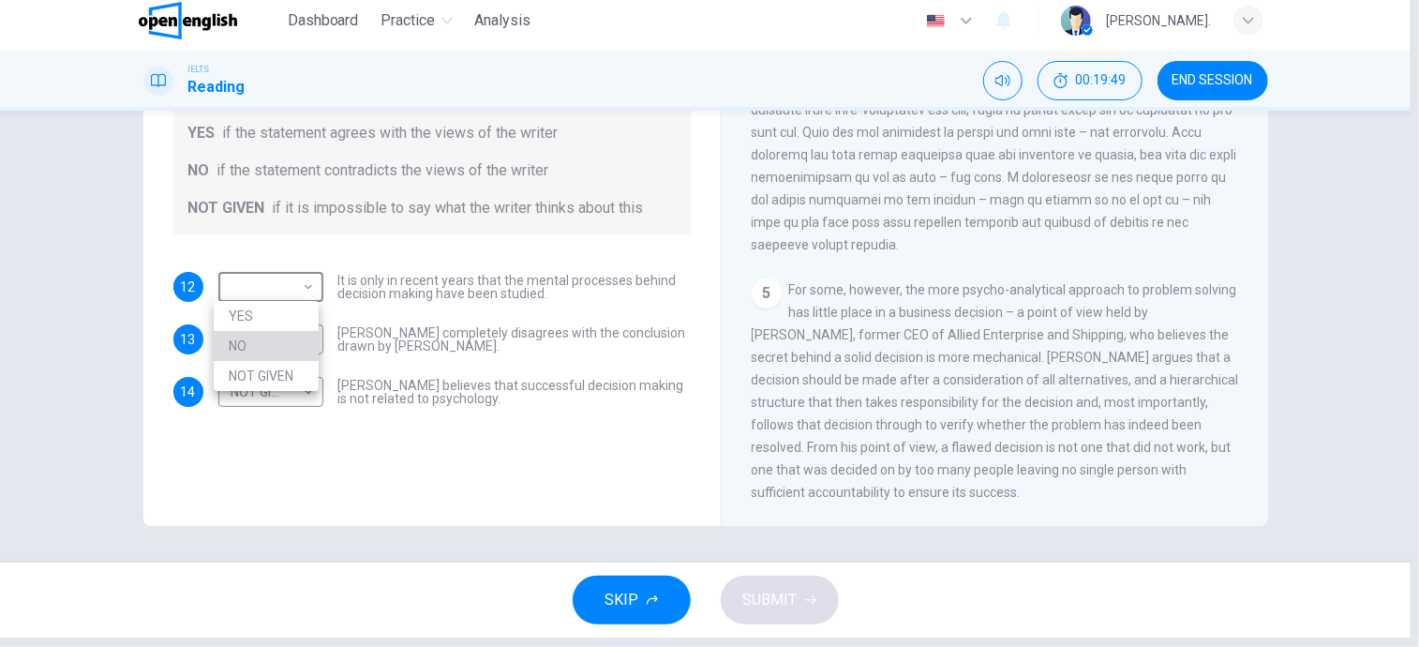
click at [270, 342] on li "NO" at bounding box center [266, 346] width 105 height 30
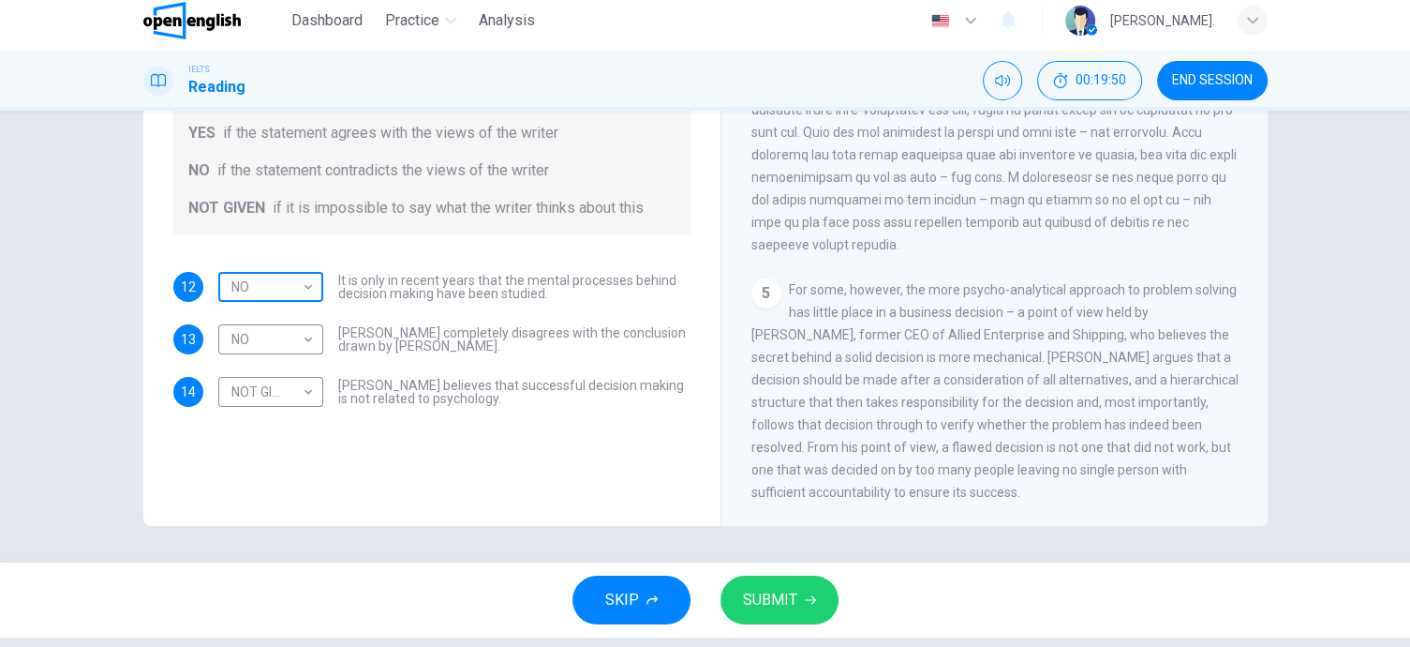
click at [235, 288] on body "This site uses cookies, as explained in our Privacy Policy . If you agree to th…" at bounding box center [705, 314] width 1410 height 647
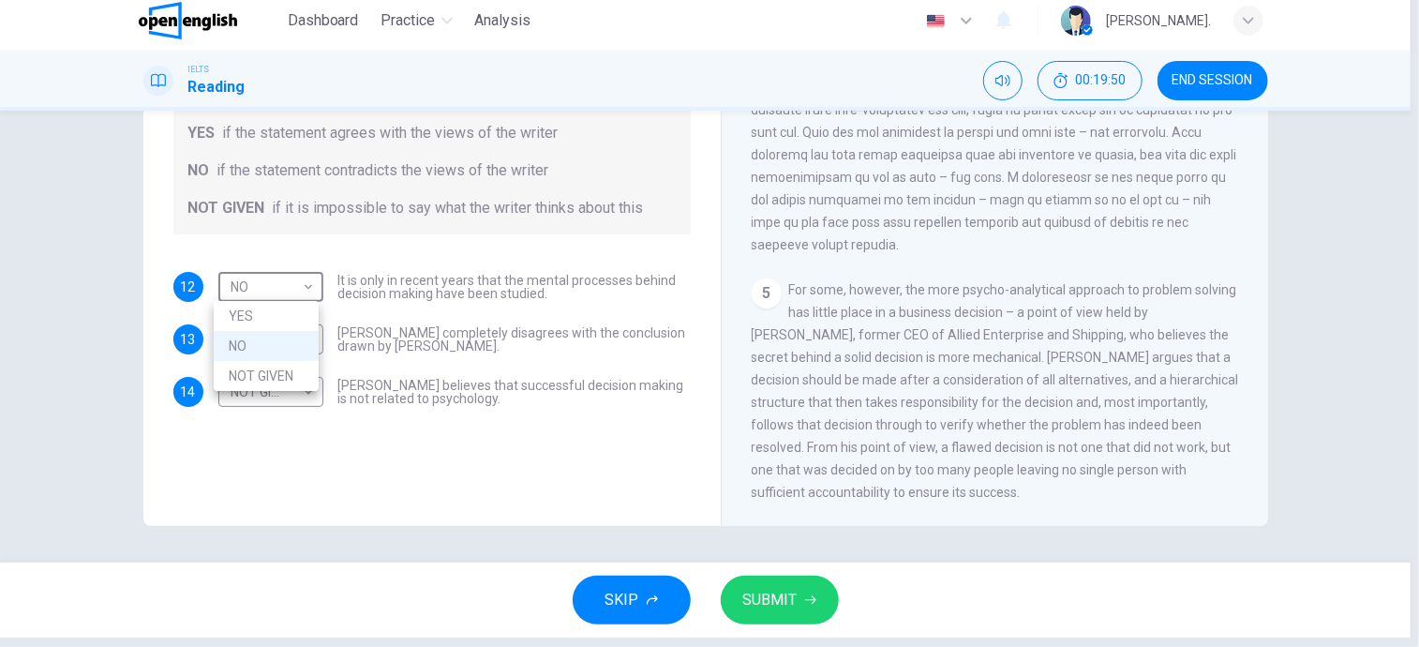
click at [264, 368] on li "NOT GIVEN" at bounding box center [266, 376] width 105 height 30
type input "*********"
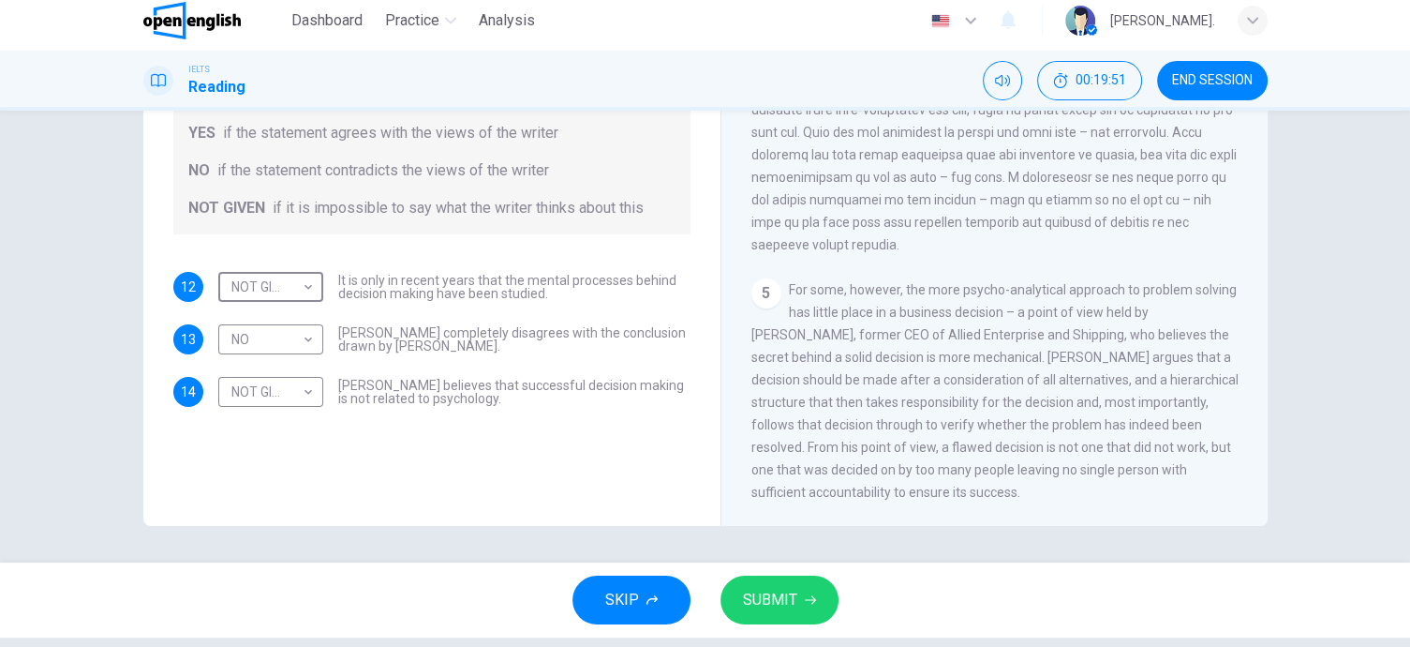
scroll to position [0, 0]
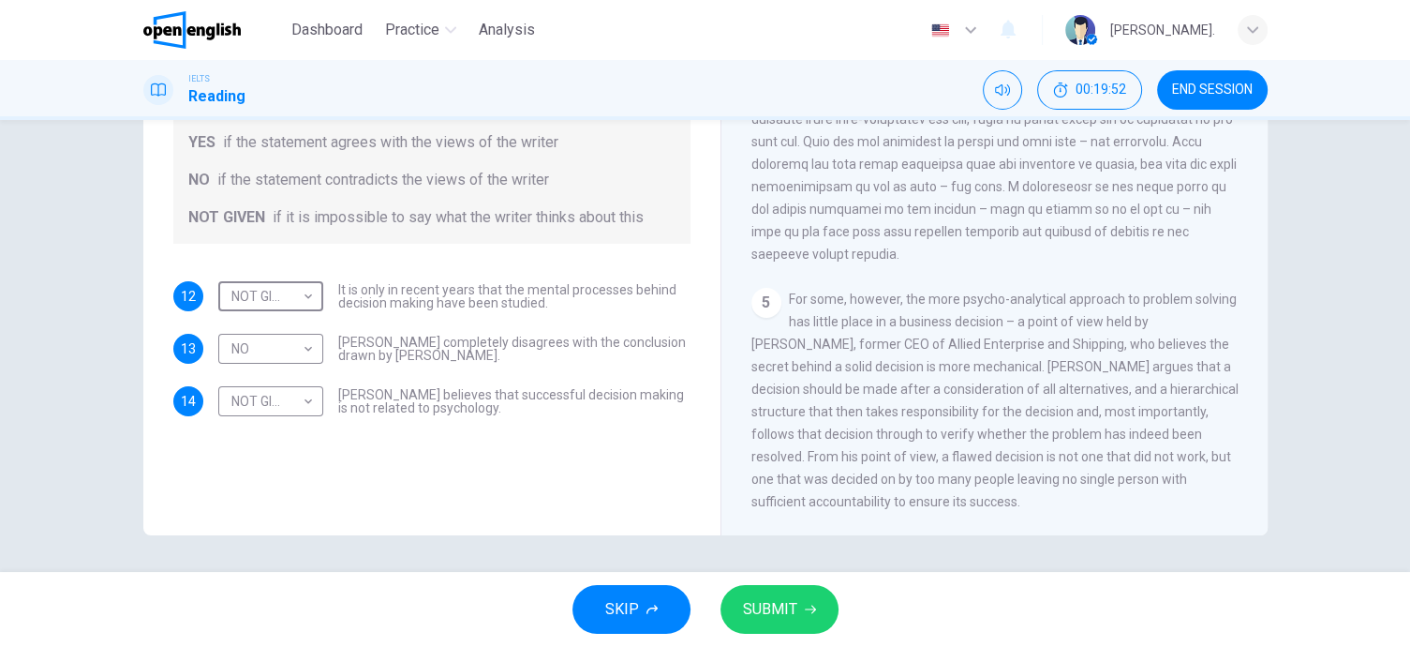
click at [777, 621] on span "SUBMIT" at bounding box center [770, 609] width 54 height 26
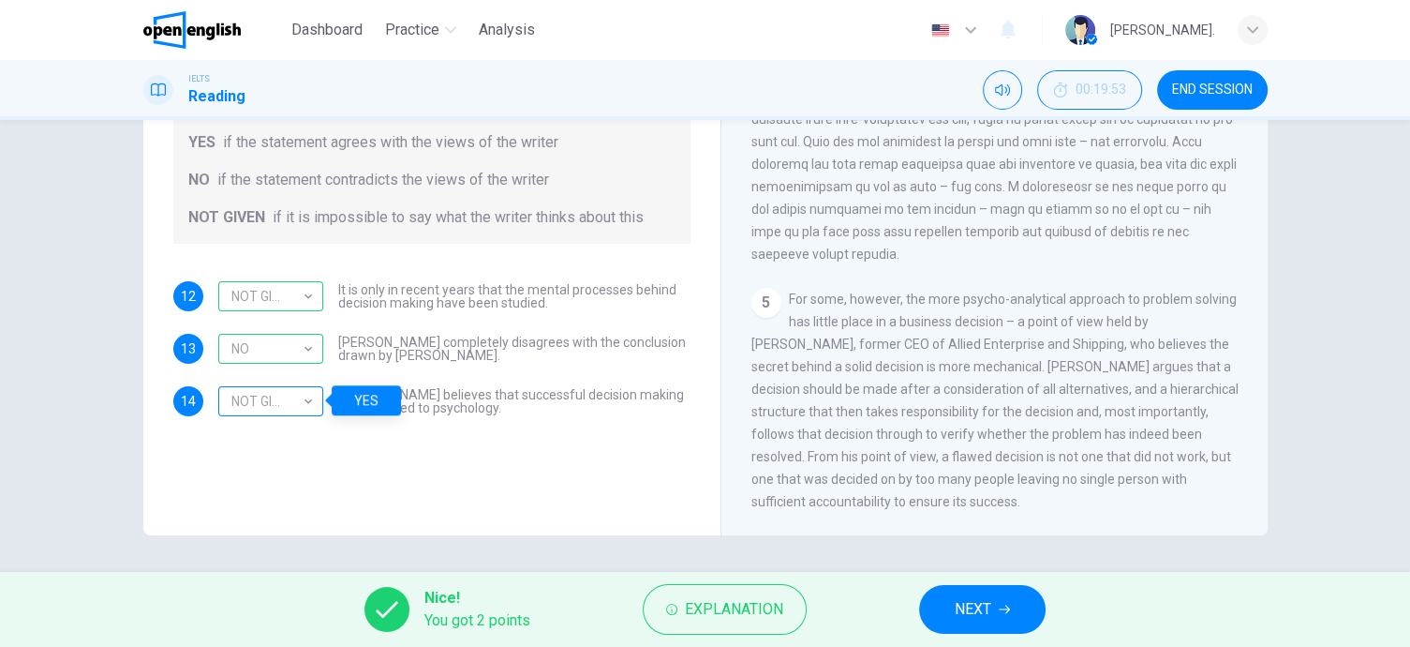
drag, startPoint x: 309, startPoint y: 407, endPoint x: 299, endPoint y: 412, distance: 11.7
click at [308, 407] on div "NOT GIVEN" at bounding box center [267, 401] width 98 height 53
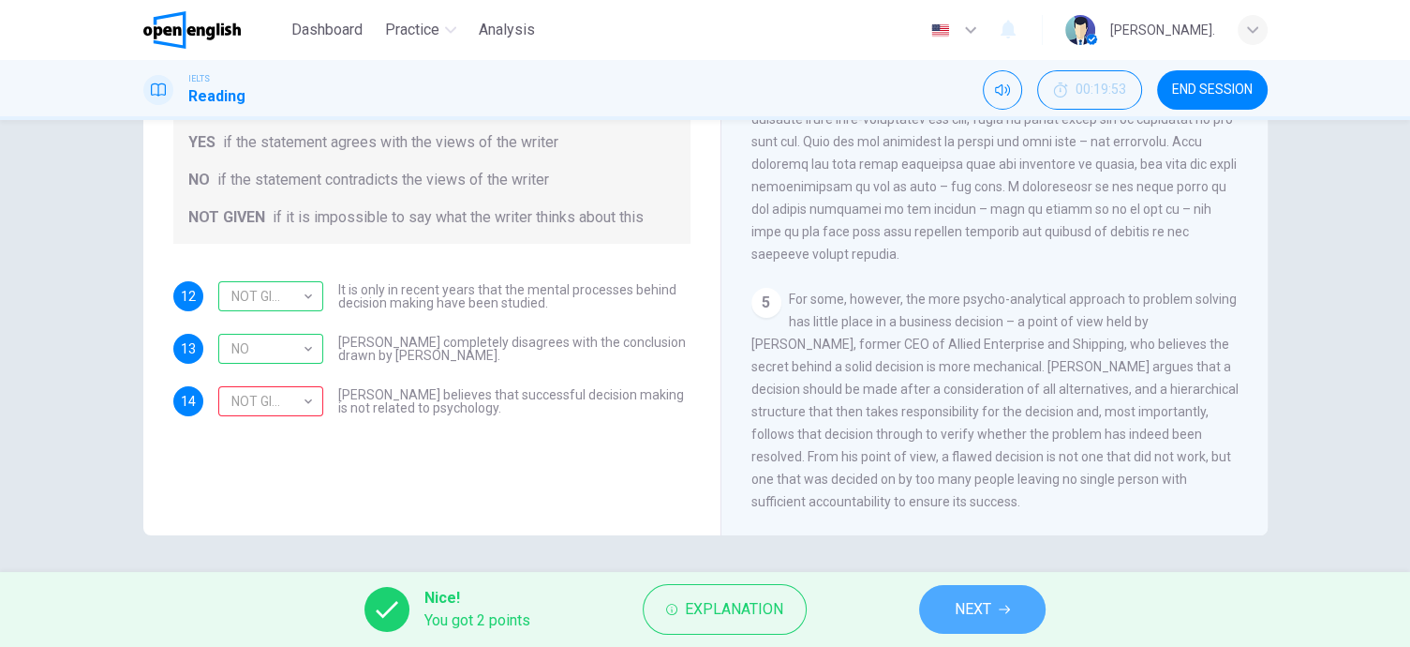
click at [988, 607] on span "NEXT" at bounding box center [973, 609] width 37 height 26
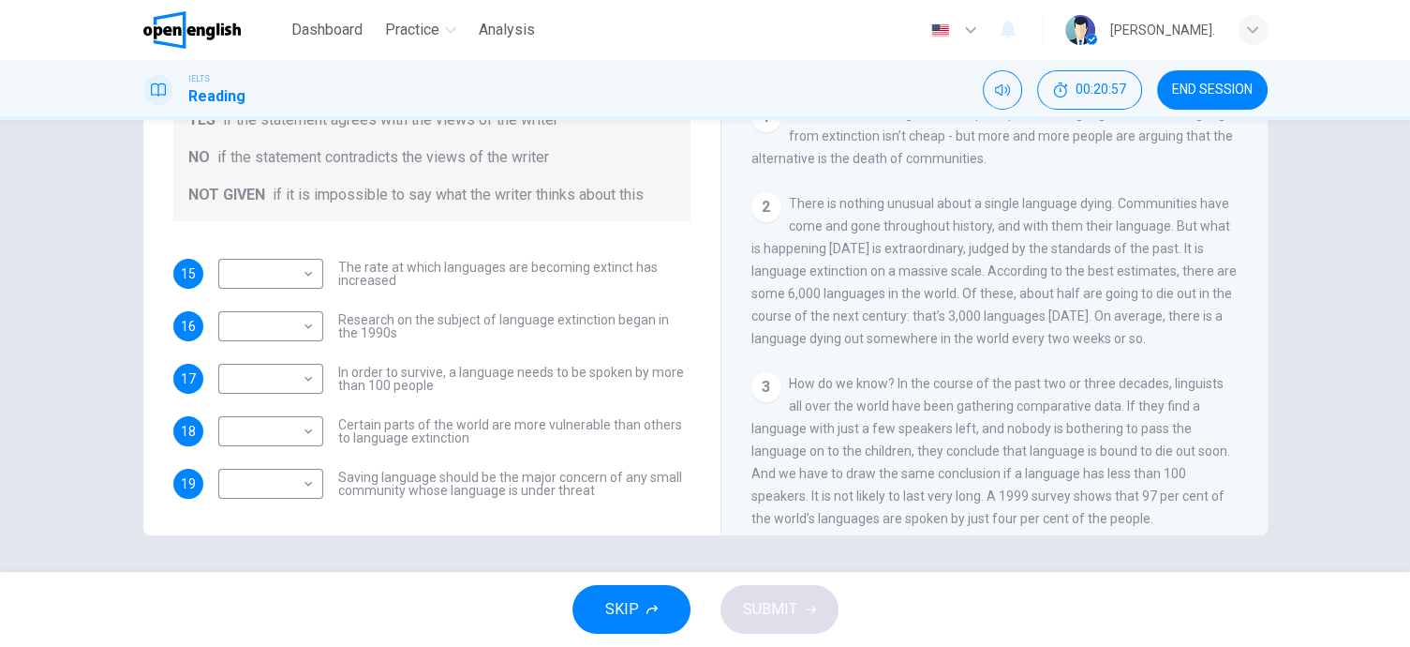
scroll to position [312, 0]
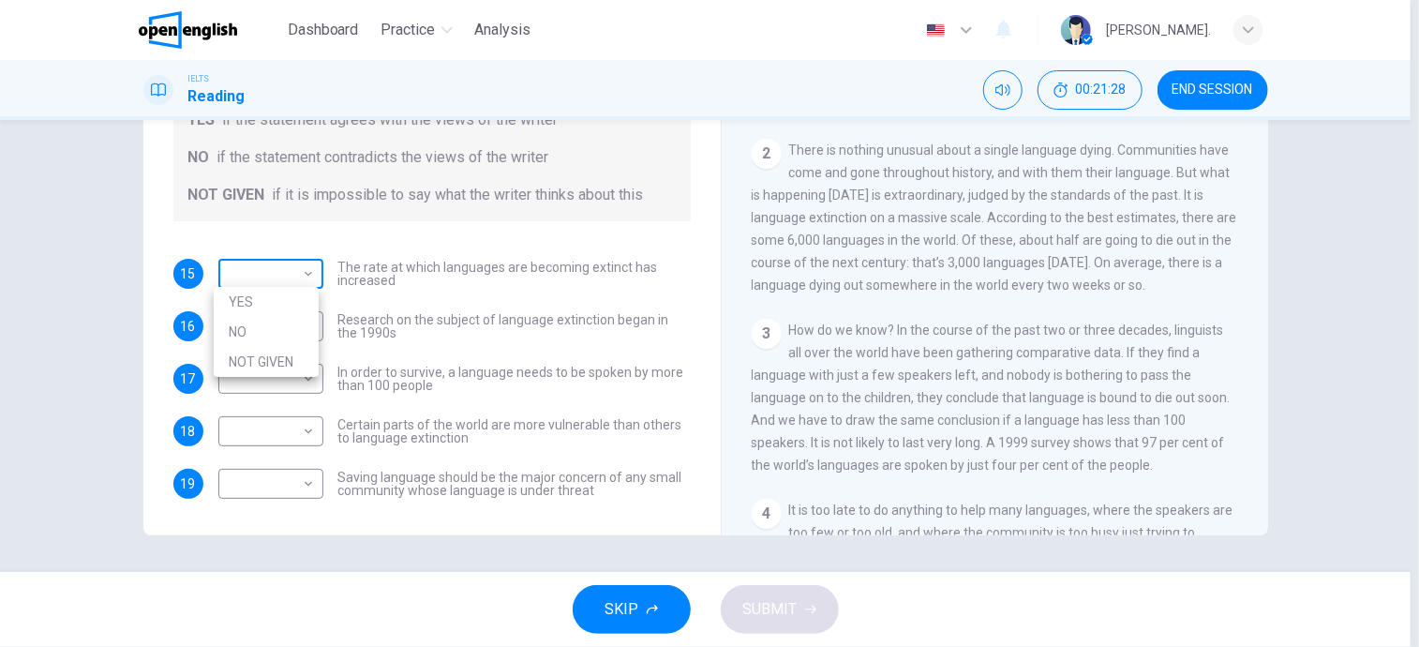
click at [309, 281] on body "This site uses cookies, as explained in our Privacy Policy . If you agree to th…" at bounding box center [709, 323] width 1419 height 647
click at [290, 302] on li "YES" at bounding box center [266, 302] width 105 height 30
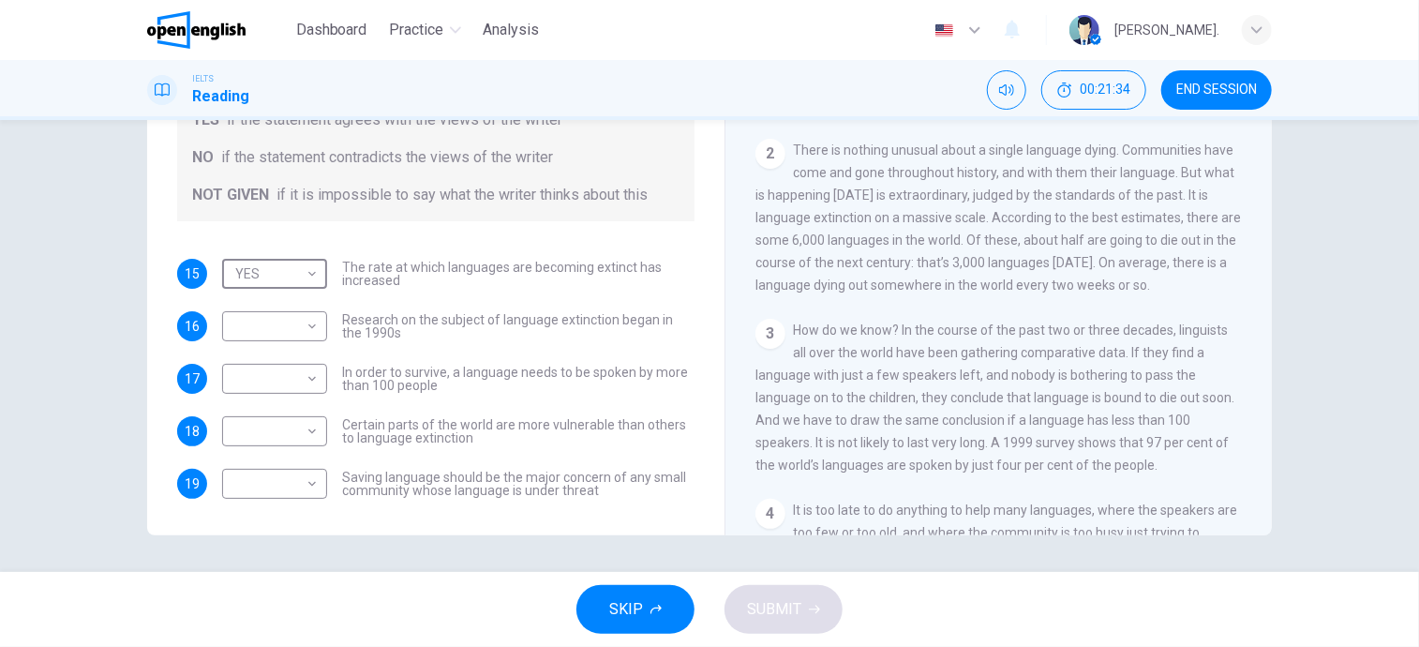
type input "***"
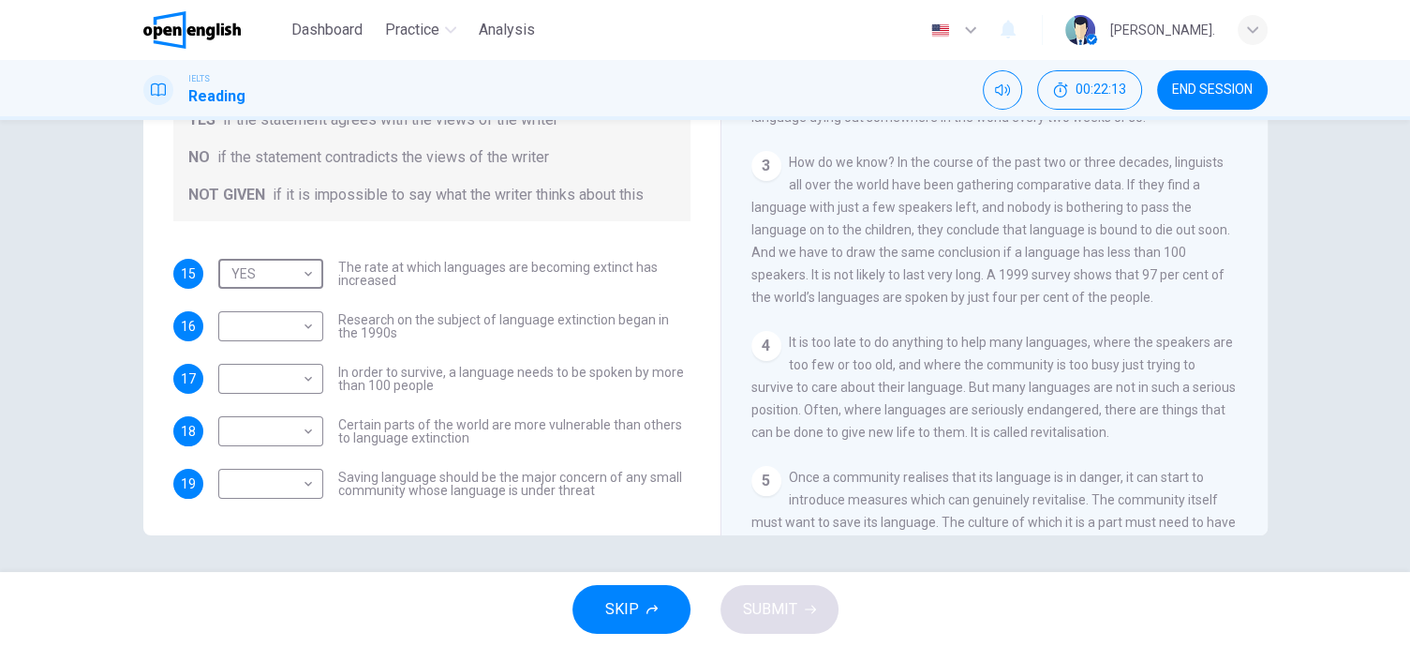
scroll to position [502, 0]
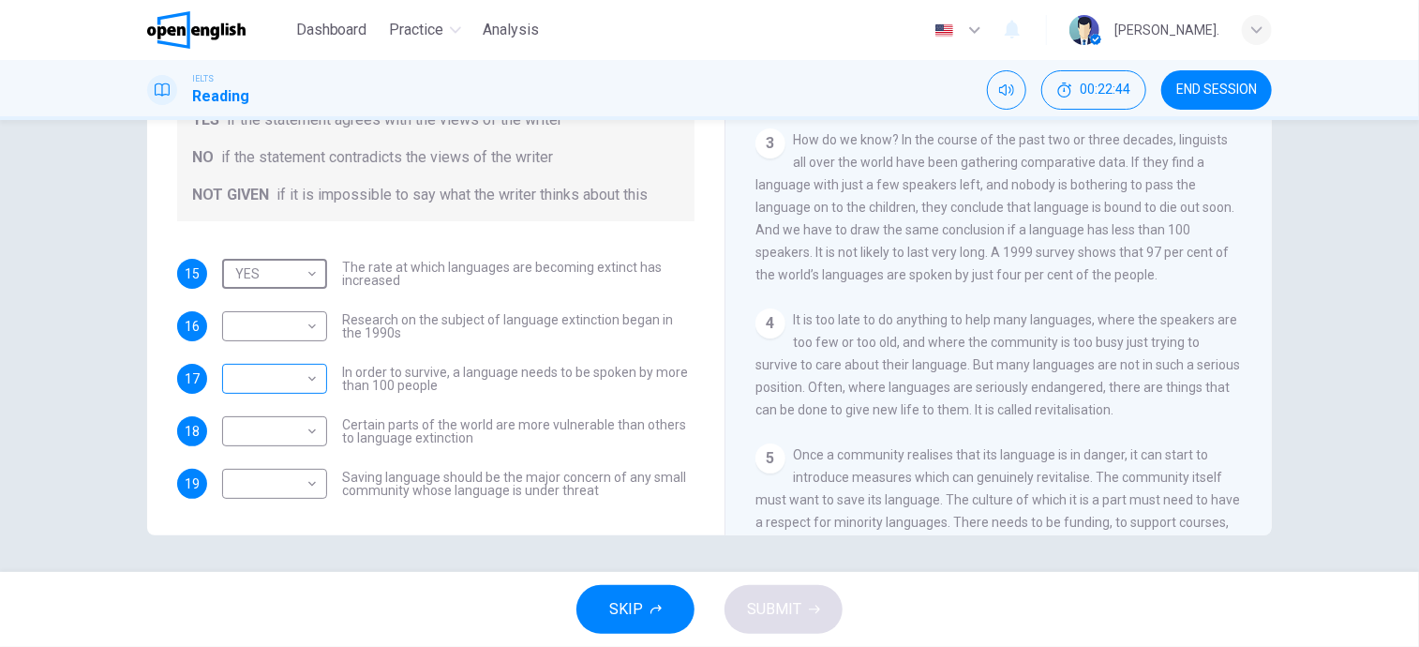
click at [286, 386] on body "This site uses cookies, as explained in our Privacy Policy . If you agree to th…" at bounding box center [709, 323] width 1419 height 647
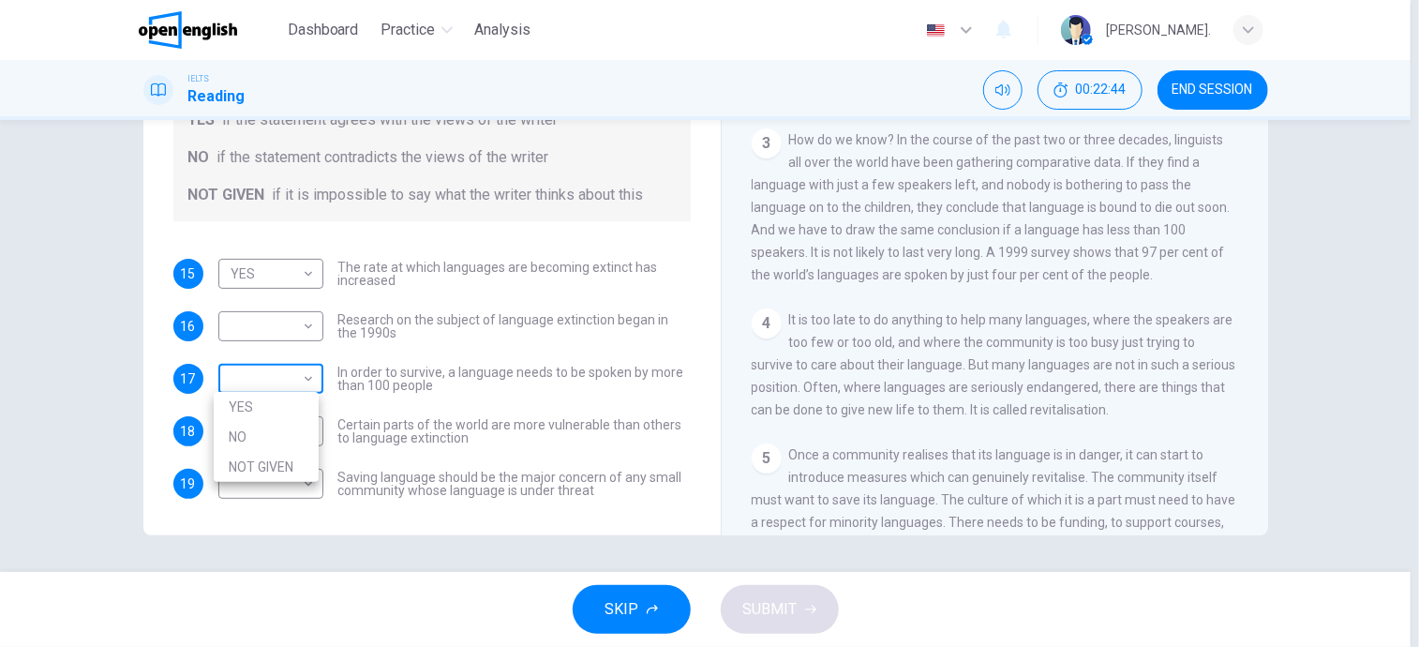
click at [269, 414] on li "YES" at bounding box center [266, 407] width 105 height 30
type input "***"
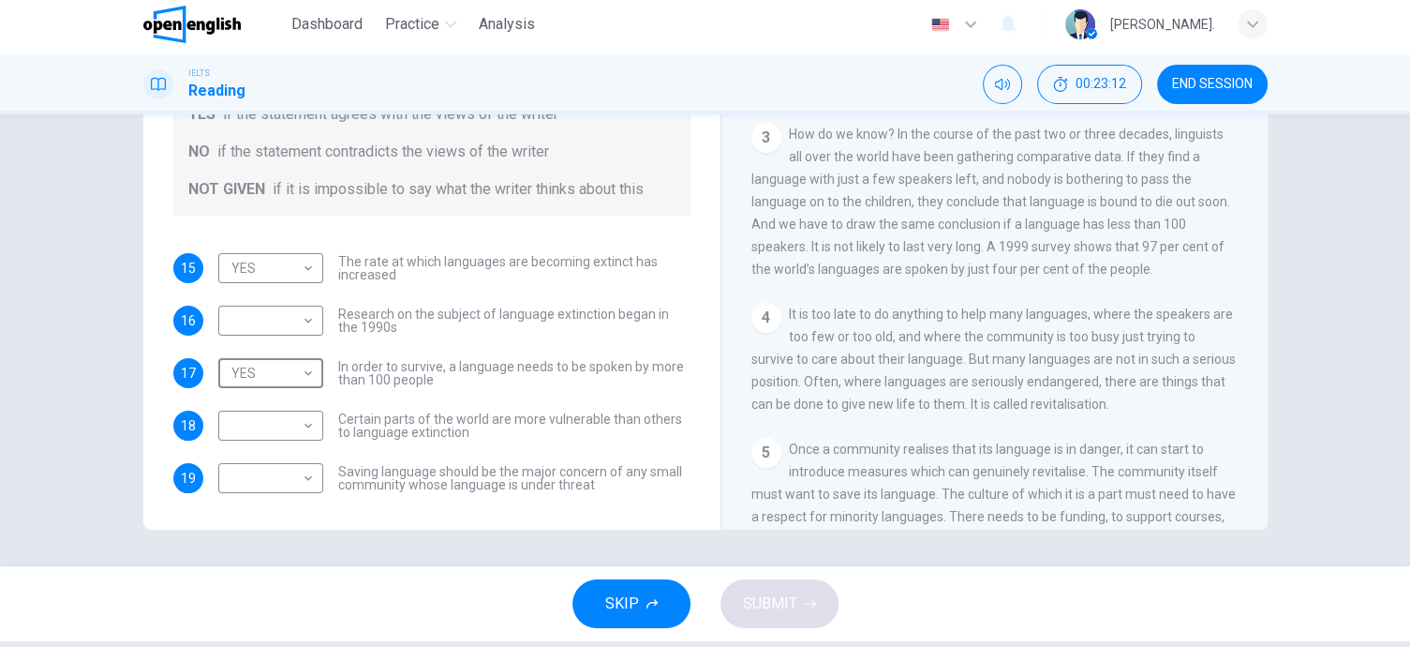
scroll to position [9, 0]
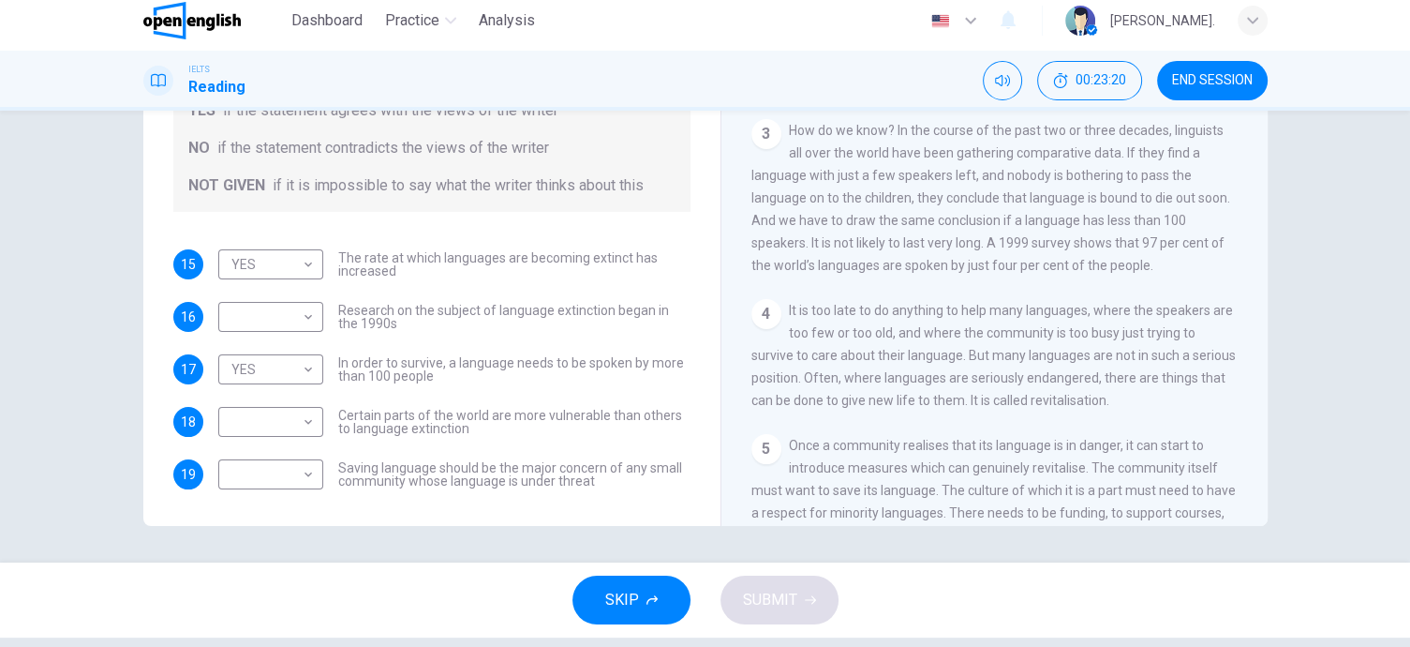
drag, startPoint x: 1261, startPoint y: 171, endPoint x: 1261, endPoint y: 185, distance: 14.1
click at [1261, 185] on div "Saving Language CLICK TO ZOOM Click to Zoom 1 For the first time, linguists hav…" at bounding box center [994, 214] width 547 height 681
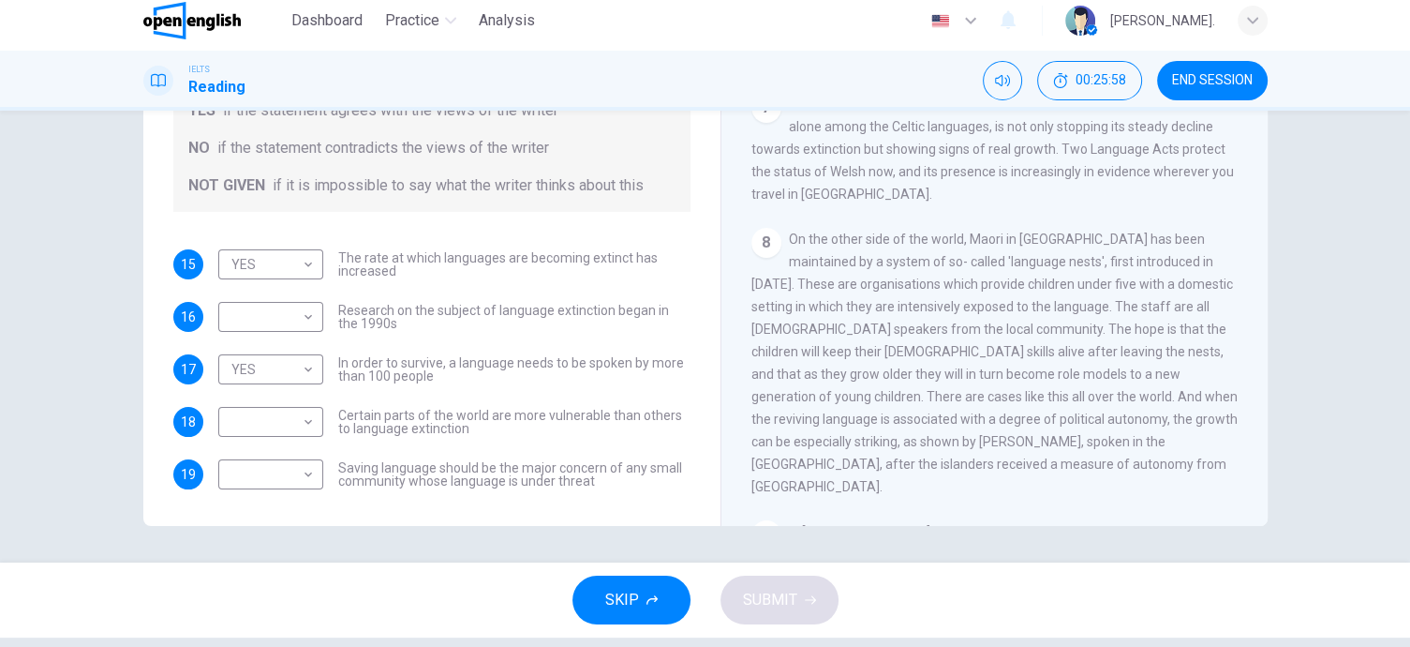
scroll to position [1241, 0]
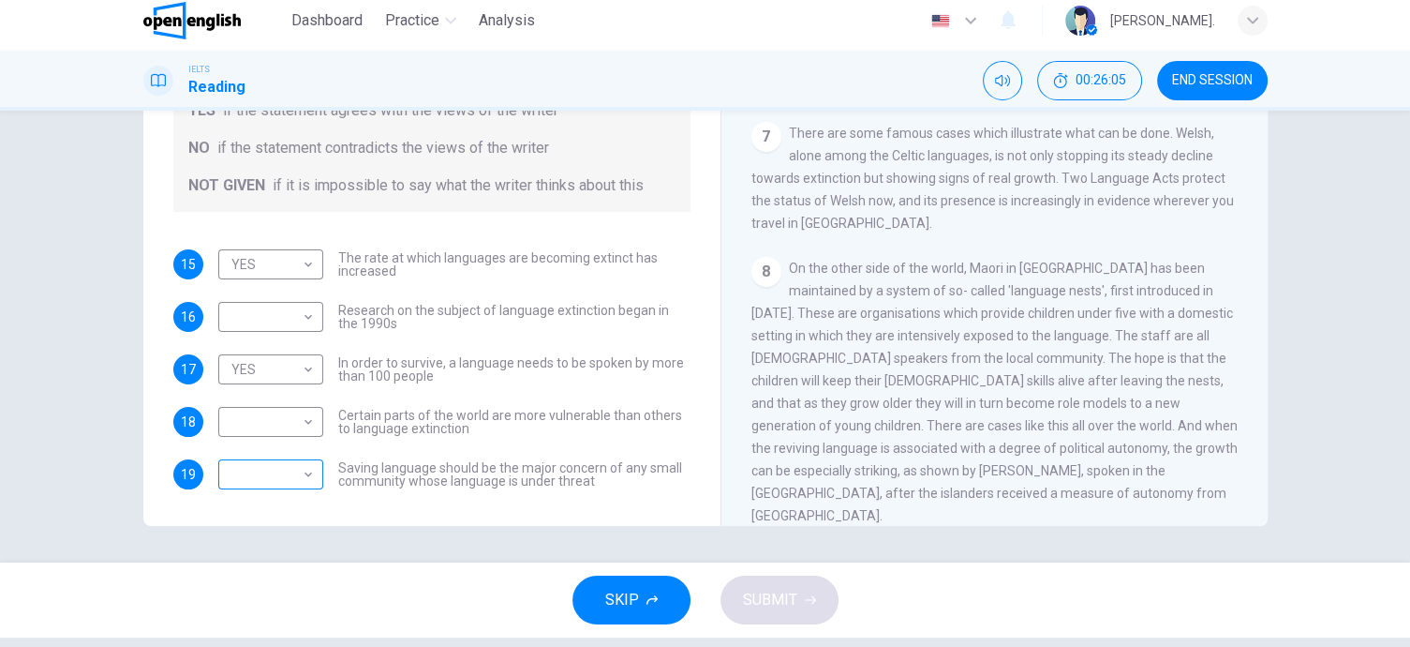
click at [288, 470] on body "This site uses cookies, as explained in our Privacy Policy . If you agree to th…" at bounding box center [705, 314] width 1410 height 647
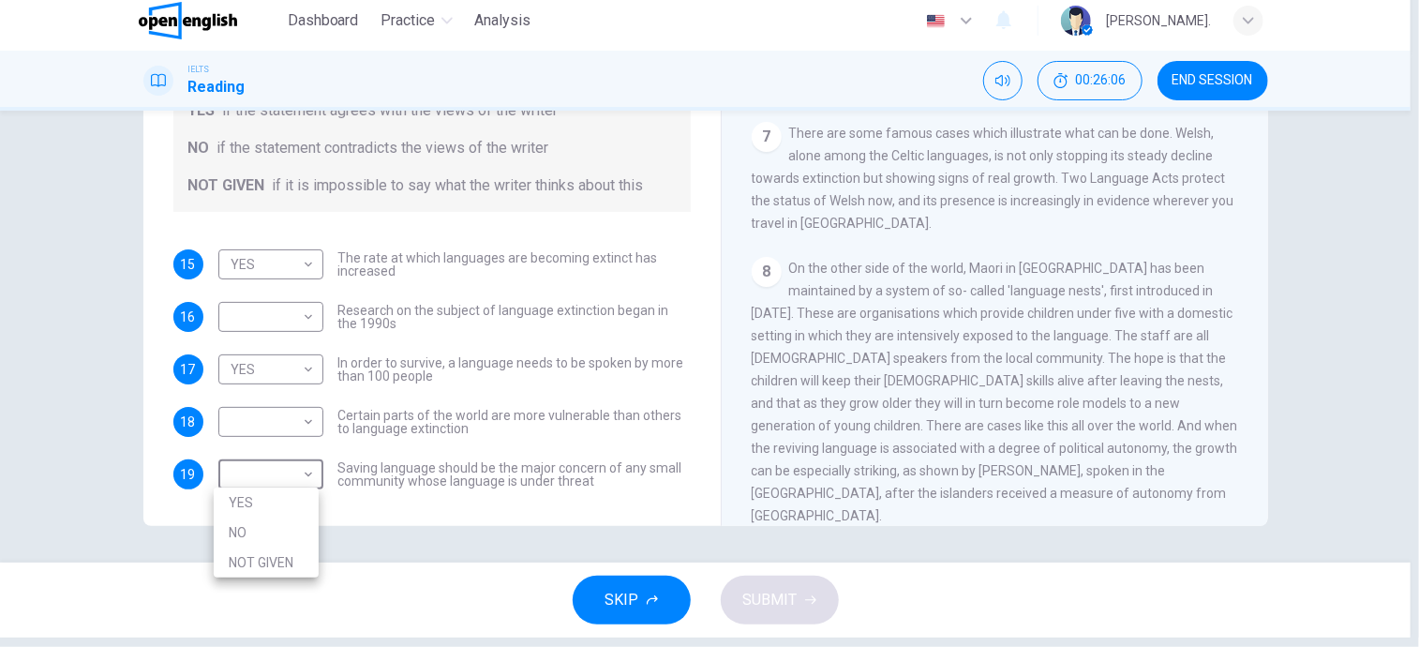
click at [255, 504] on li "YES" at bounding box center [266, 502] width 105 height 30
type input "***"
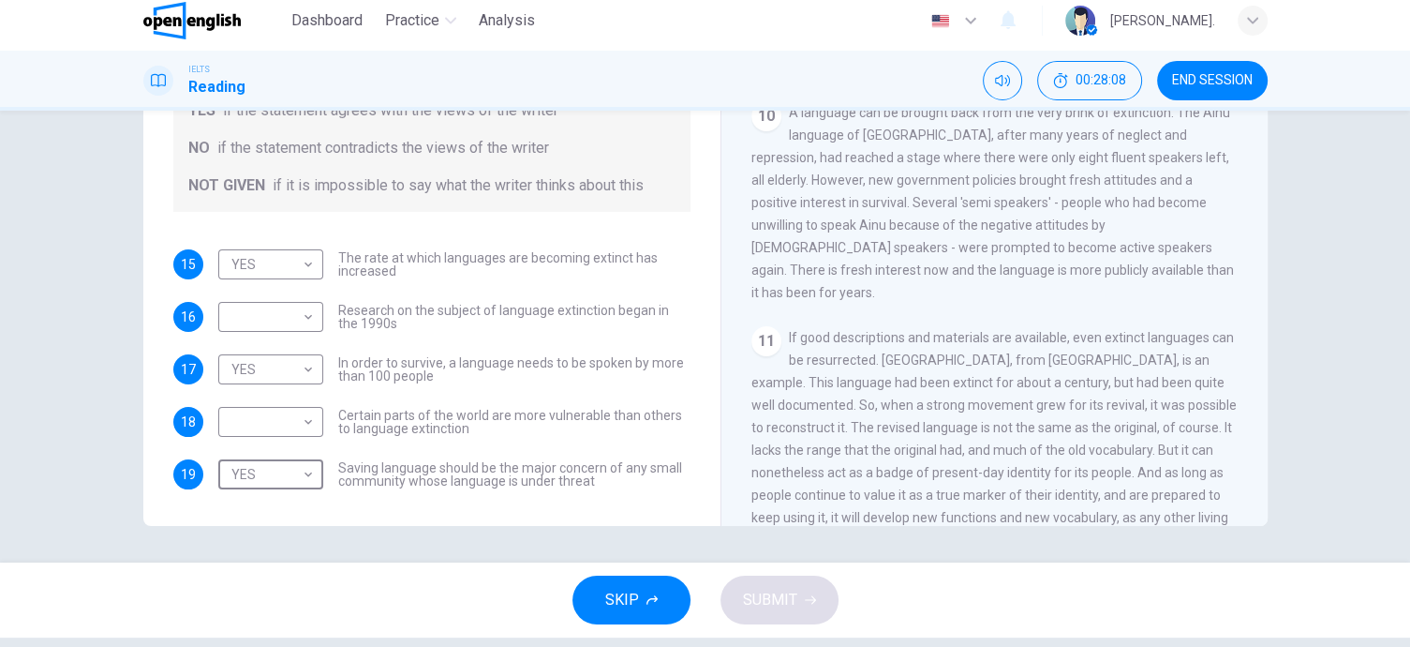
scroll to position [1873, 0]
click at [1244, 371] on div "CLICK TO ZOOM Click to Zoom 1 For the first time, linguists have put a price on…" at bounding box center [1007, 241] width 512 height 569
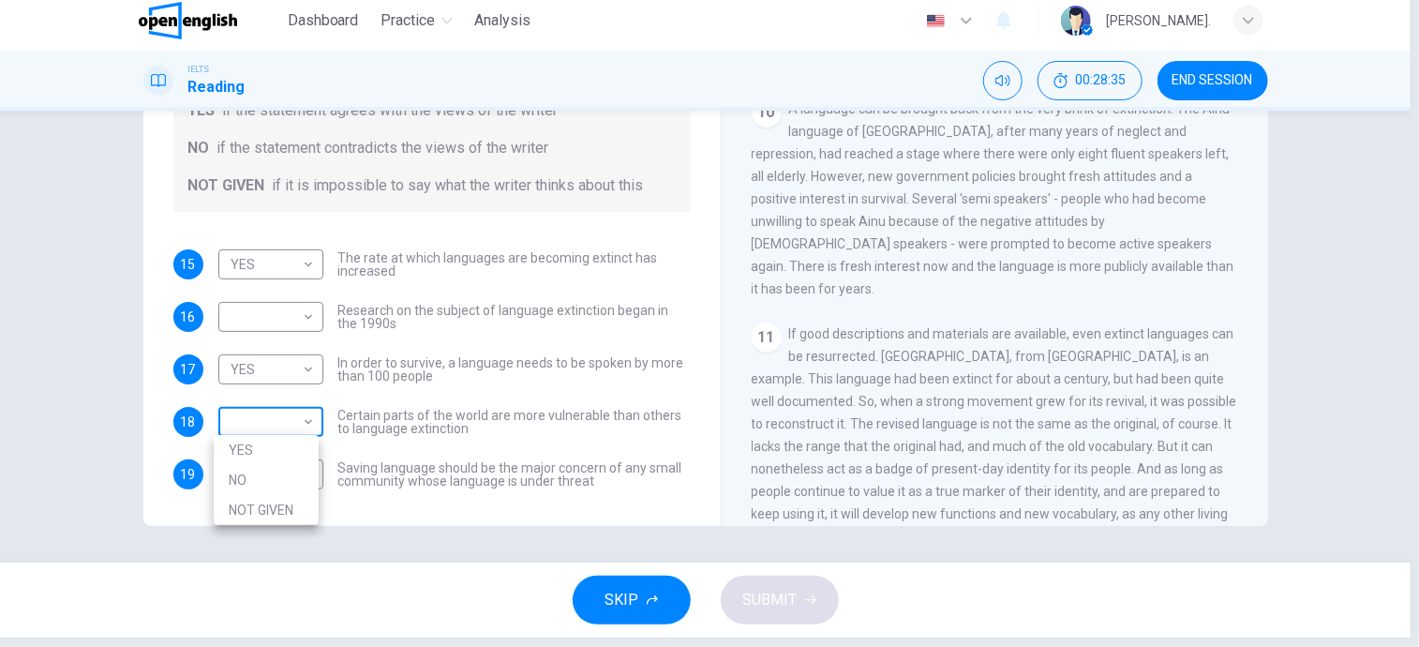
click at [296, 410] on body "This site uses cookies, as explained in our Privacy Policy . If you agree to th…" at bounding box center [709, 314] width 1419 height 647
click at [276, 444] on li "YES" at bounding box center [266, 450] width 105 height 30
type input "***"
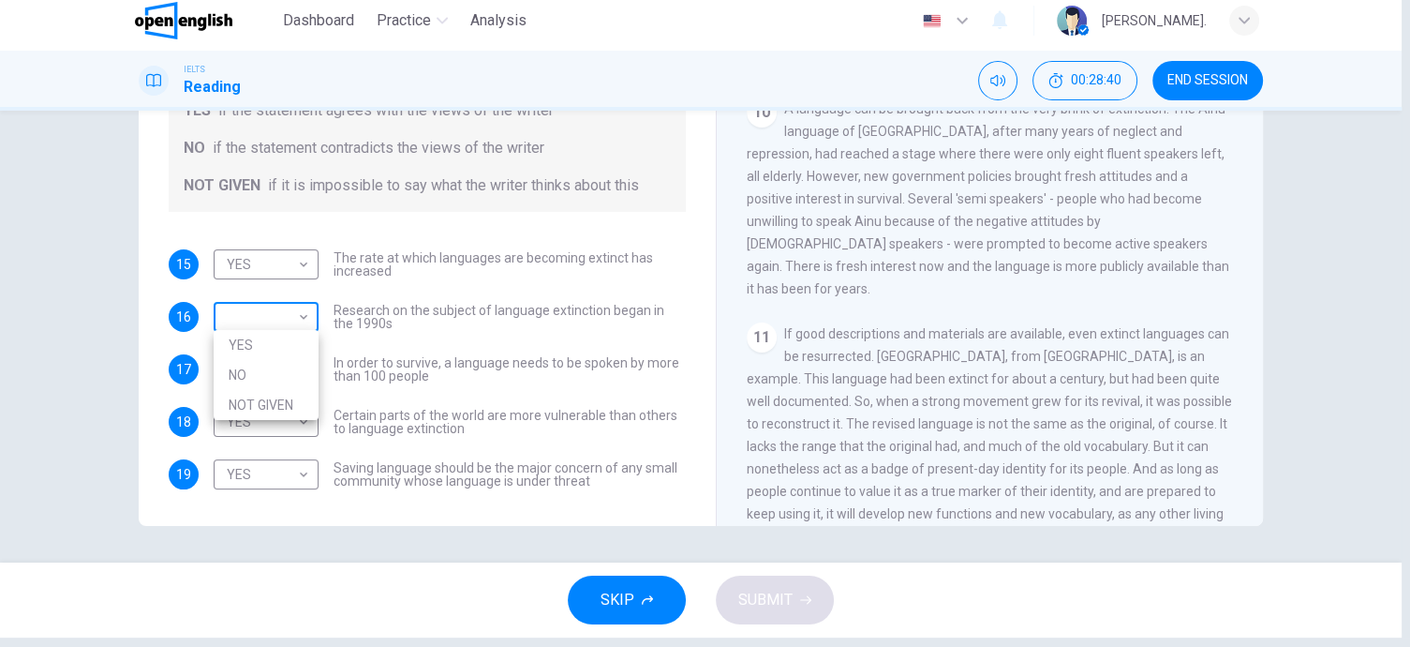
click at [292, 308] on body "This site uses cookies, as explained in our Privacy Policy . If you agree to th…" at bounding box center [705, 314] width 1410 height 647
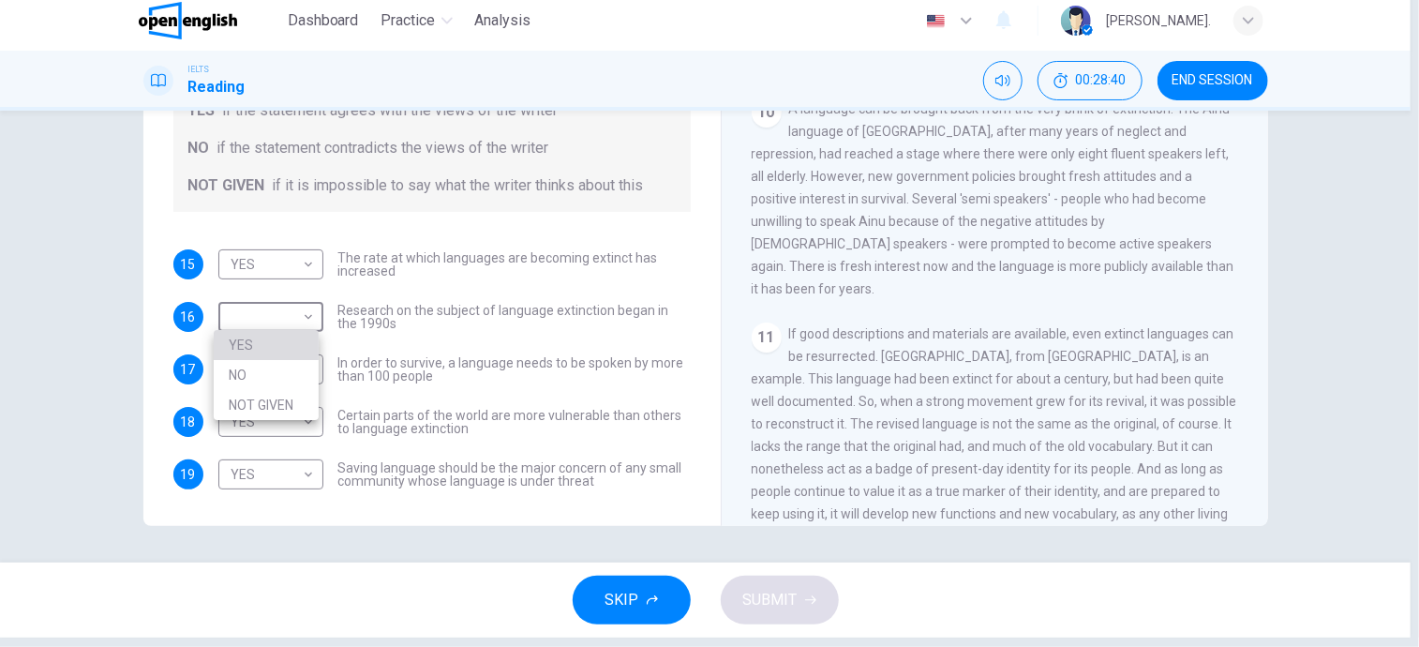
click at [302, 357] on li "YES" at bounding box center [266, 345] width 105 height 30
type input "***"
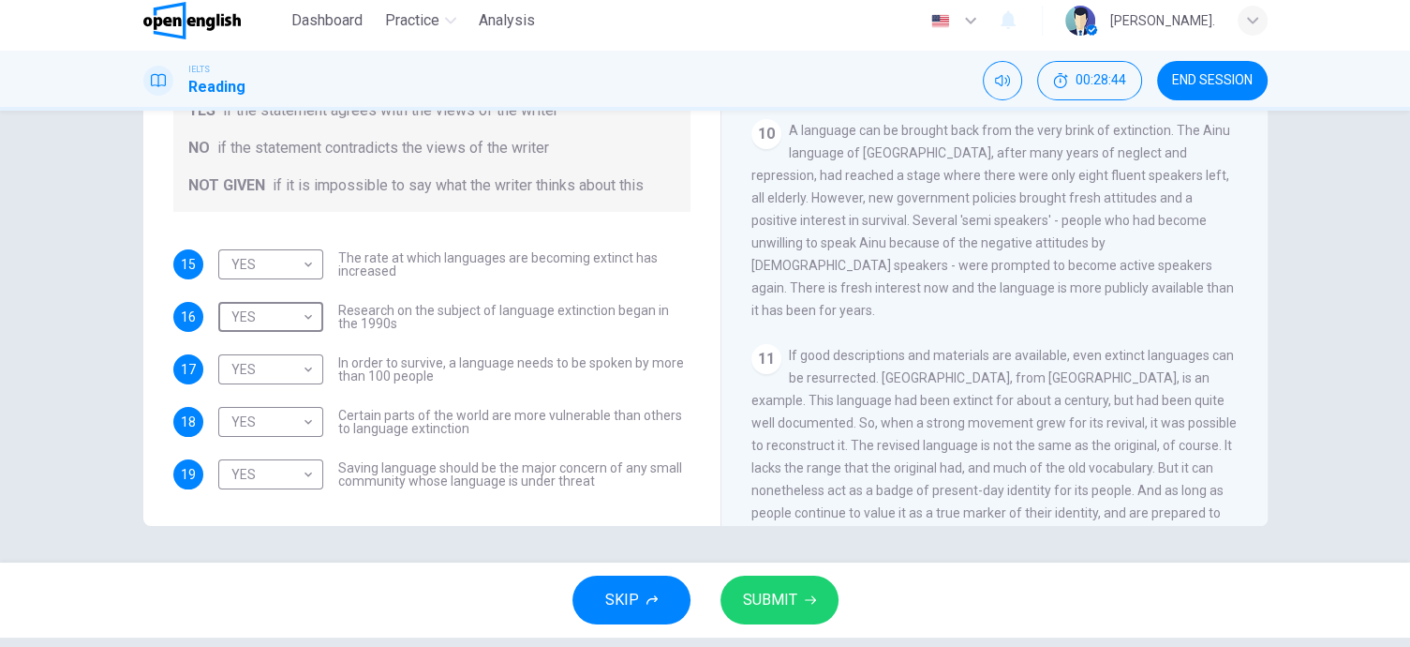
scroll to position [1829, 0]
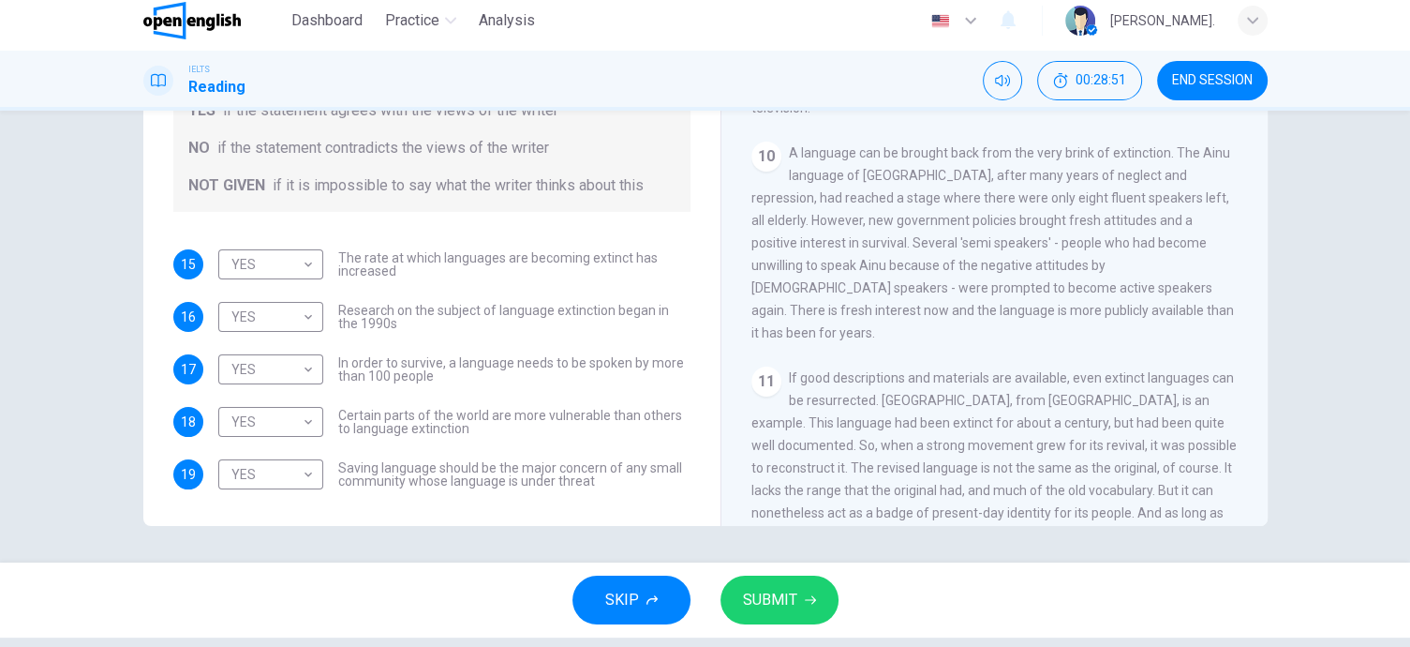
drag, startPoint x: 986, startPoint y: 226, endPoint x: 1117, endPoint y: 224, distance: 131.2
click at [1117, 224] on span "A language can be brought back from the very brink of extinction. The Ainu lang…" at bounding box center [992, 242] width 483 height 195
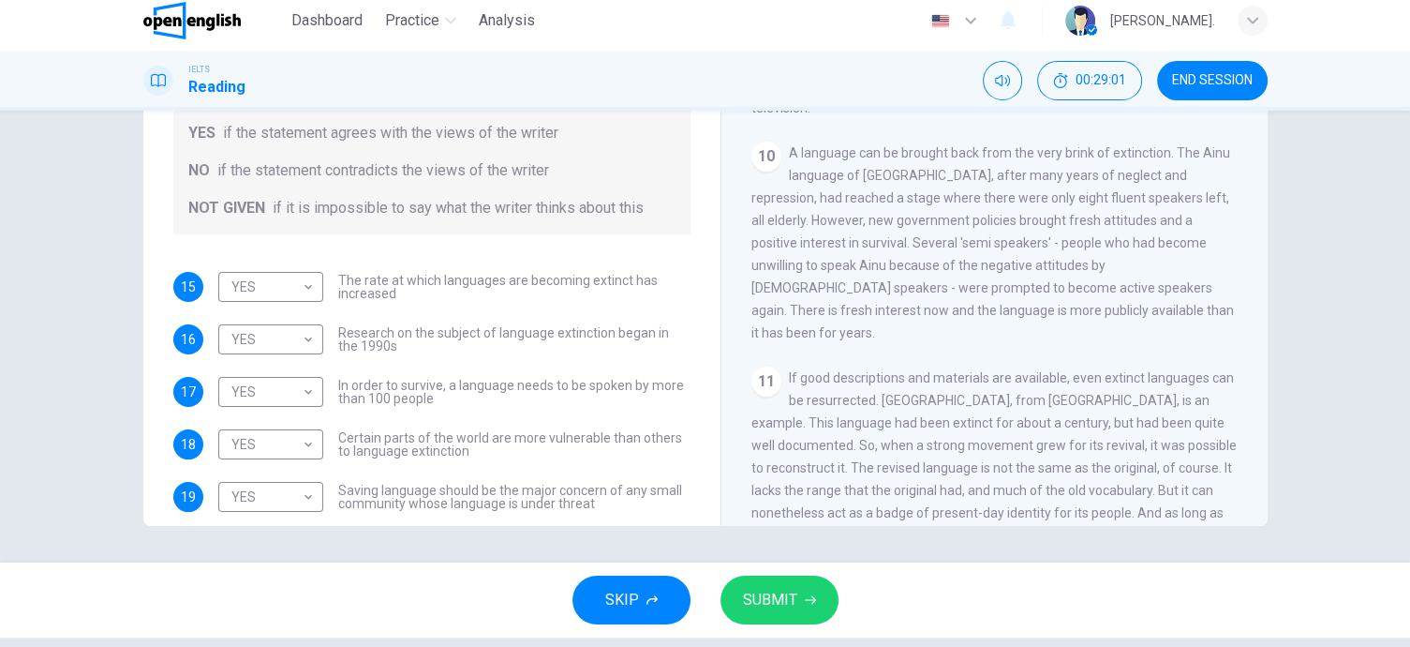
scroll to position [22, 0]
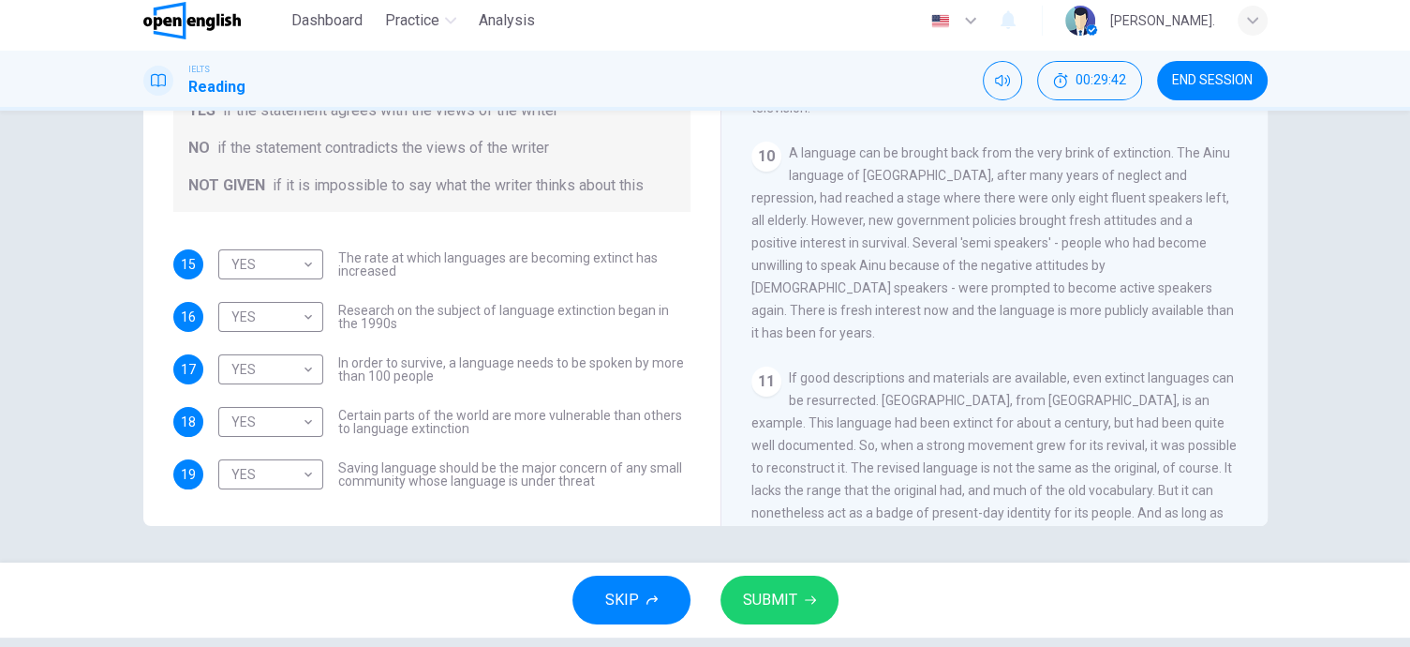
drag, startPoint x: 1257, startPoint y: 371, endPoint x: 1253, endPoint y: 391, distance: 20.2
click at [1253, 391] on div "CLICK TO ZOOM Click to Zoom 1 For the first time, linguists have put a price on…" at bounding box center [1007, 241] width 512 height 569
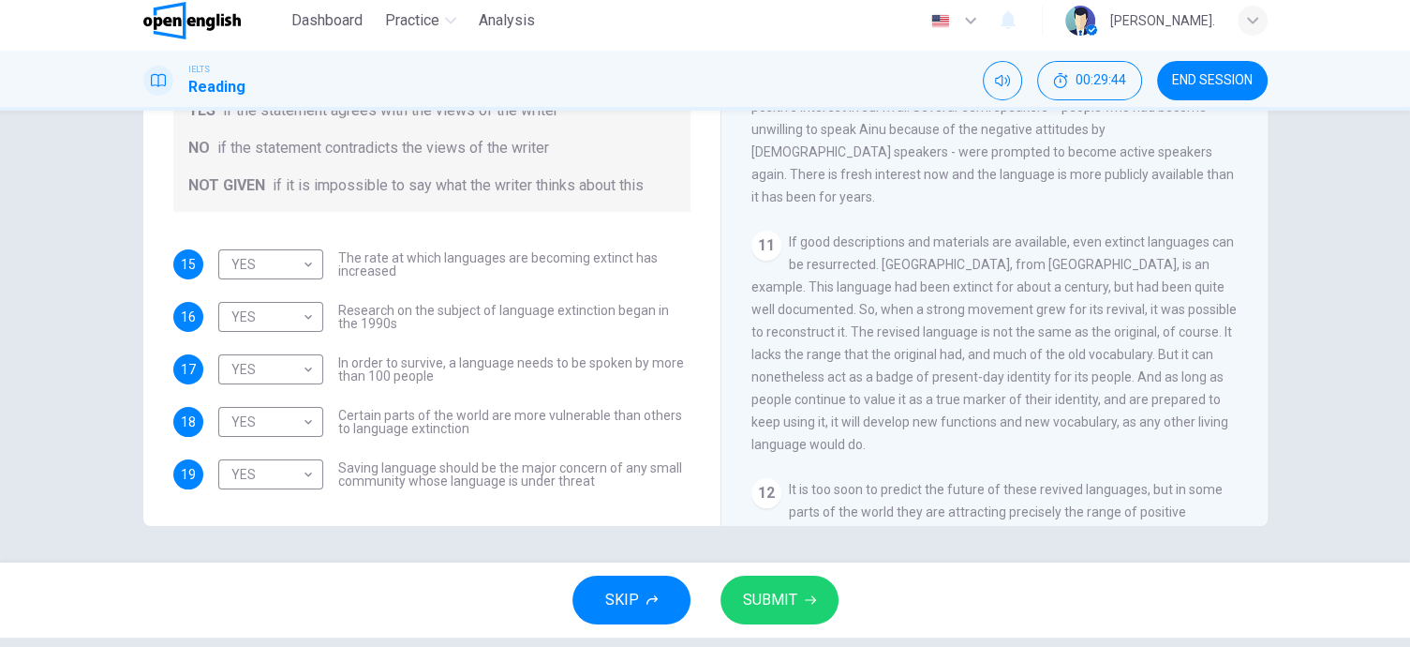
scroll to position [2046, 0]
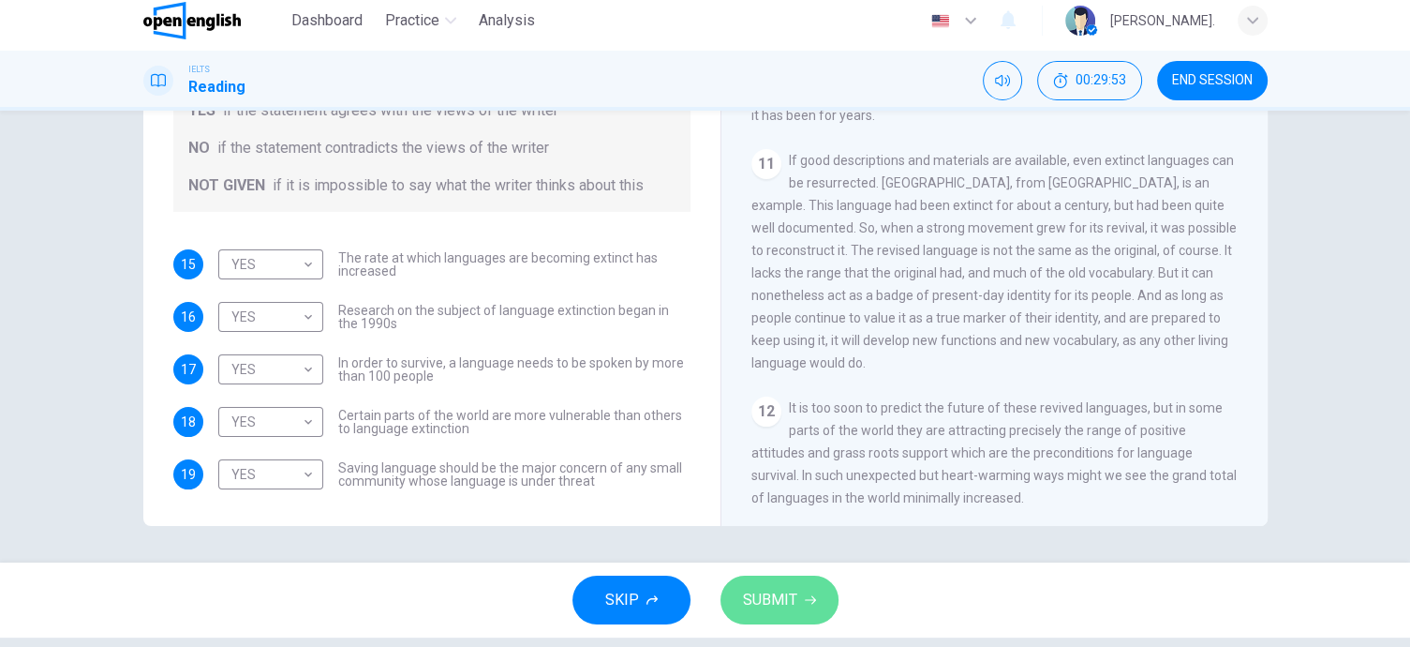
click at [779, 602] on span "SUBMIT" at bounding box center [770, 600] width 54 height 26
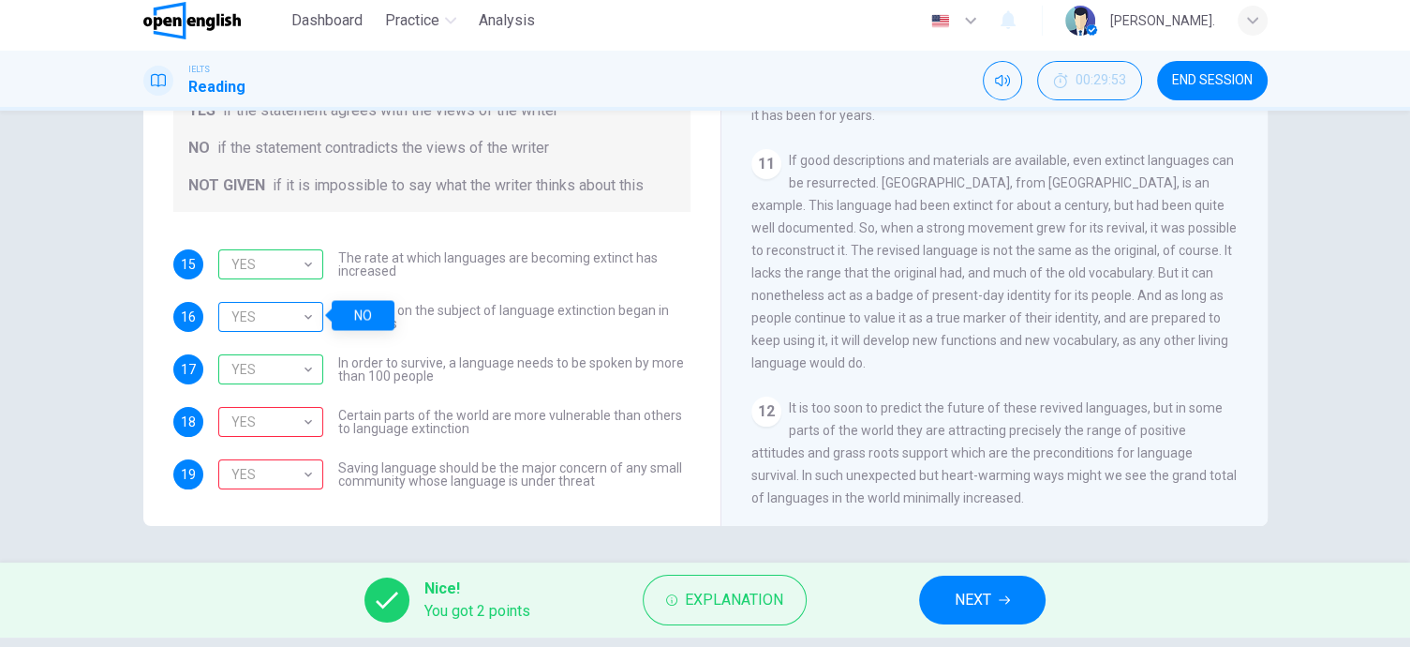
click at [298, 320] on div "YES" at bounding box center [267, 316] width 98 height 53
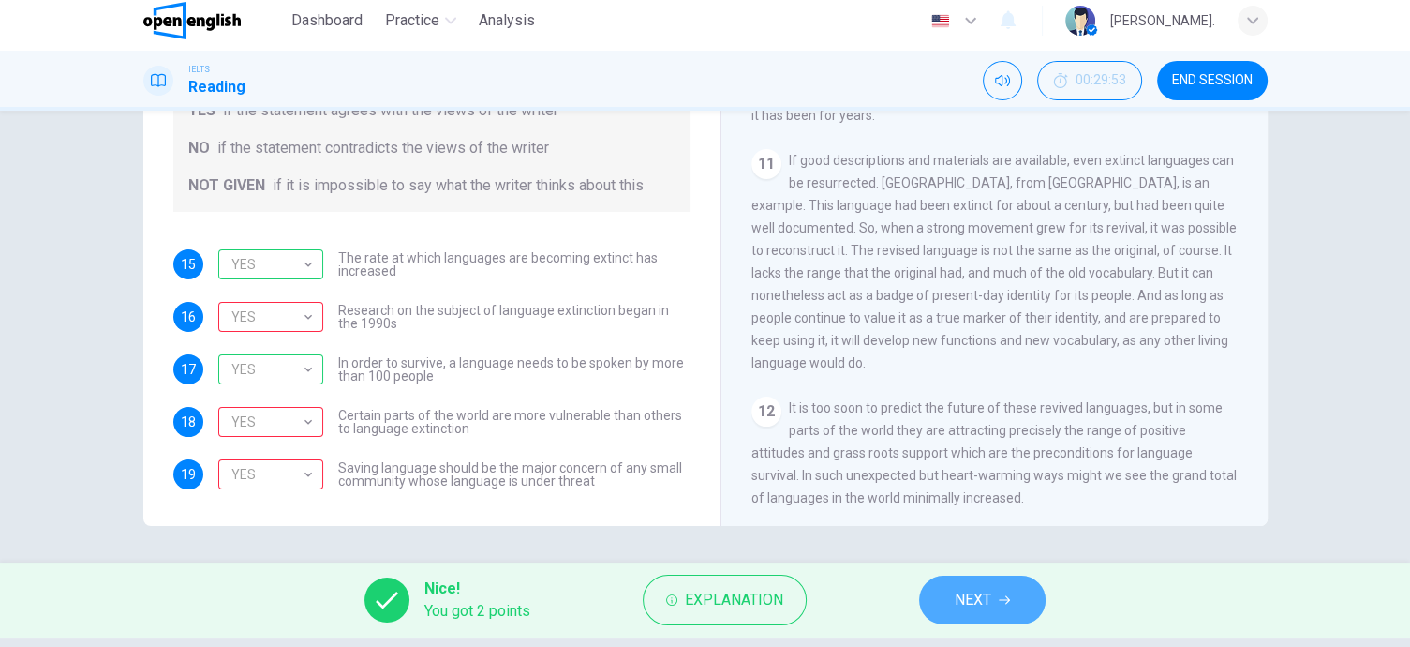
click at [1019, 590] on button "NEXT" at bounding box center [982, 599] width 126 height 49
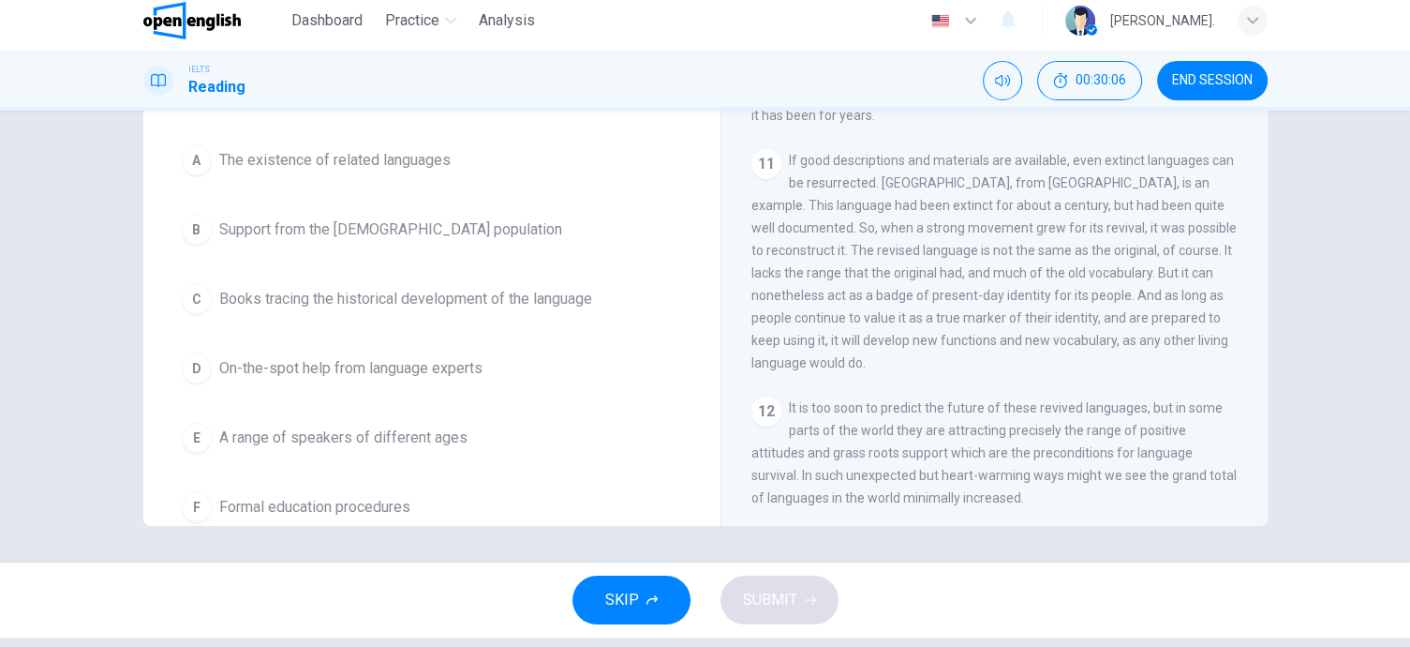
scroll to position [0, 0]
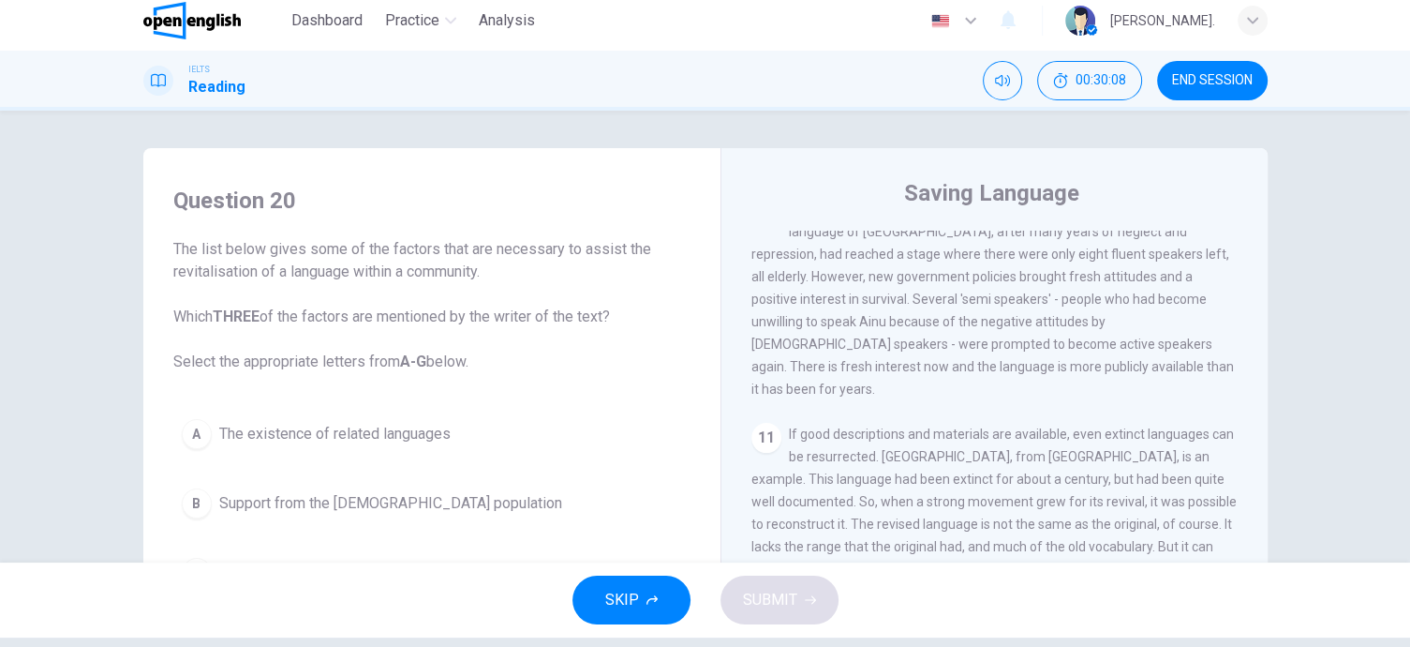
drag, startPoint x: 173, startPoint y: 247, endPoint x: 414, endPoint y: 292, distance: 245.0
click at [414, 292] on span "The list below gives some of the factors that are necessary to assist the revit…" at bounding box center [431, 305] width 517 height 135
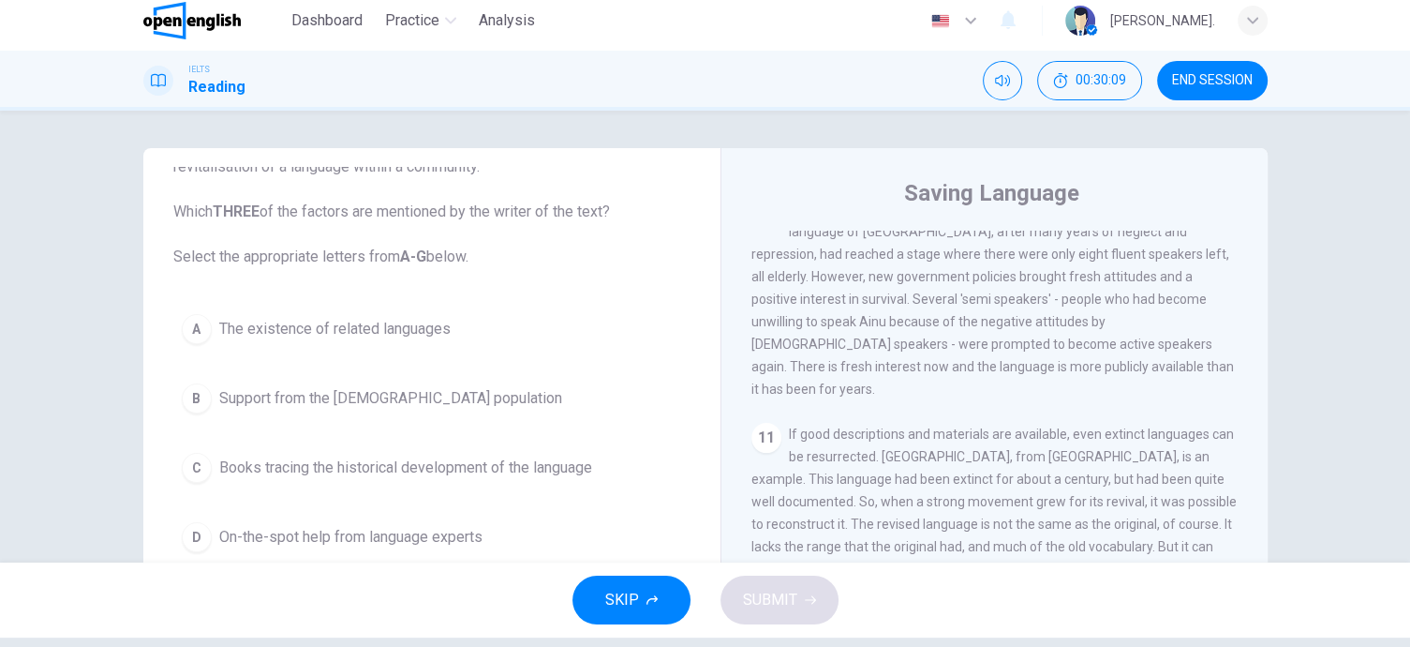
scroll to position [109, 0]
click at [206, 315] on button "A The existence of related languages" at bounding box center [431, 325] width 517 height 47
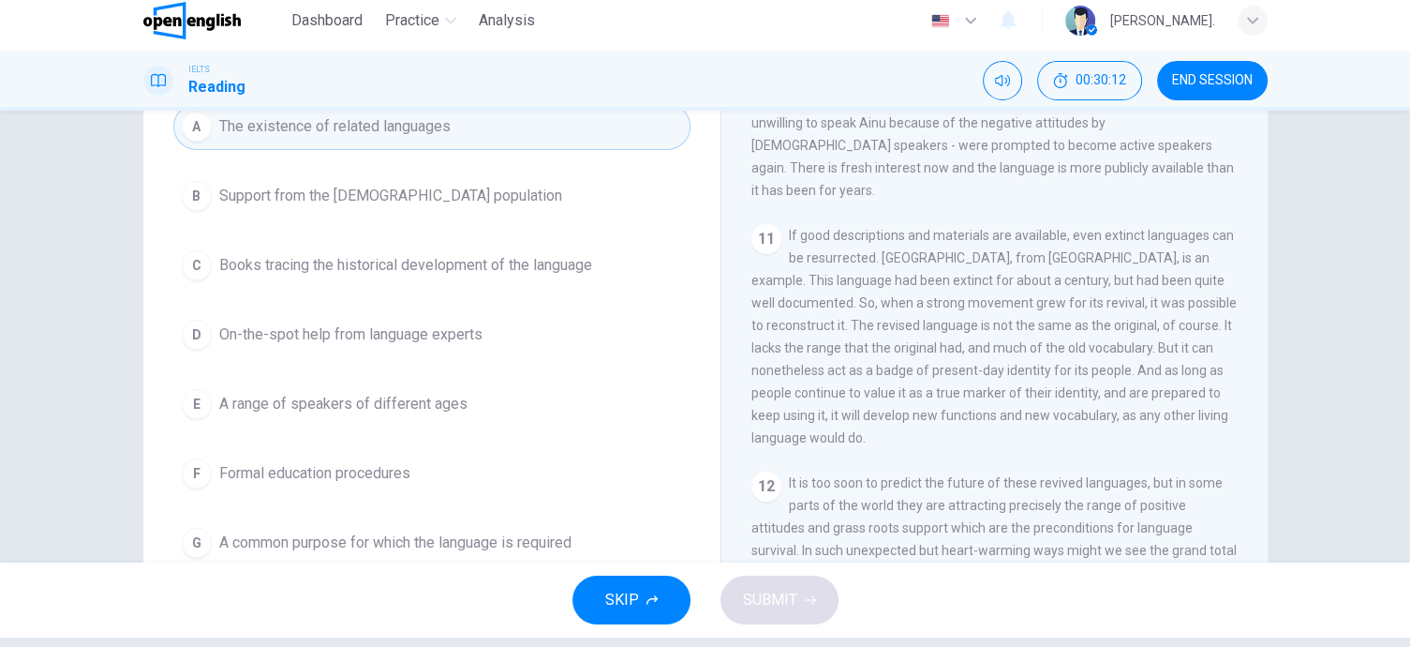
scroll to position [274, 0]
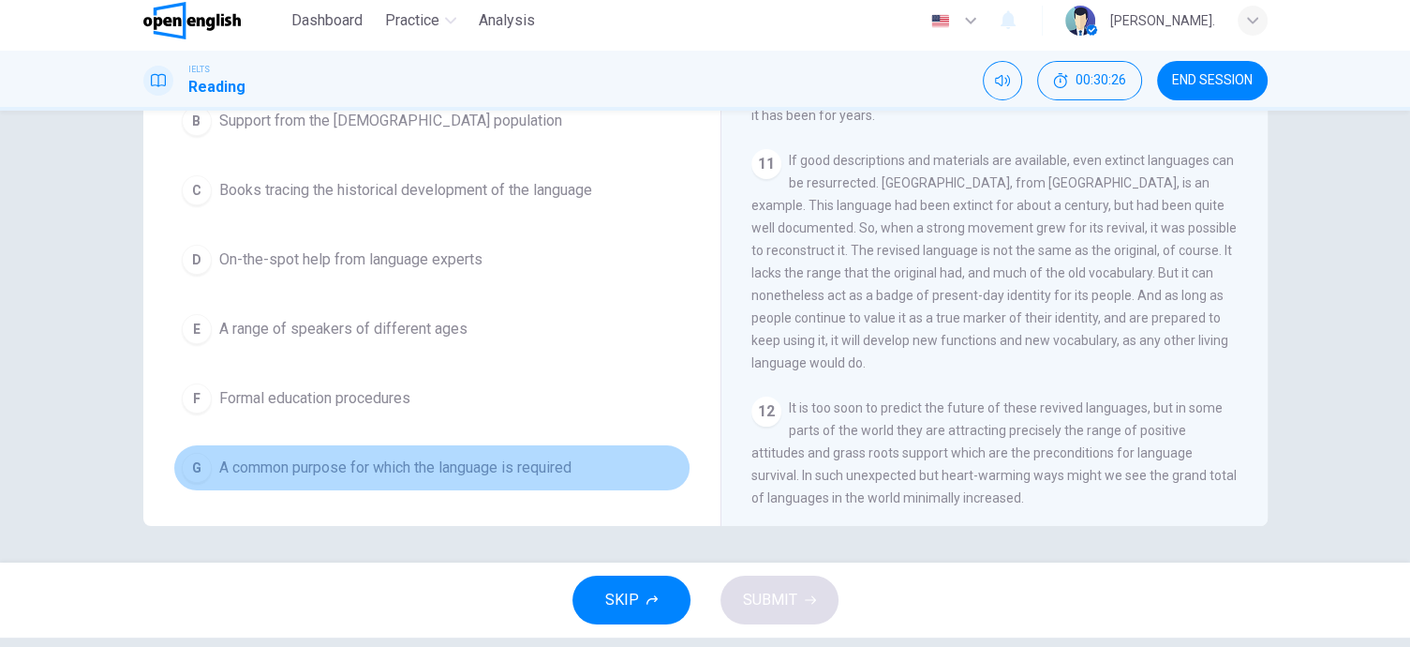
click at [493, 463] on span "A common purpose for which the language is required" at bounding box center [395, 467] width 352 height 22
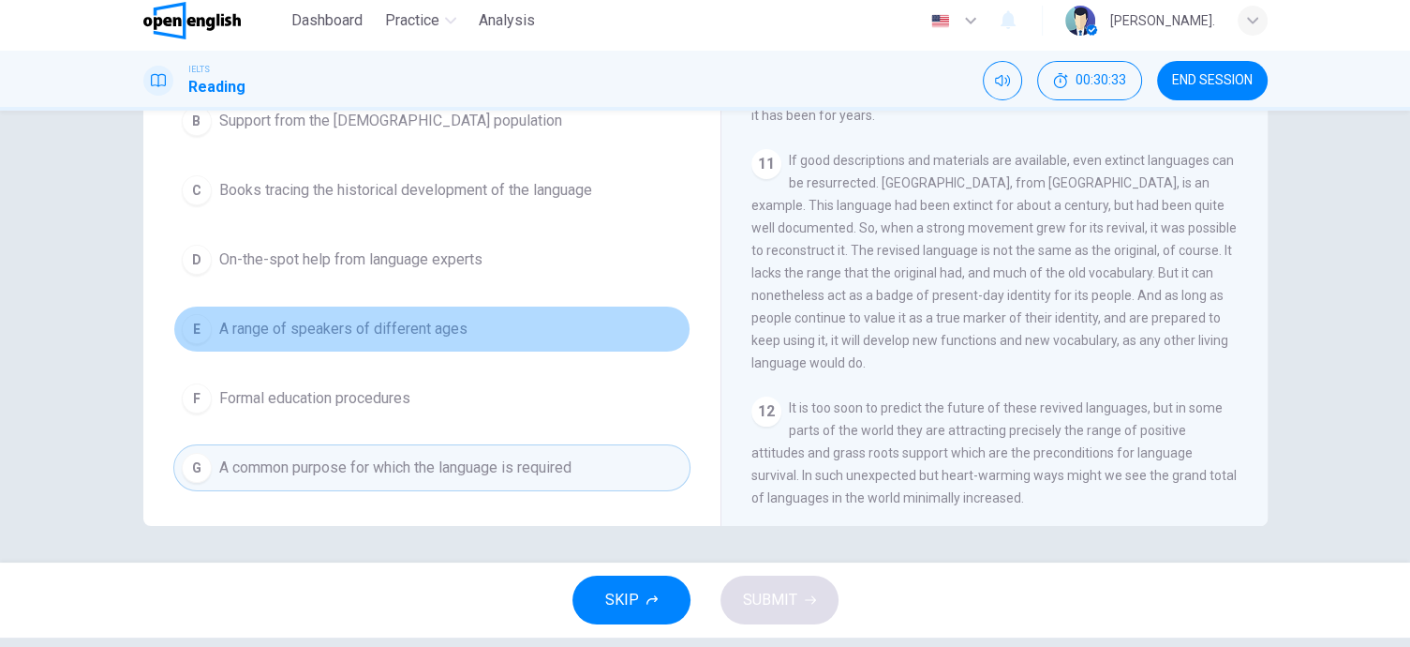
click at [431, 318] on span "A range of speakers of different ages" at bounding box center [343, 329] width 248 height 22
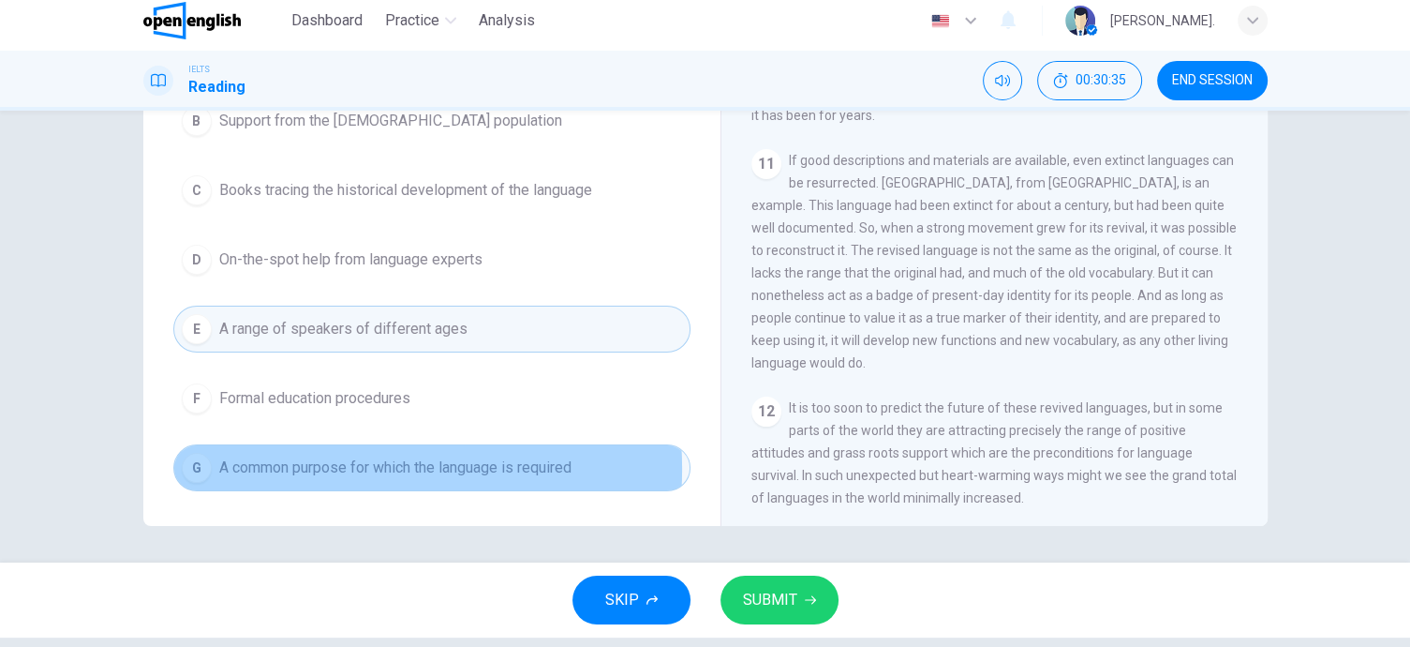
click at [329, 465] on span "A common purpose for which the language is required" at bounding box center [395, 467] width 352 height 22
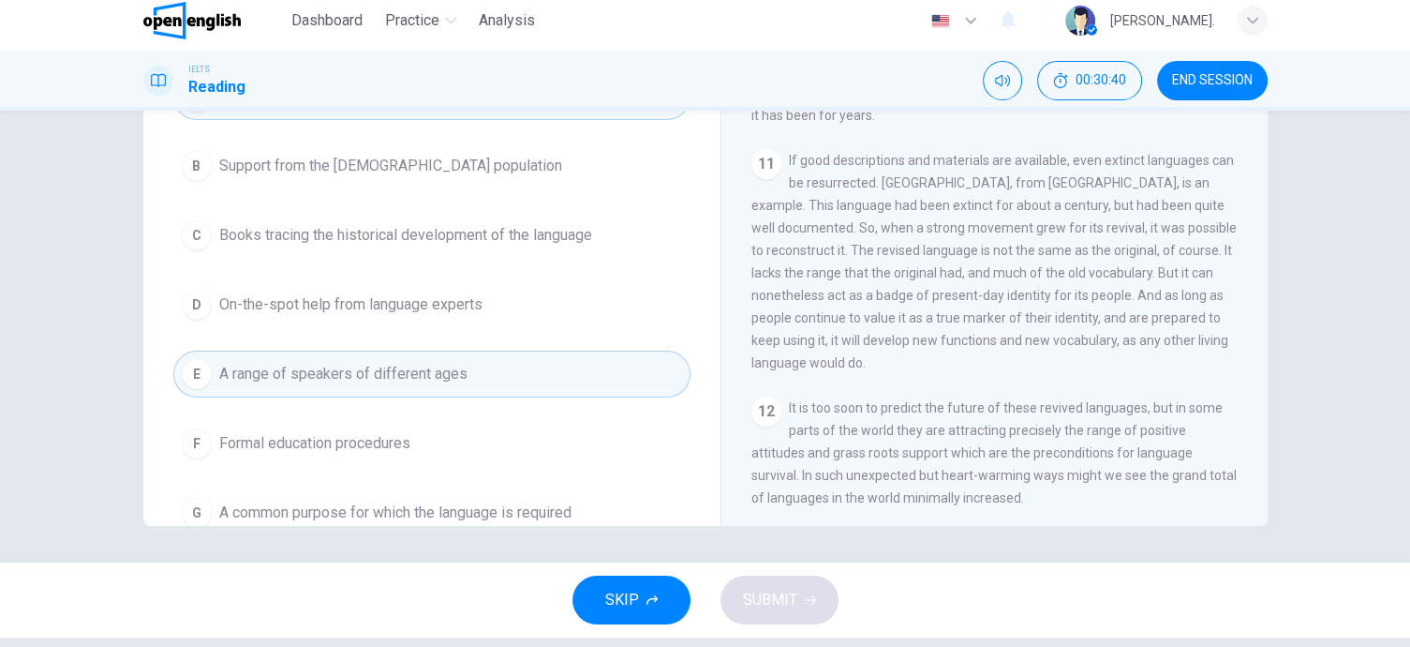
scroll to position [46, 0]
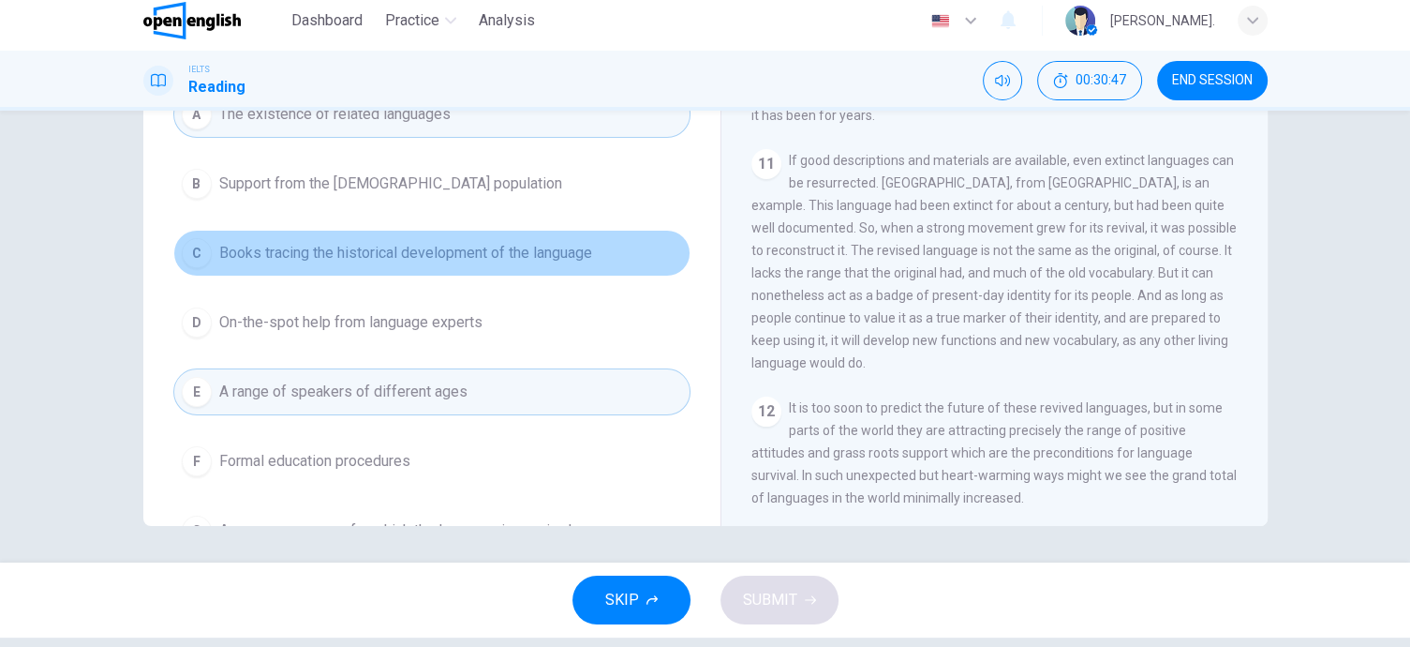
click at [513, 257] on span "Books tracing the historical development of the language" at bounding box center [405, 253] width 373 height 22
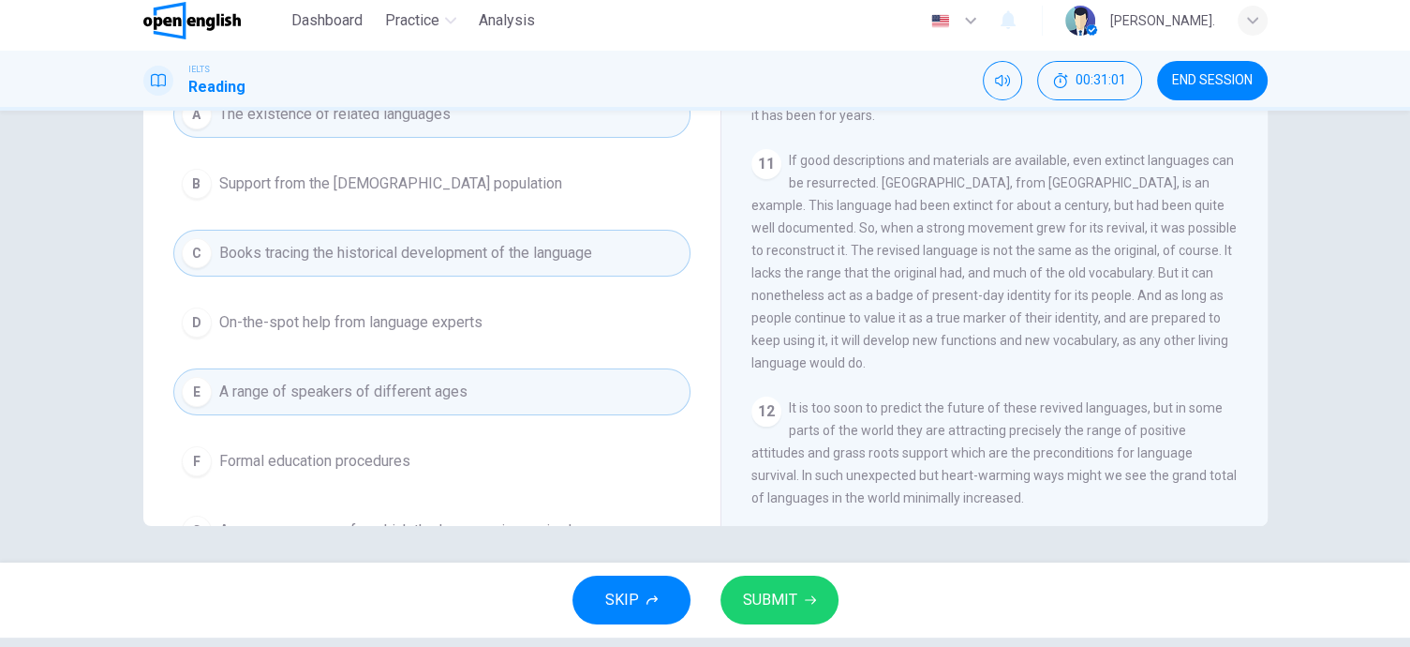
scroll to position [1422, 0]
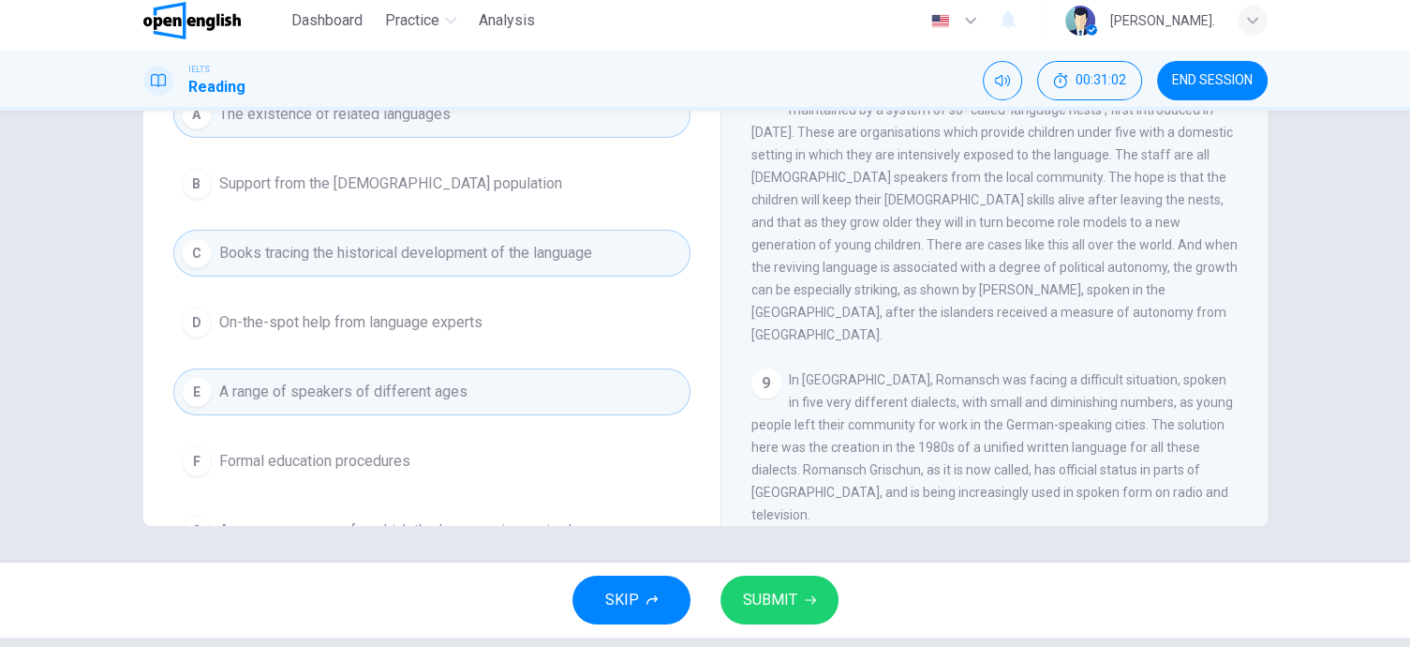
drag, startPoint x: 341, startPoint y: 446, endPoint x: 526, endPoint y: 446, distance: 184.6
click at [341, 450] on span "Formal education procedures" at bounding box center [314, 461] width 191 height 22
click at [400, 403] on button "E A range of speakers of different ages" at bounding box center [431, 391] width 517 height 47
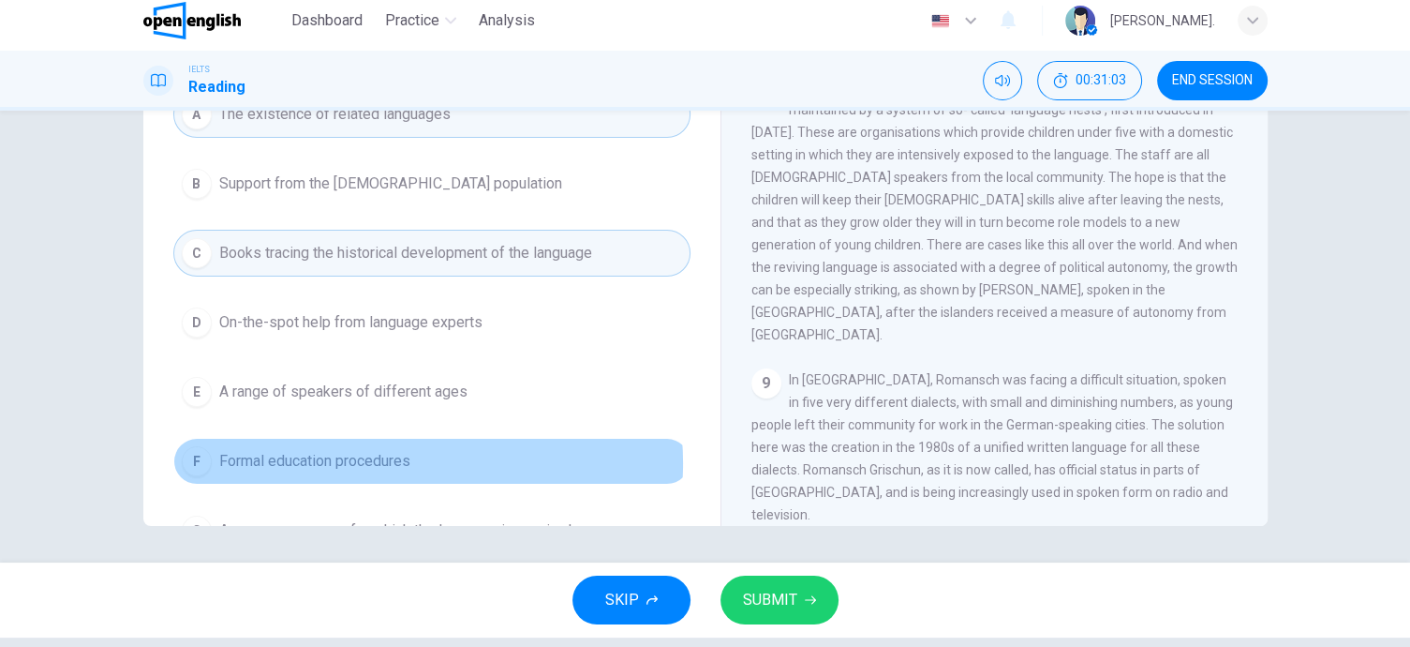
click at [394, 459] on span "Formal education procedures" at bounding box center [314, 461] width 191 height 22
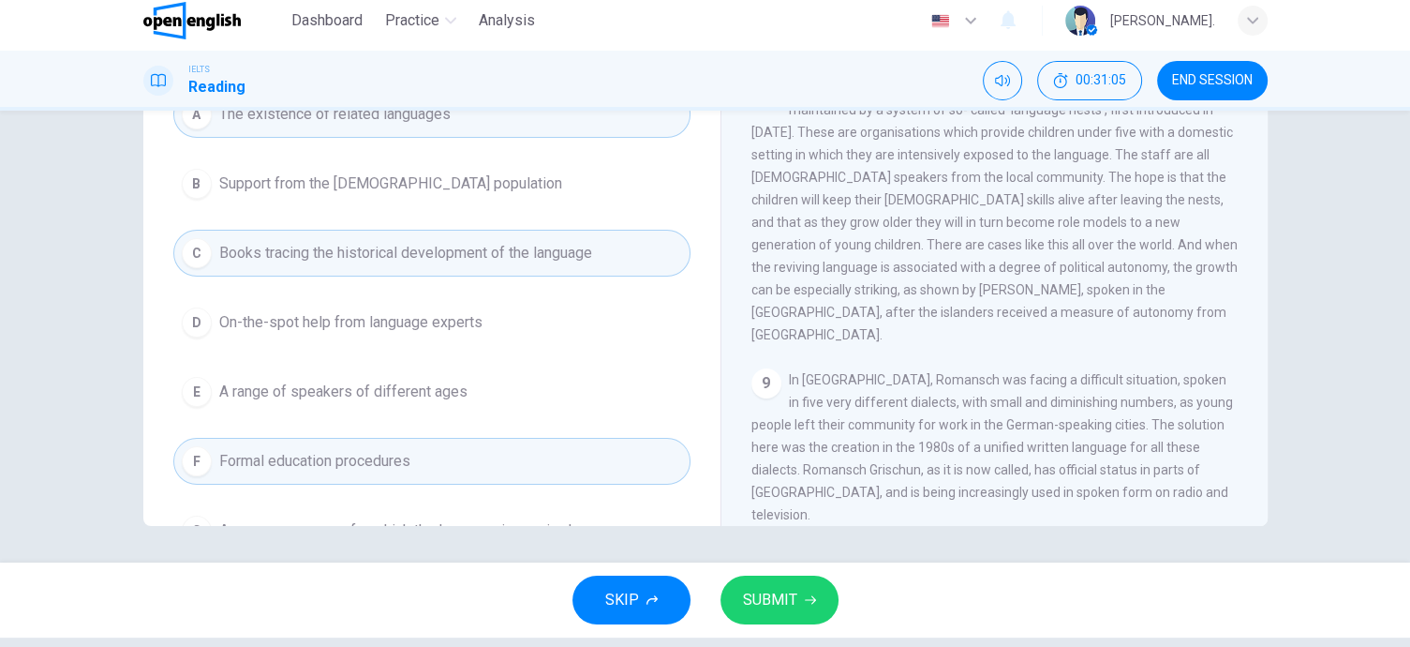
drag, startPoint x: 800, startPoint y: 574, endPoint x: 381, endPoint y: 444, distance: 438.6
click at [800, 575] on div "SKIP SUBMIT" at bounding box center [705, 599] width 1410 height 75
click at [800, 587] on button "SUBMIT" at bounding box center [780, 599] width 118 height 49
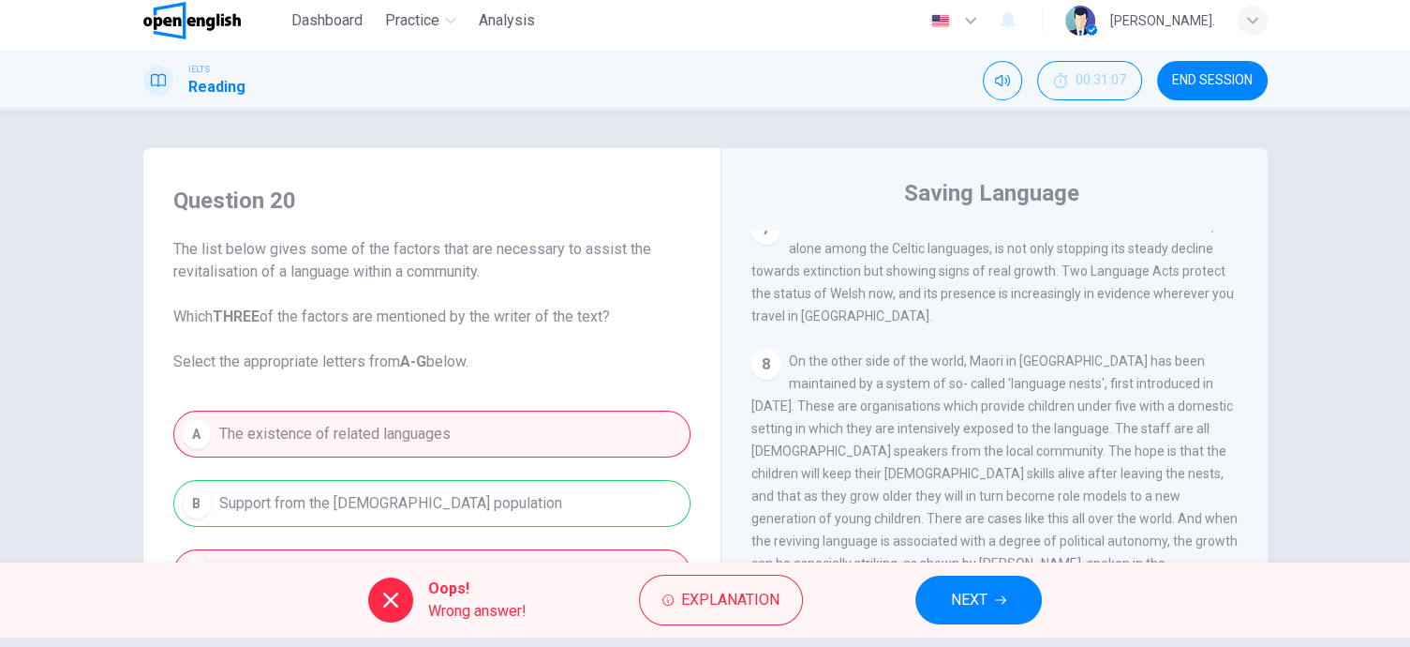
scroll to position [274, 0]
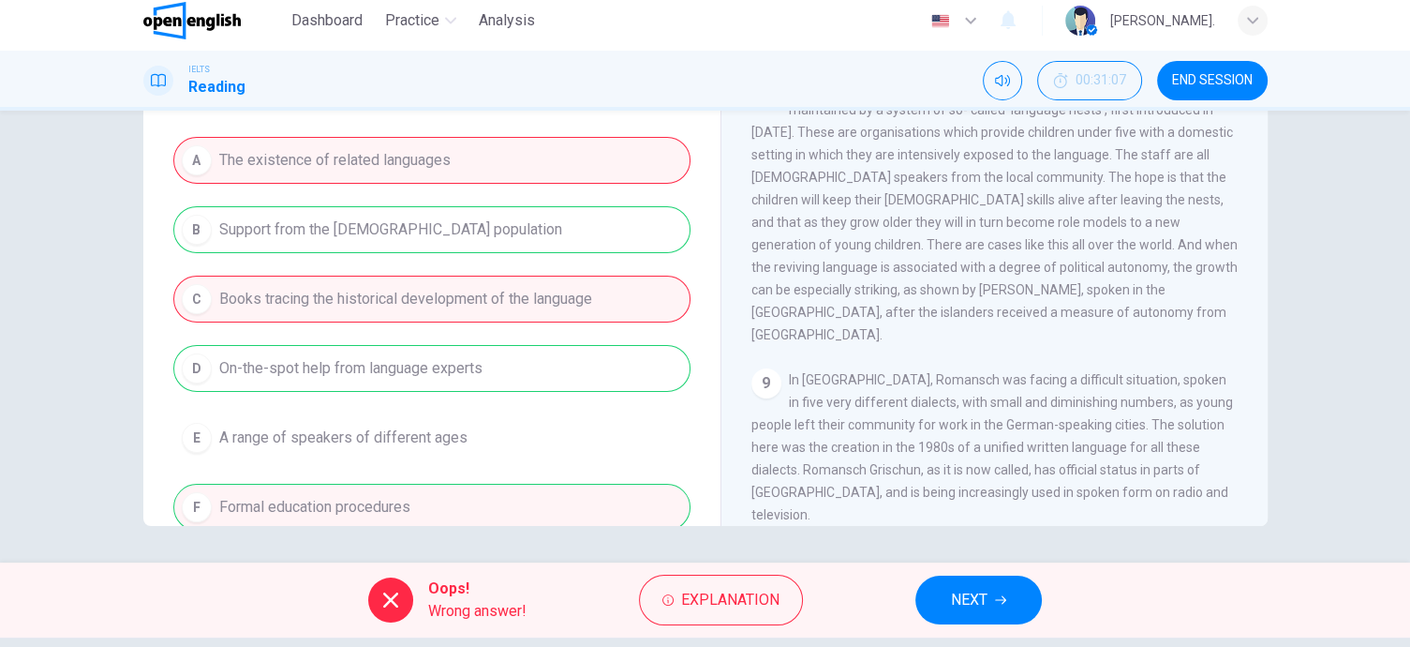
click at [934, 596] on button "NEXT" at bounding box center [978, 599] width 126 height 49
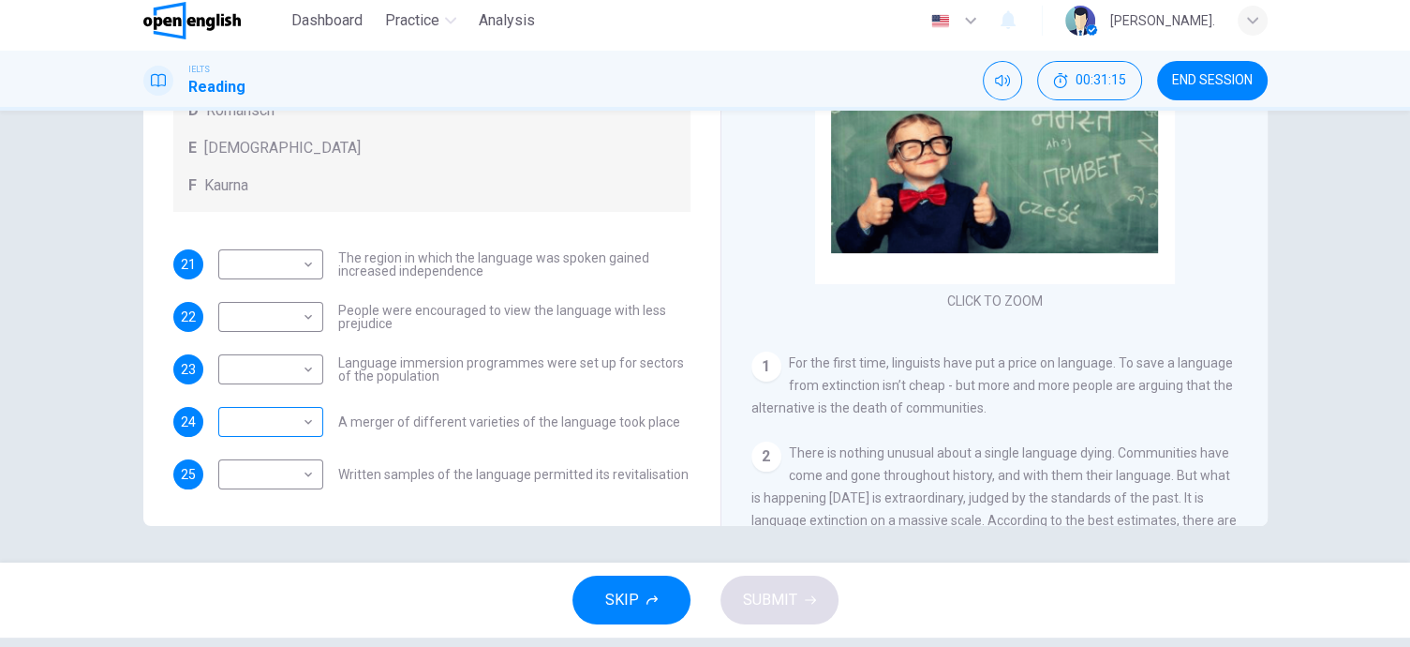
click at [313, 431] on div "​ ​" at bounding box center [270, 422] width 105 height 30
click at [307, 426] on body "This site uses cookies, as explained in our Privacy Policy . If you agree to th…" at bounding box center [705, 314] width 1410 height 647
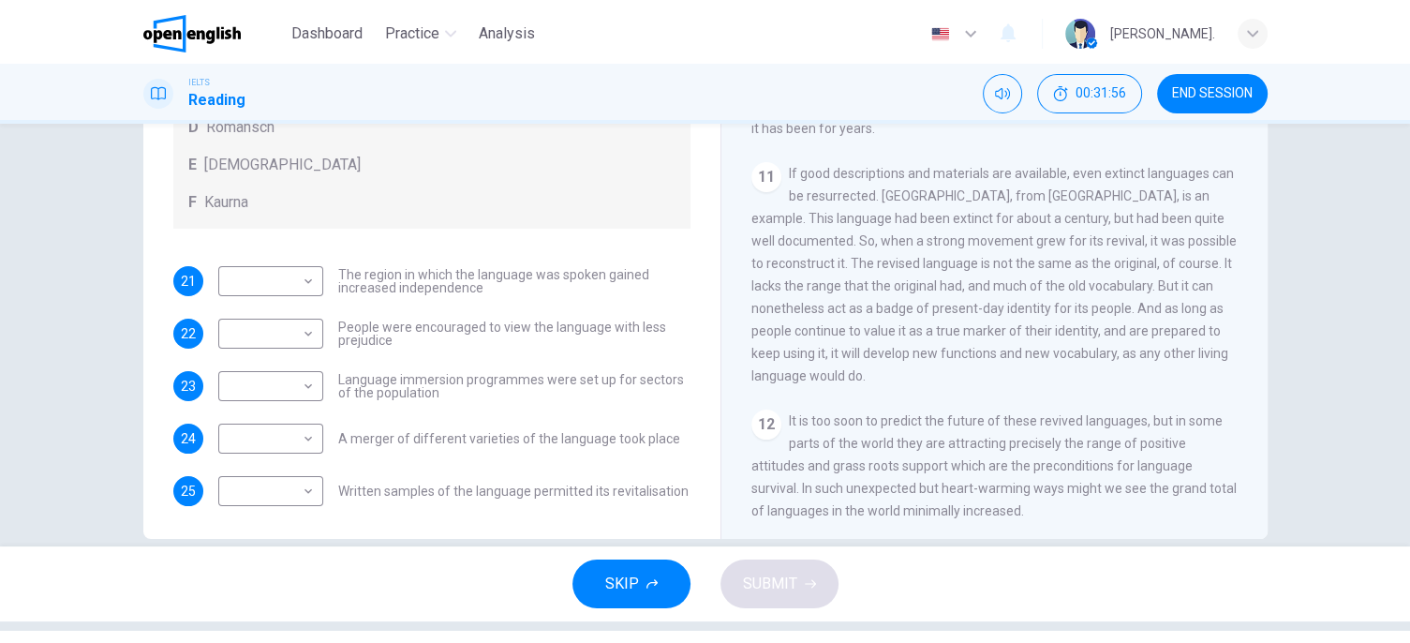
scroll to position [135, 0]
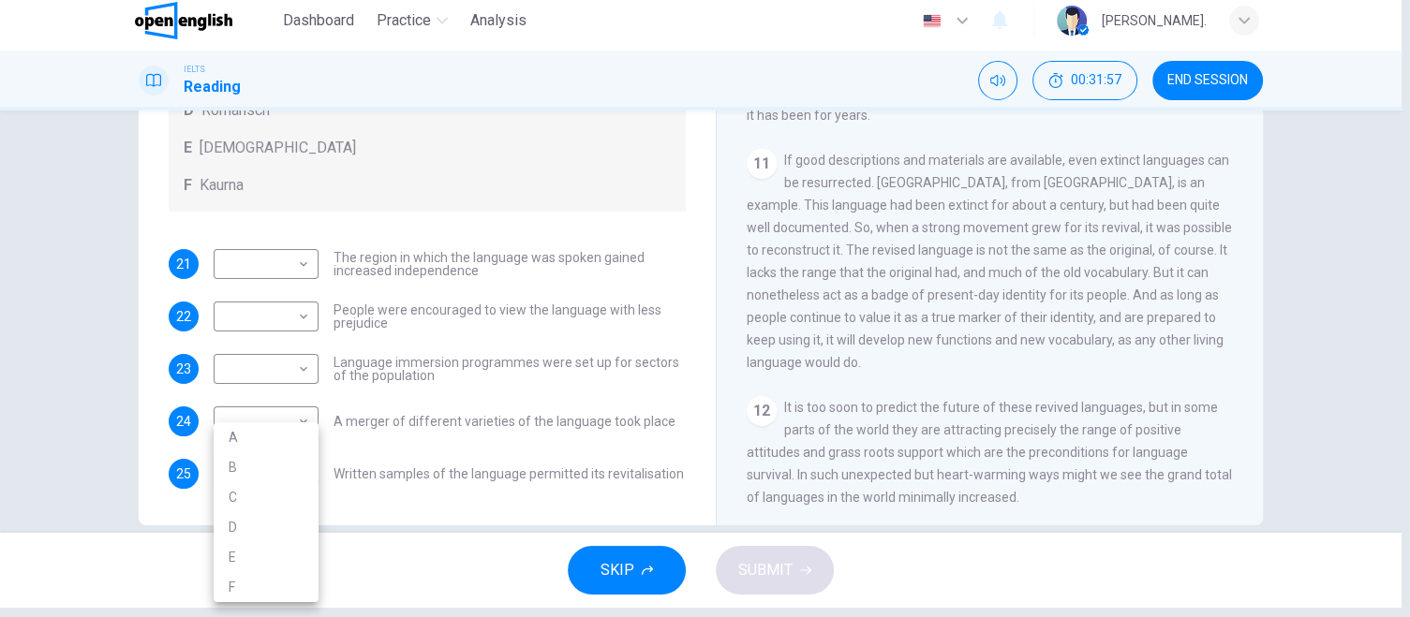
click at [292, 471] on body "This site uses cookies, as explained in our Privacy Policy . If you agree to th…" at bounding box center [705, 299] width 1410 height 617
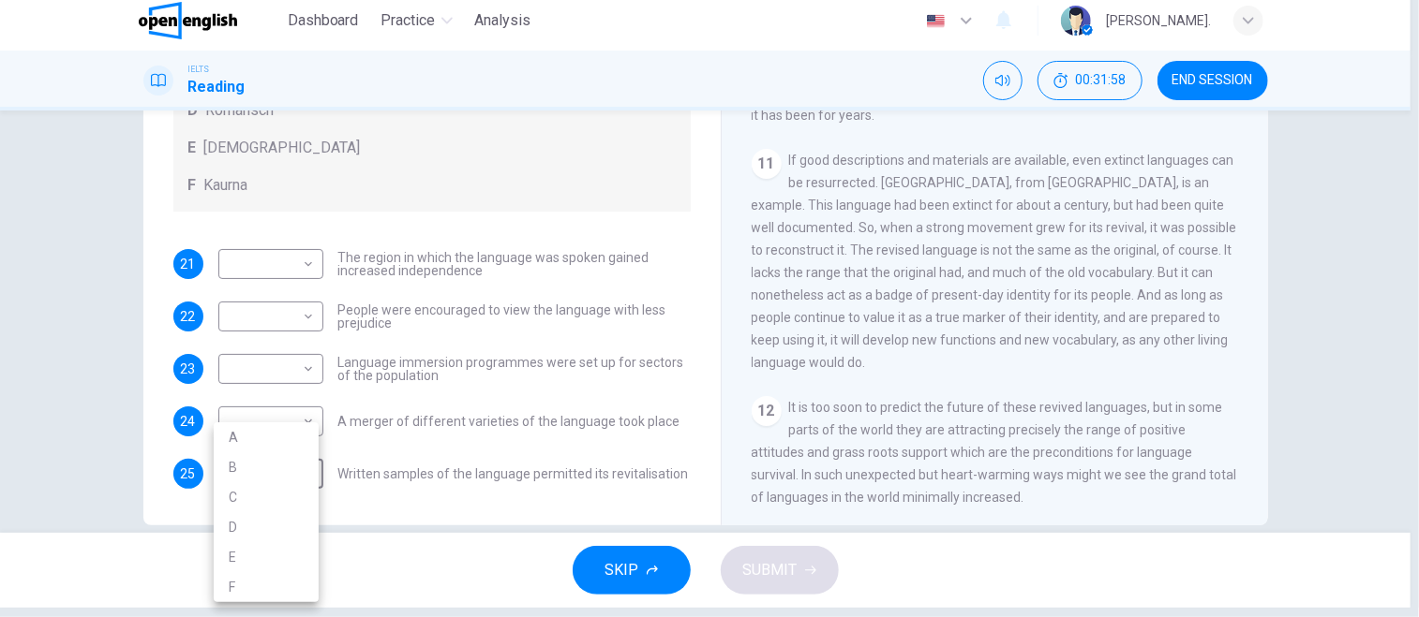
click at [243, 586] on li "F" at bounding box center [266, 587] width 105 height 30
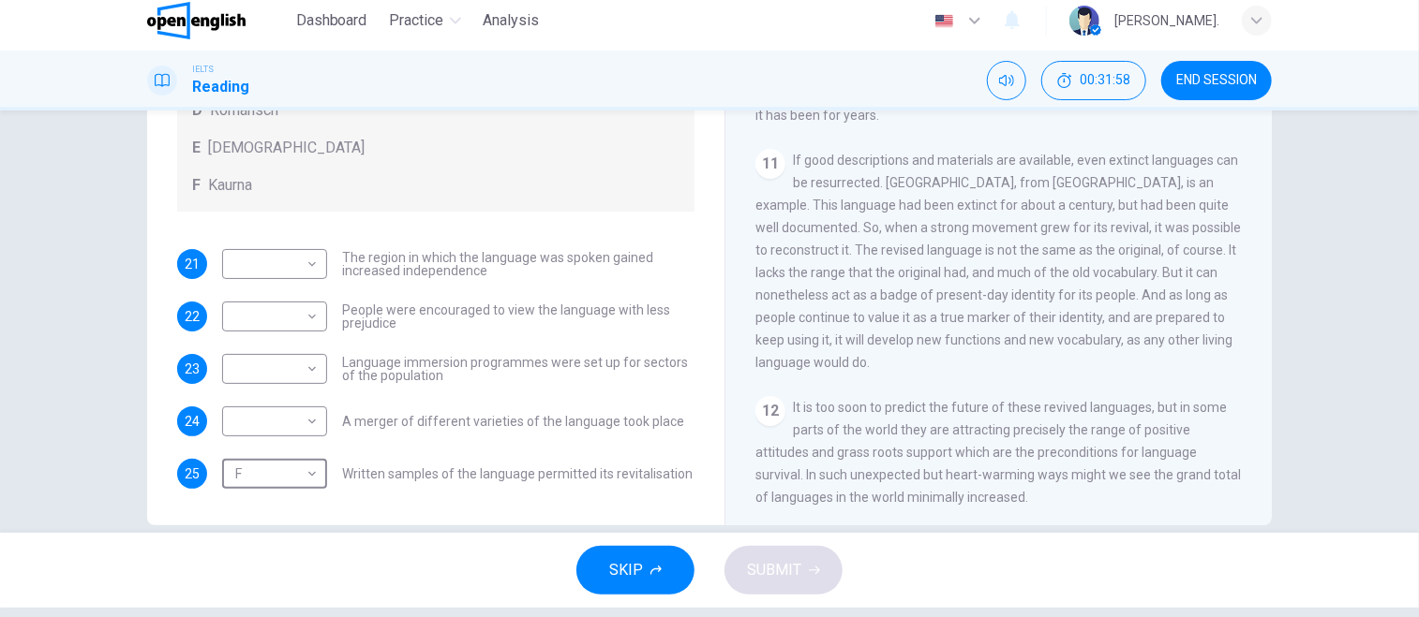
type input "*"
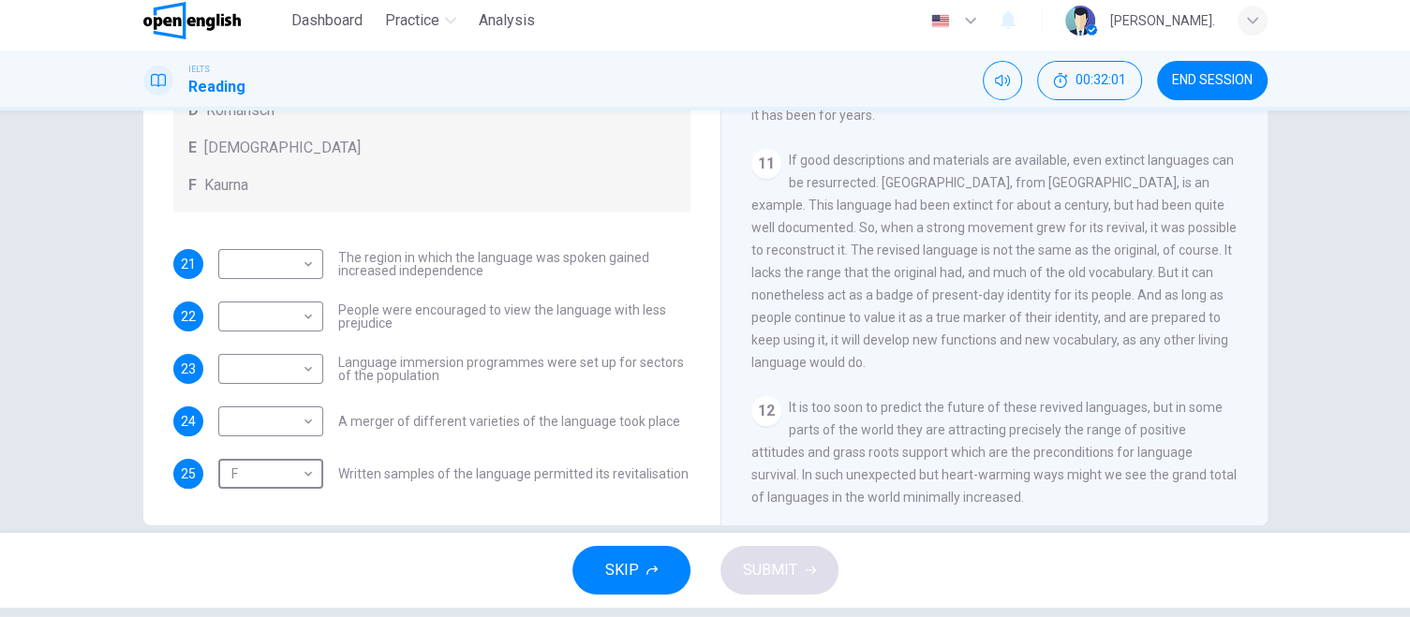
type textarea "*****"
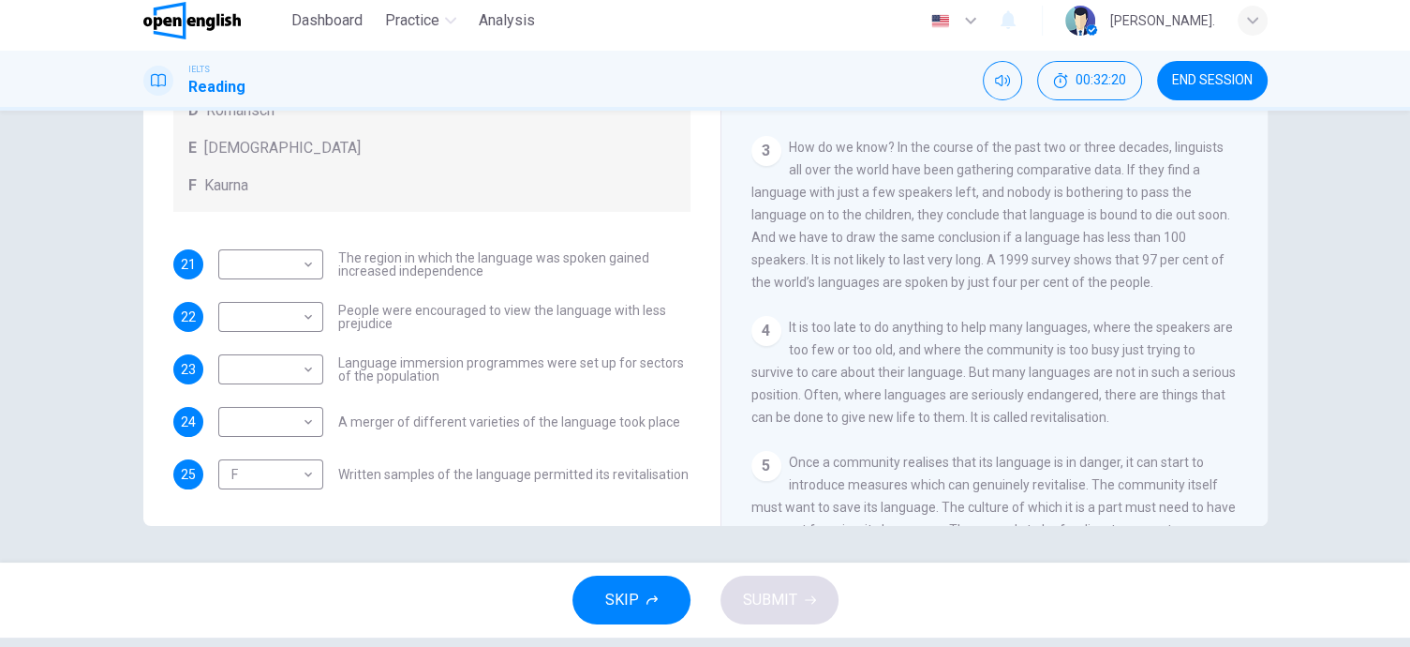
scroll to position [172, 0]
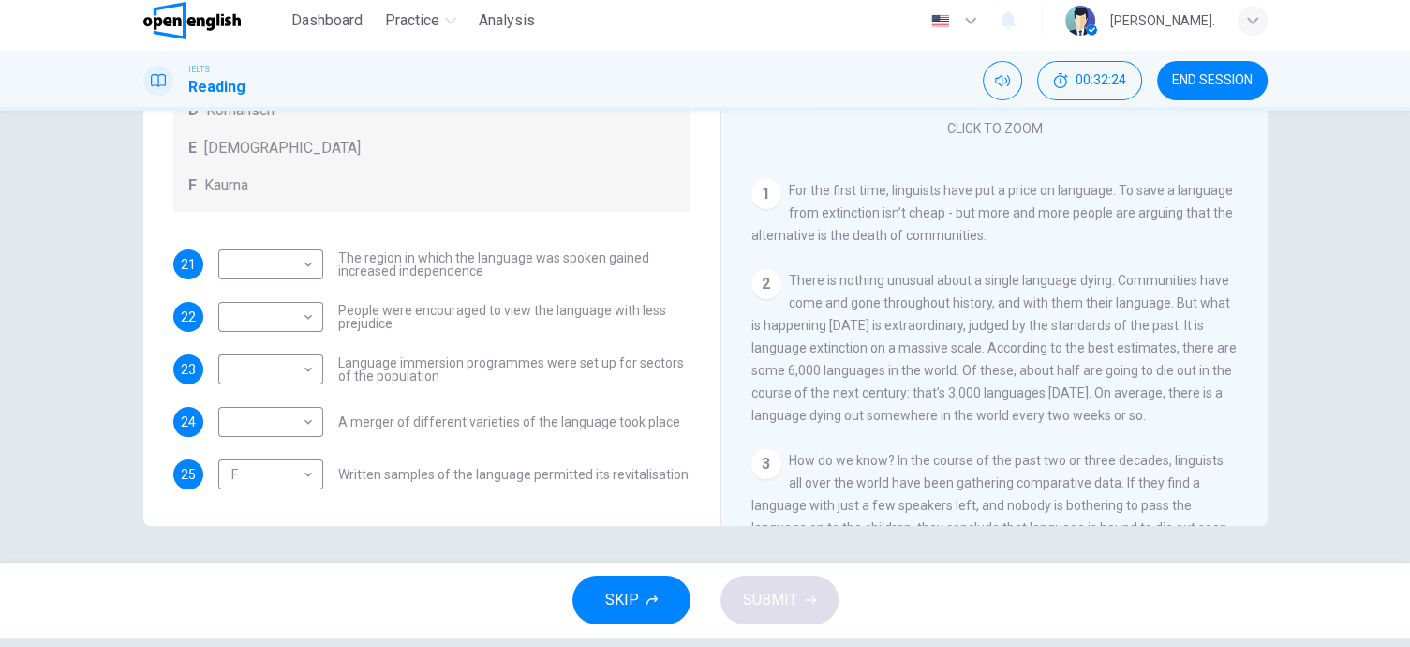
drag, startPoint x: 813, startPoint y: 305, endPoint x: 1026, endPoint y: 347, distance: 216.6
click at [1026, 347] on span "There is nothing unusual about a single language dying. Communities have come a…" at bounding box center [993, 348] width 485 height 150
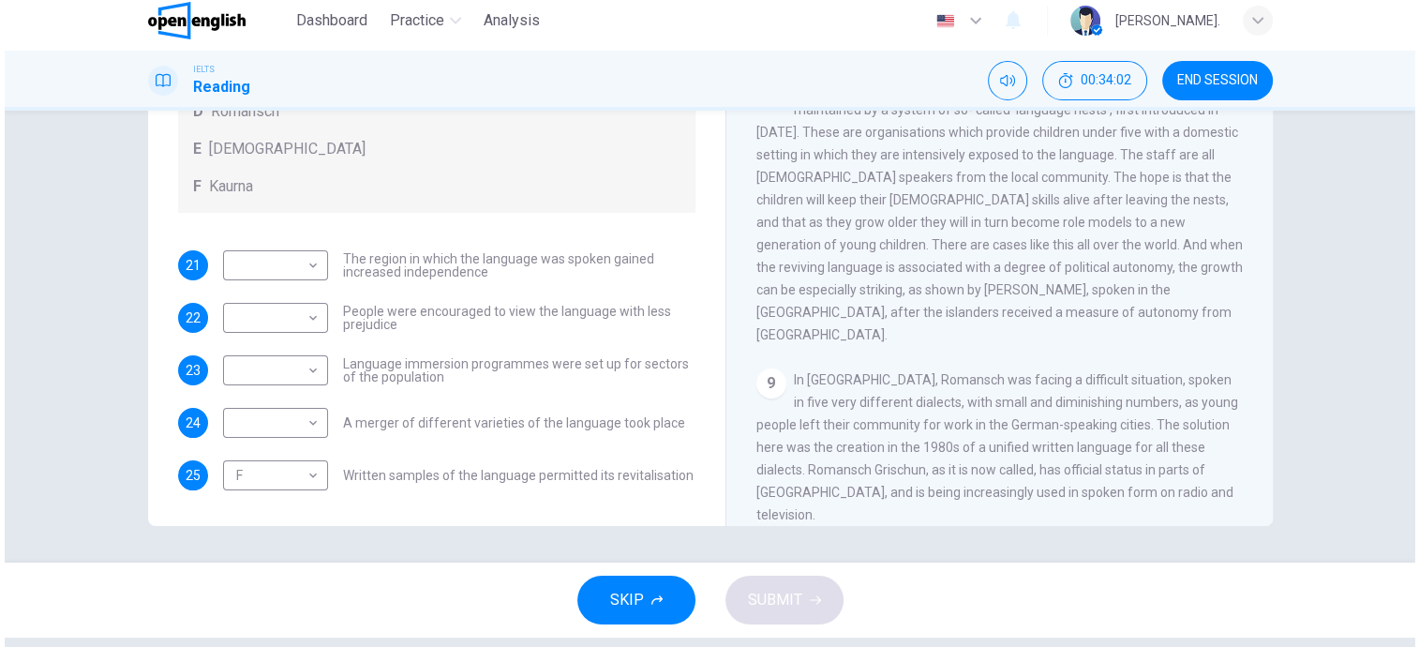
scroll to position [135, 0]
click at [289, 462] on body "This site uses cookies, as explained in our Privacy Policy . If you agree to th…" at bounding box center [709, 314] width 1419 height 647
click at [242, 489] on li "B" at bounding box center [266, 492] width 79 height 17
type input "*"
drag, startPoint x: 697, startPoint y: 343, endPoint x: 707, endPoint y: 260, distance: 84.0
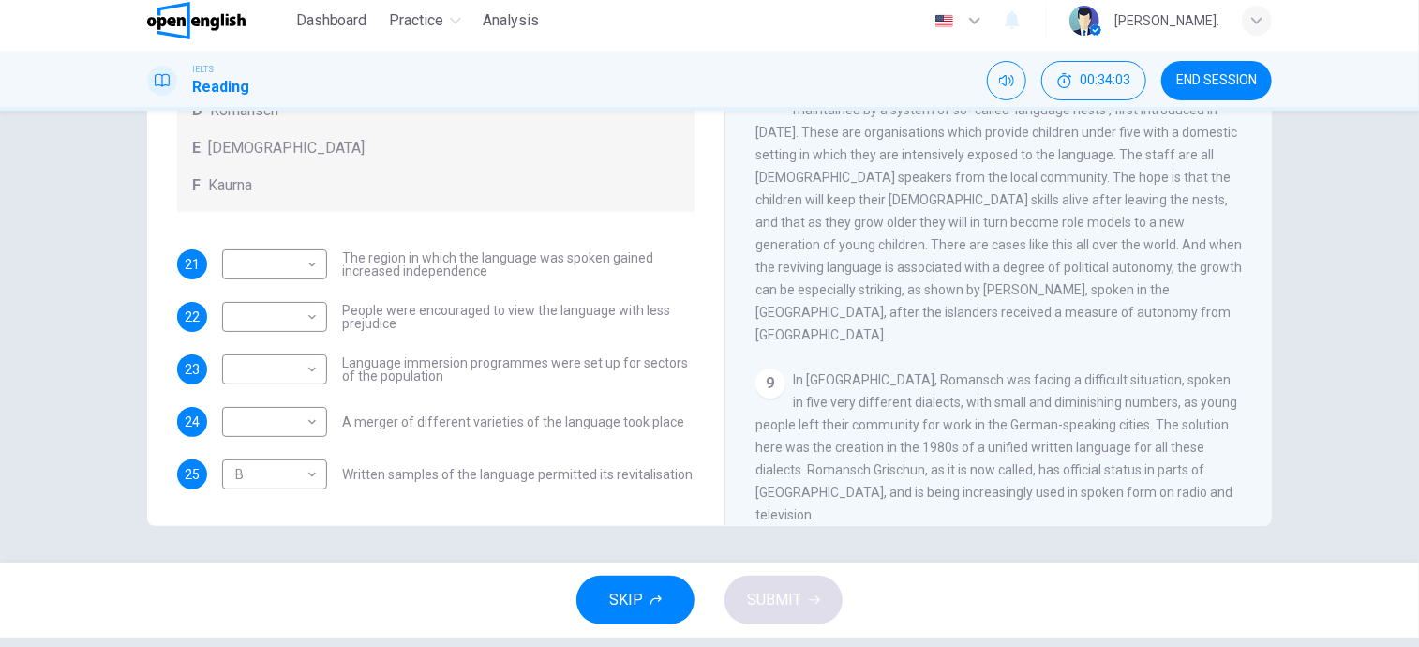
click at [696, 341] on div at bounding box center [709, 323] width 1419 height 647
click at [699, 264] on div at bounding box center [709, 323] width 1419 height 647
click at [707, 260] on div at bounding box center [709, 323] width 1419 height 647
click at [691, 239] on div at bounding box center [709, 323] width 1419 height 647
click at [292, 215] on div at bounding box center [709, 323] width 1419 height 647
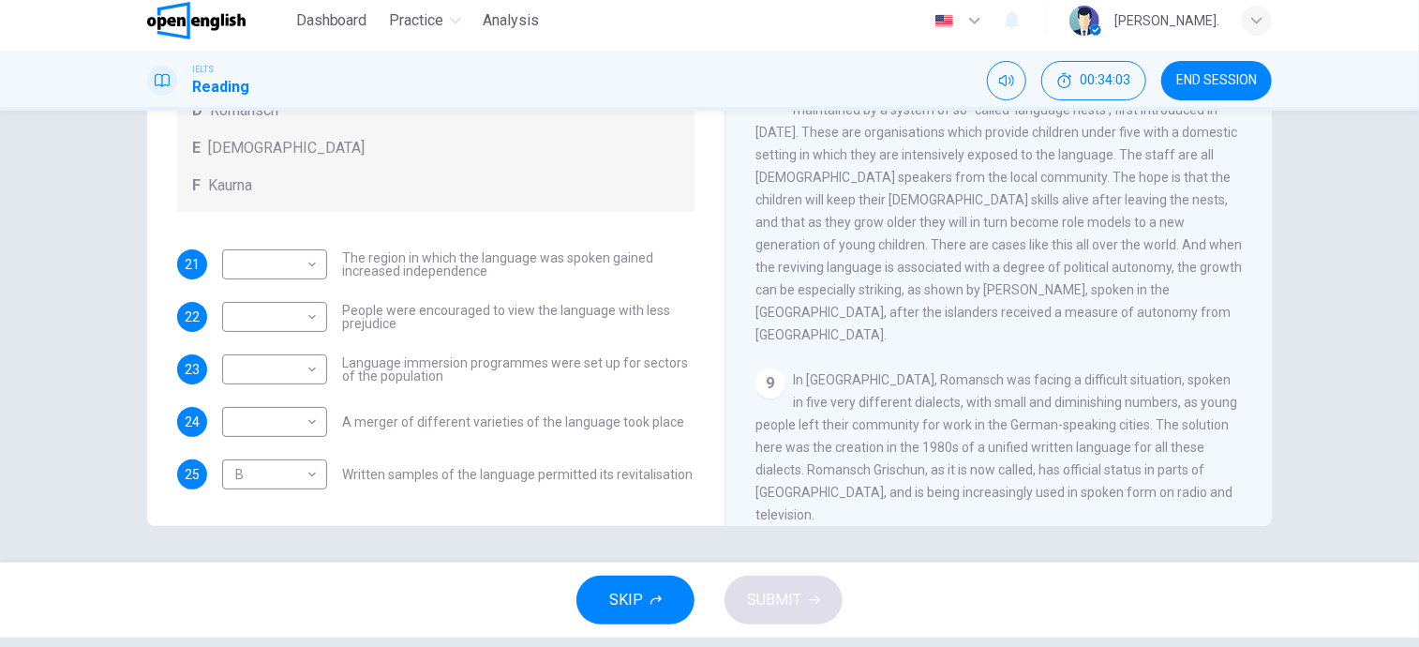
click at [891, 238] on div at bounding box center [709, 323] width 1419 height 647
click at [1402, 275] on div at bounding box center [709, 323] width 1419 height 647
click at [1404, 272] on div at bounding box center [709, 323] width 1419 height 647
click at [1364, 278] on div at bounding box center [709, 323] width 1419 height 647
click at [395, 164] on div at bounding box center [709, 323] width 1419 height 647
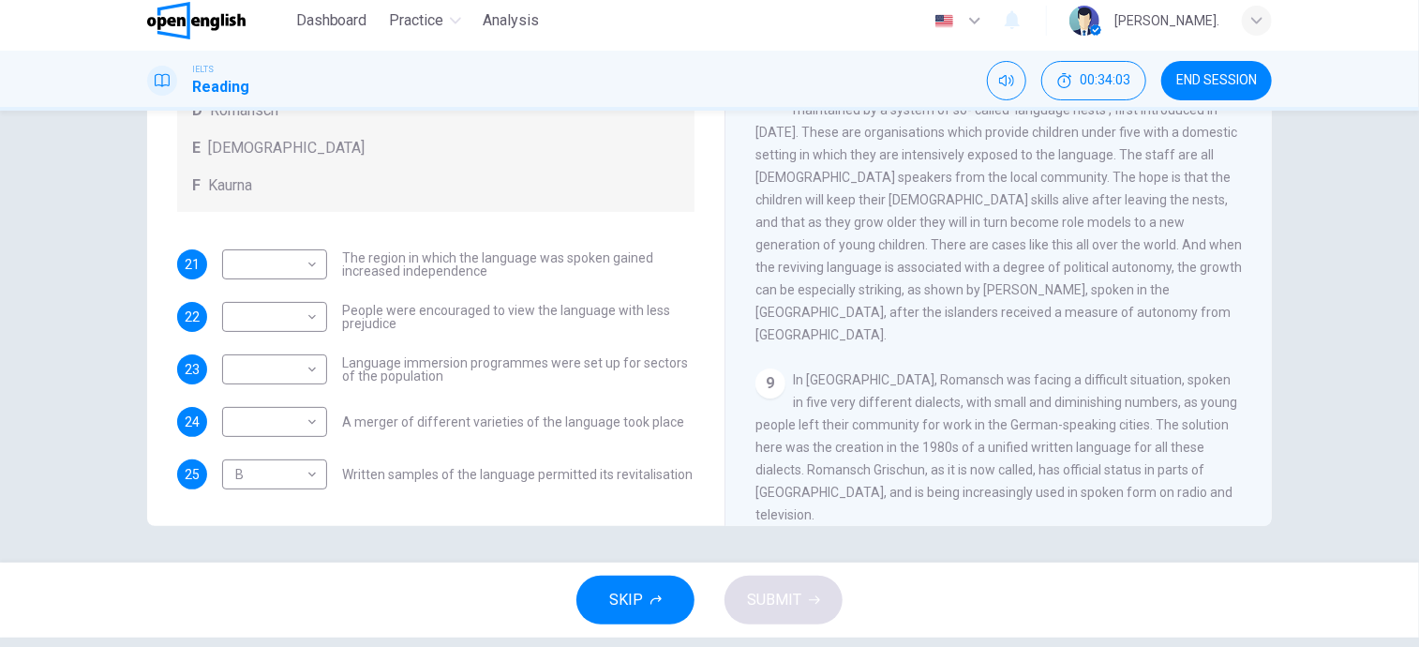
click at [395, 164] on div at bounding box center [709, 323] width 1419 height 647
click at [690, 291] on div at bounding box center [709, 323] width 1419 height 647
click at [1214, 324] on div at bounding box center [709, 323] width 1419 height 647
click at [1286, 331] on div at bounding box center [709, 323] width 1419 height 647
click at [1182, 322] on div at bounding box center [709, 323] width 1419 height 647
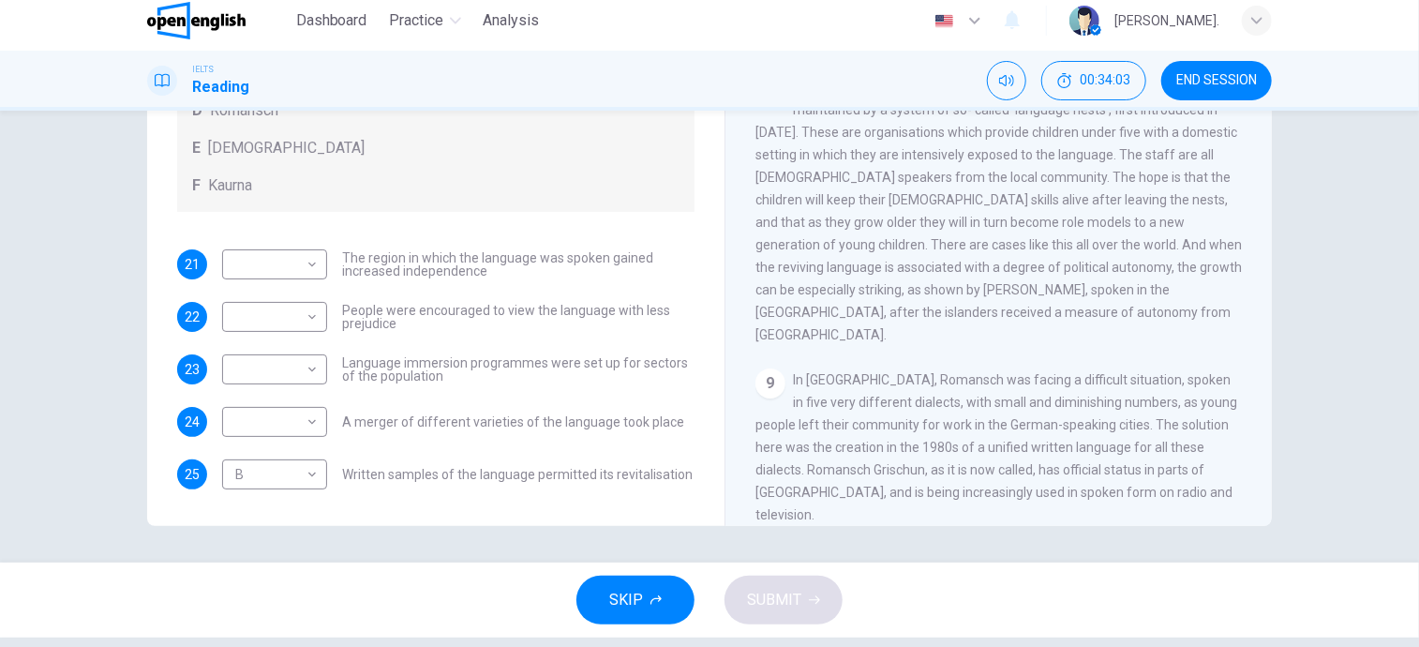
click at [811, 315] on div at bounding box center [709, 323] width 1419 height 647
click at [1278, 334] on div at bounding box center [709, 323] width 1419 height 647
click at [1243, 421] on div at bounding box center [709, 323] width 1419 height 647
click at [1241, 421] on div at bounding box center [709, 323] width 1419 height 647
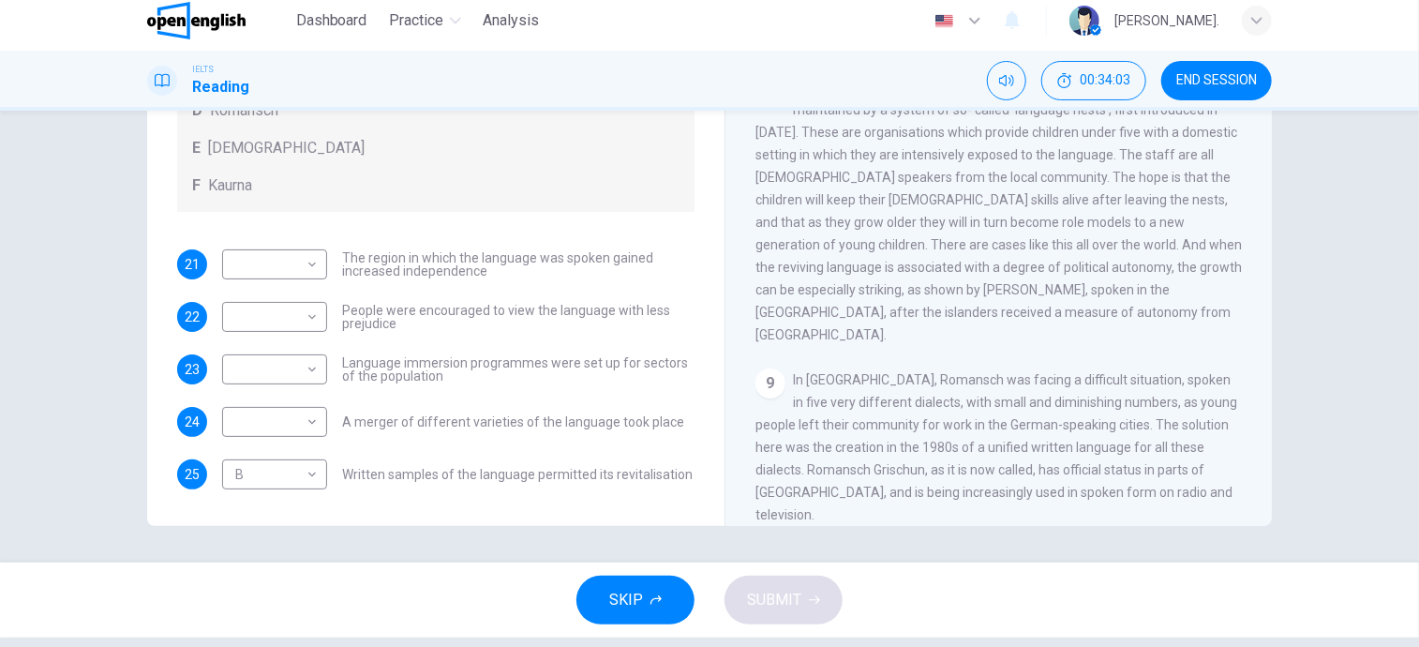
click at [813, 609] on div at bounding box center [709, 323] width 1419 height 647
click at [776, 609] on div at bounding box center [709, 323] width 1419 height 647
